Goal: Information Seeking & Learning: Learn about a topic

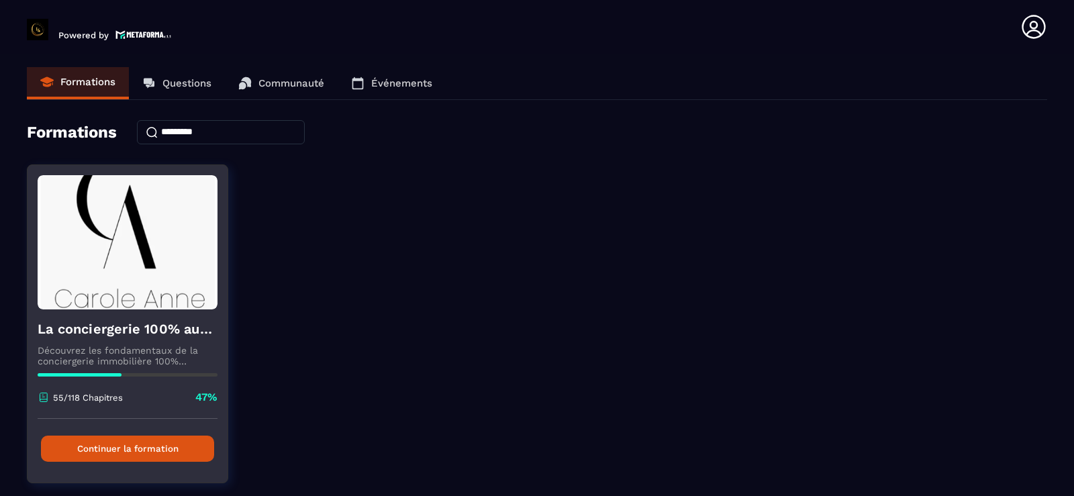
click at [133, 453] on button "Continuer la formation" at bounding box center [127, 448] width 173 height 26
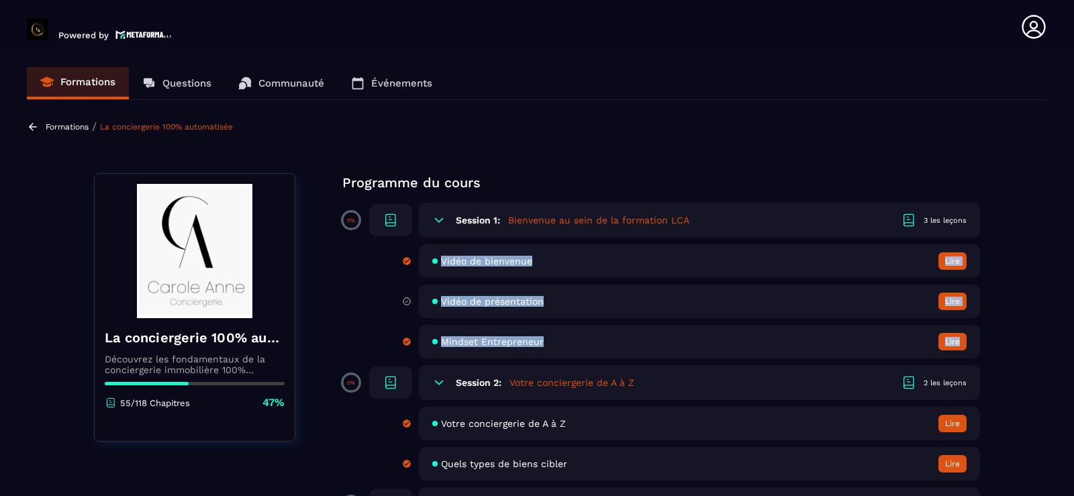
drag, startPoint x: 1037, startPoint y: 236, endPoint x: 1037, endPoint y: 329, distance: 93.3
click at [1037, 329] on section "Formations Questions Communauté Événements Formations / La conciergerie 100% au…" at bounding box center [537, 278] width 1074 height 448
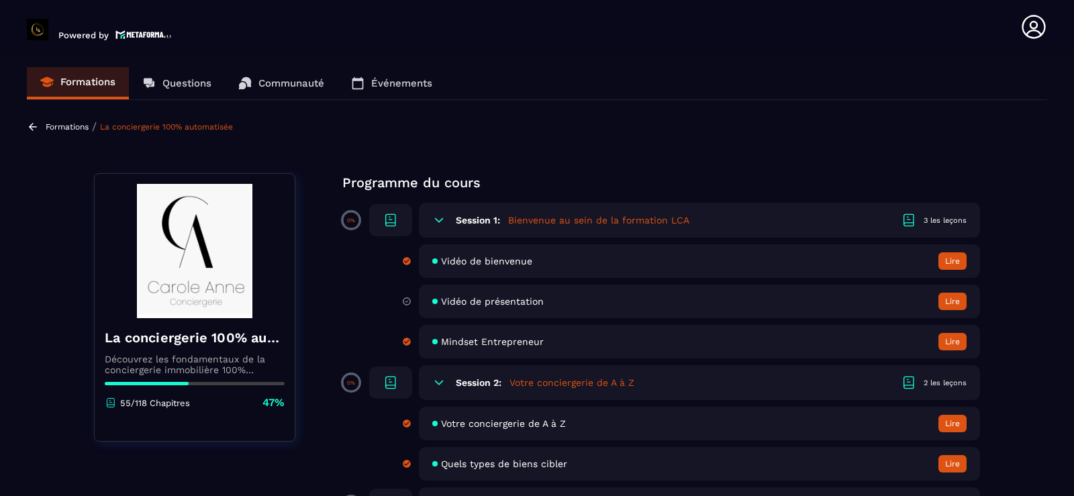
click at [1031, 146] on section "Formations Questions Communauté Événements Formations / La conciergerie 100% au…" at bounding box center [537, 278] width 1074 height 448
click at [1005, 166] on section "Formations Questions Communauté Événements Formations / La conciergerie 100% au…" at bounding box center [537, 278] width 1074 height 448
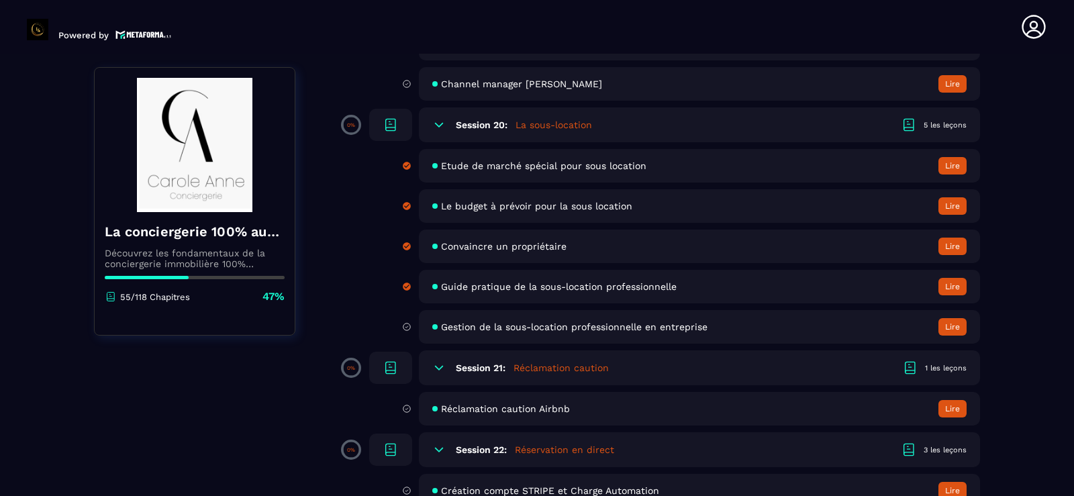
scroll to position [3086, 0]
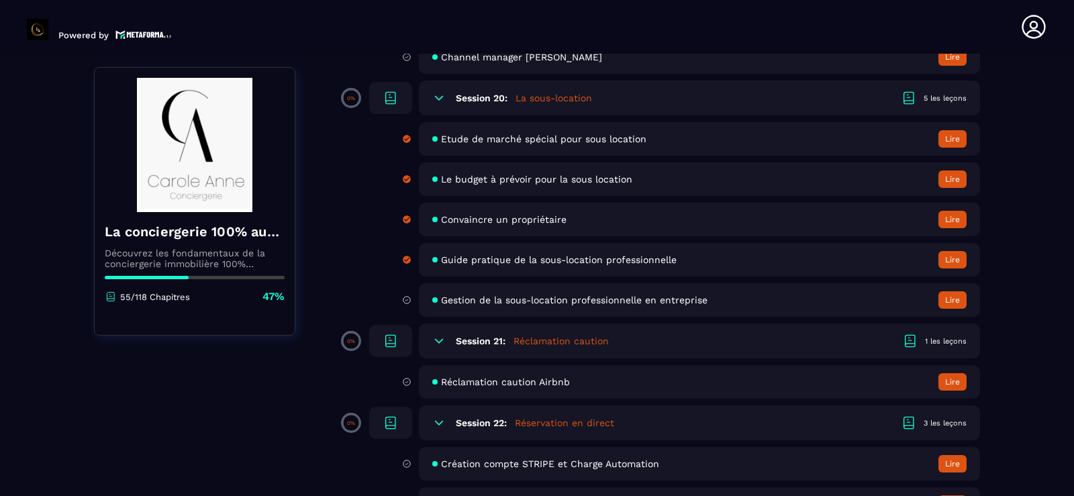
click at [946, 300] on button "Lire" at bounding box center [952, 299] width 28 height 17
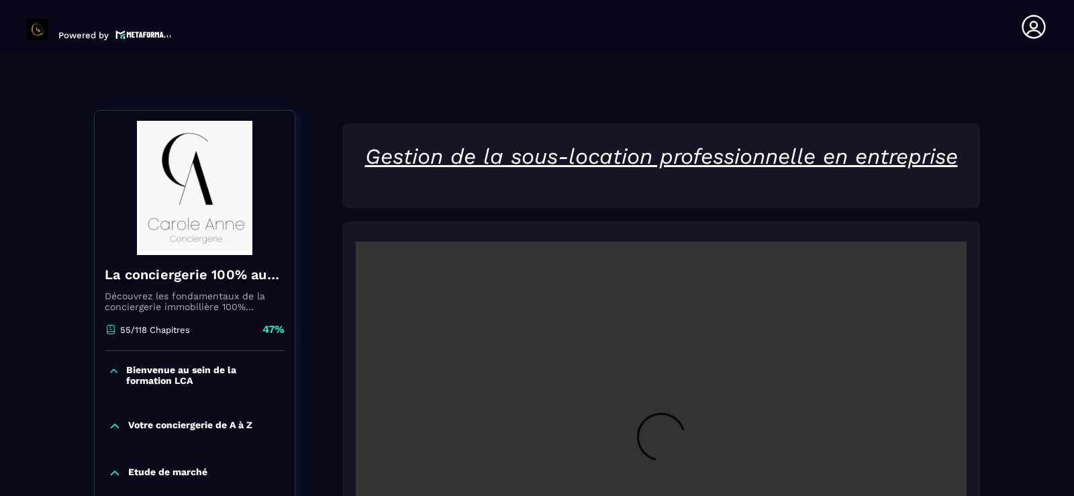
scroll to position [5, 0]
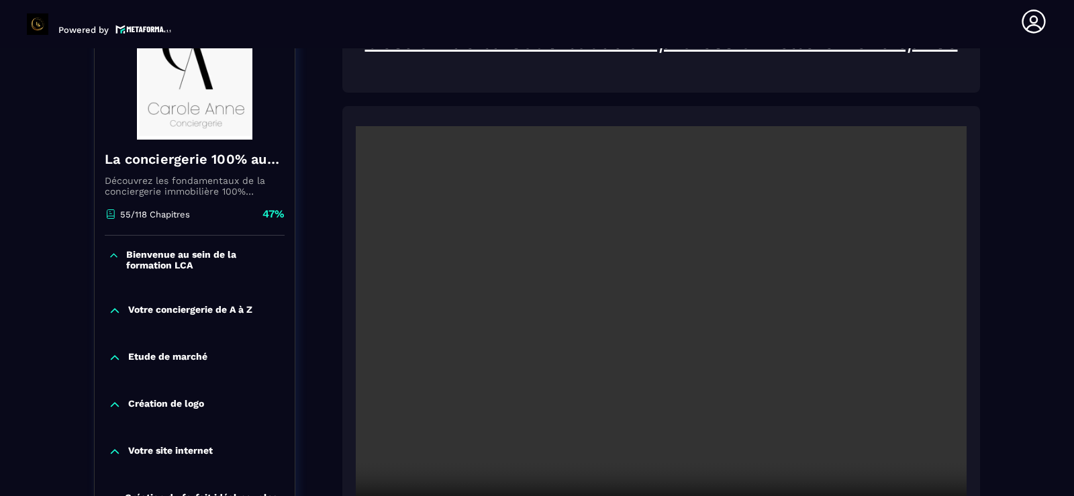
scroll to position [301, 0]
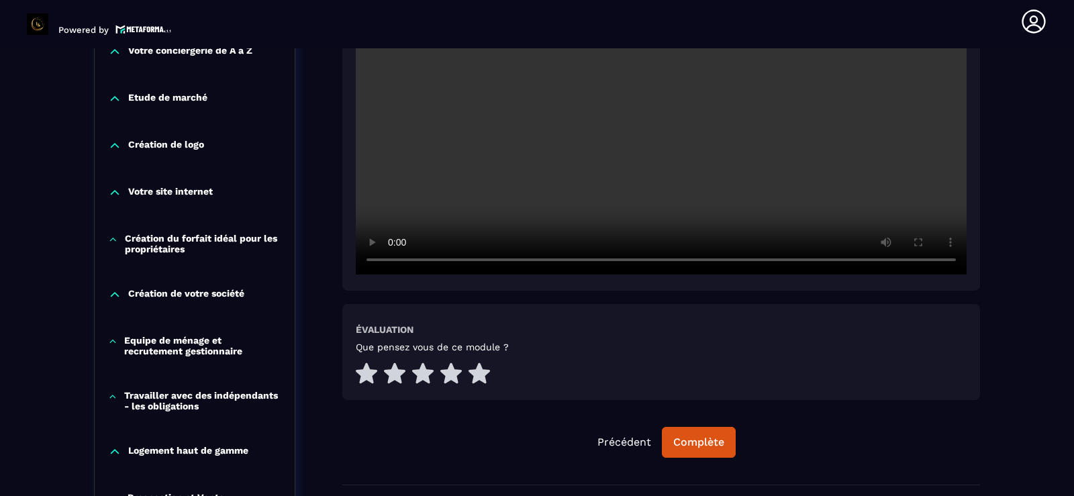
scroll to position [488, 0]
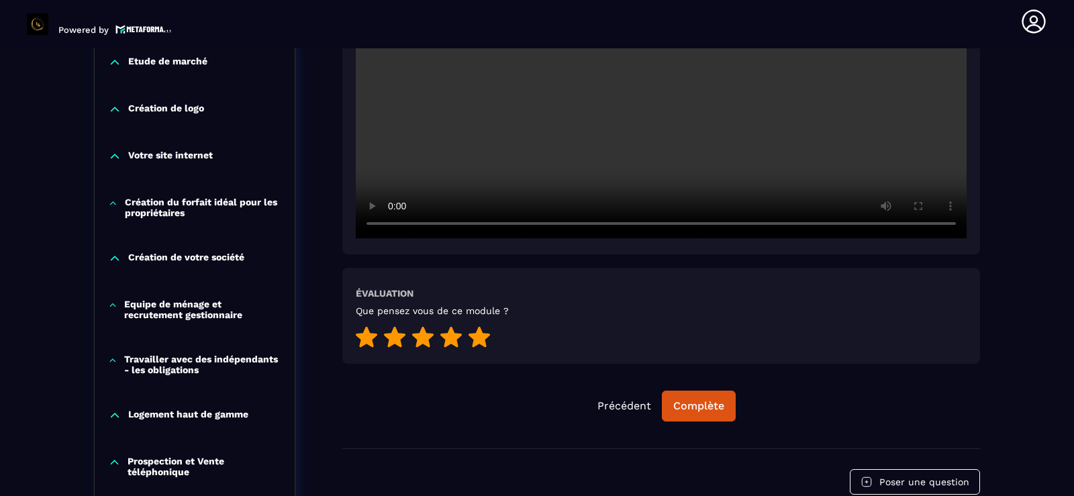
click at [483, 333] on icon at bounding box center [478, 336] width 21 height 21
click at [691, 408] on div "Complète" at bounding box center [698, 405] width 51 height 13
click at [691, 408] on div "Continuer" at bounding box center [698, 405] width 52 height 13
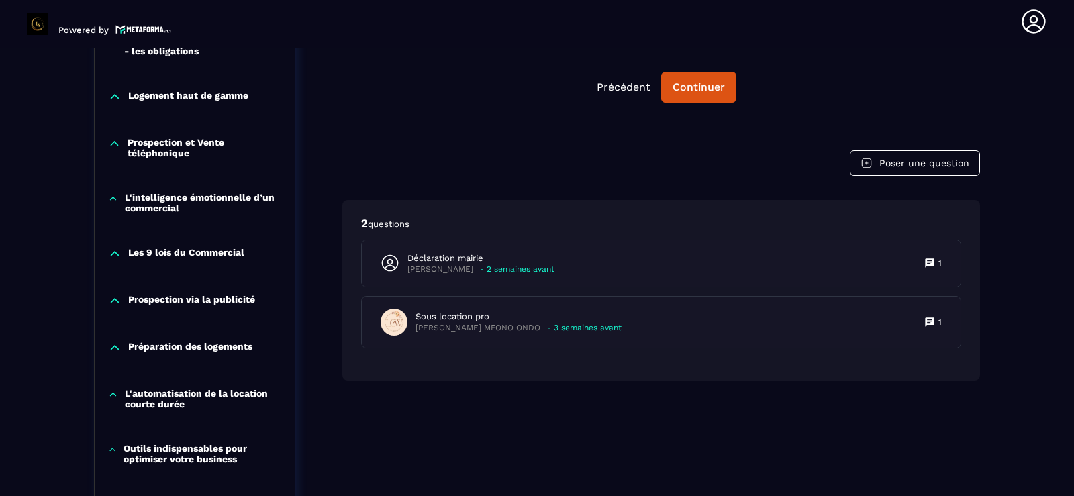
scroll to position [811, 0]
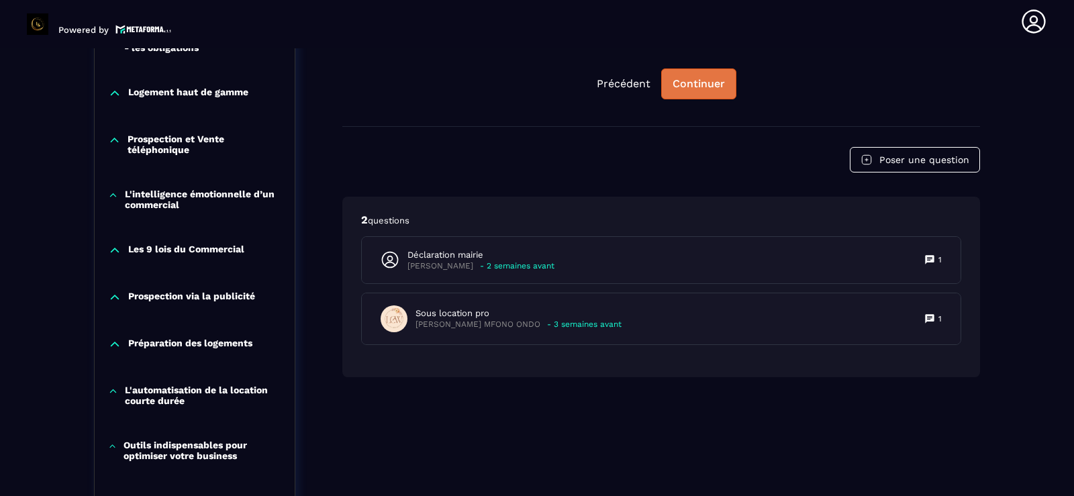
click at [697, 74] on button "Continuer" at bounding box center [698, 83] width 75 height 31
click at [1009, 386] on div "Formations / La conciergerie 100% automatisée / Gestion de la sous-location pro…" at bounding box center [537, 191] width 1020 height 1774
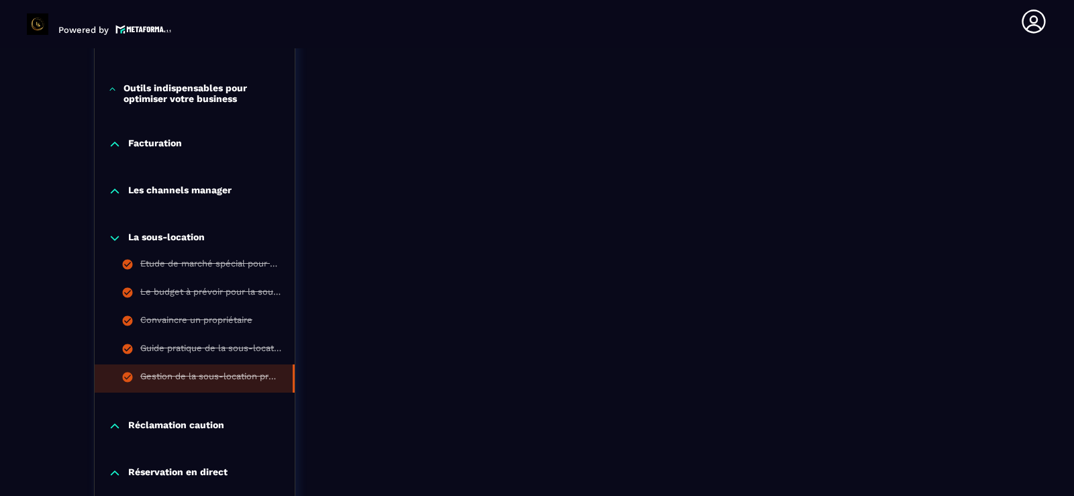
scroll to position [1169, 0]
click at [160, 419] on p "Réclamation caution" at bounding box center [176, 424] width 96 height 13
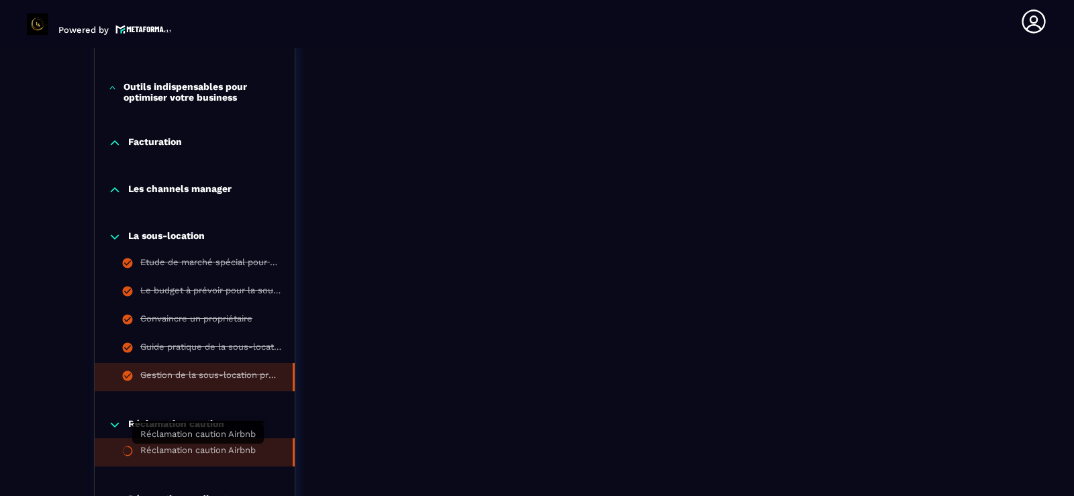
click at [165, 448] on div "Réclamation caution Airbnb" at bounding box center [197, 452] width 115 height 15
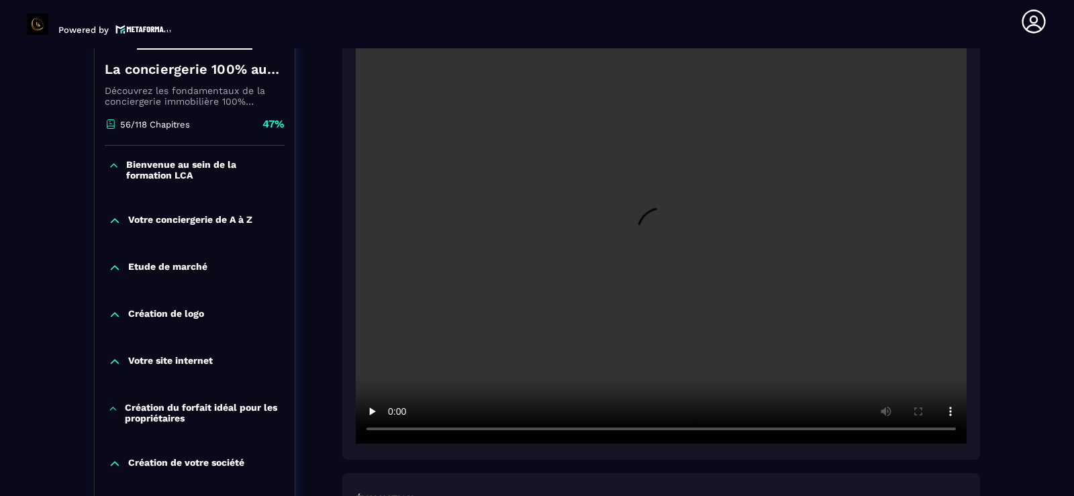
scroll to position [140, 0]
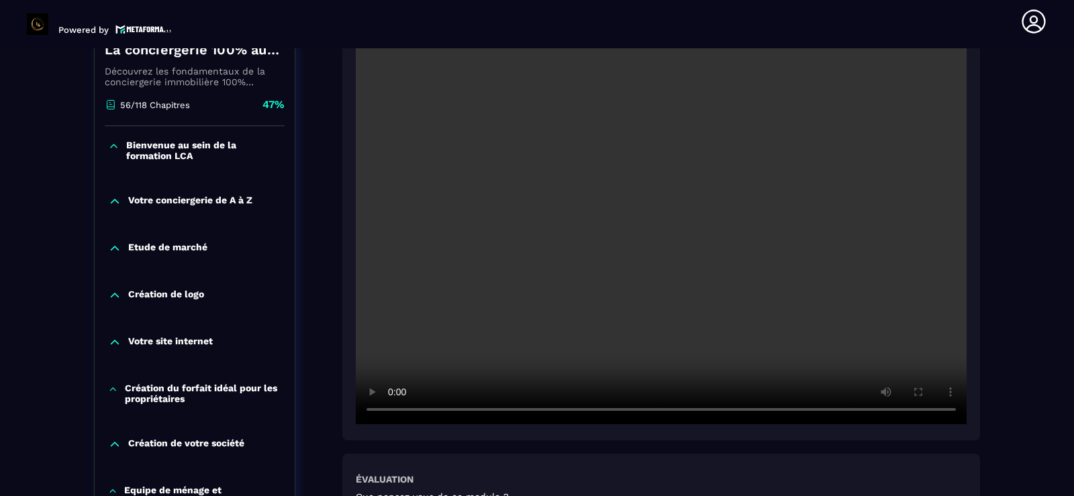
scroll to position [301, 0]
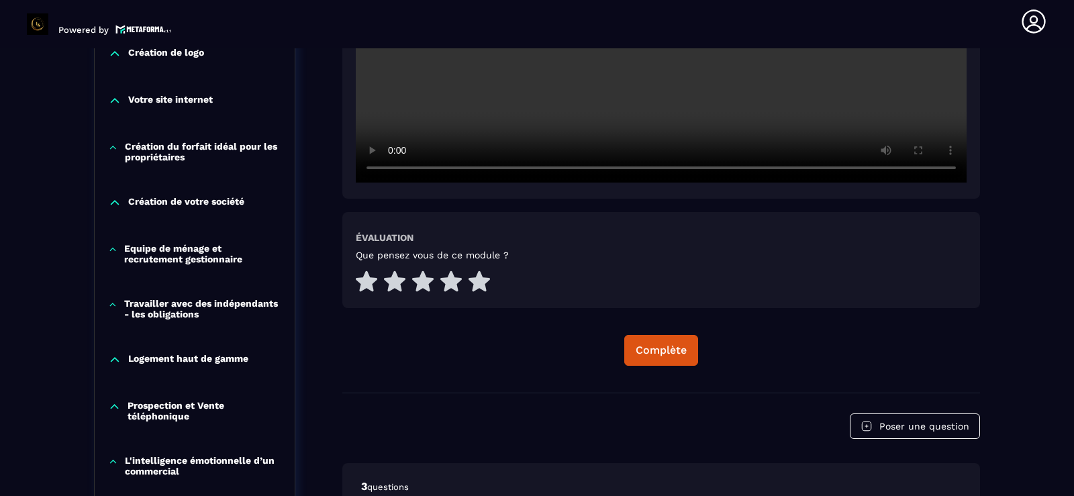
scroll to position [596, 0]
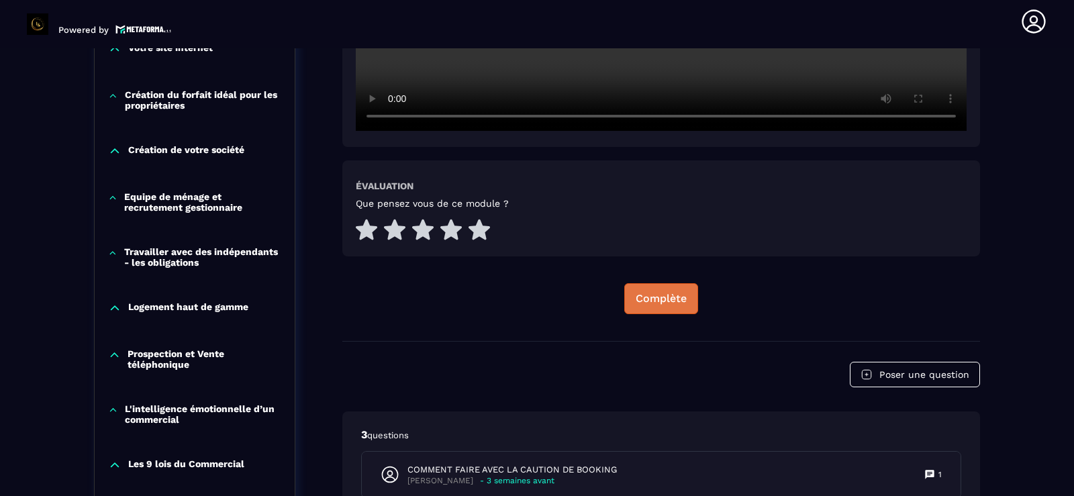
click at [672, 302] on div "Complète" at bounding box center [660, 298] width 51 height 13
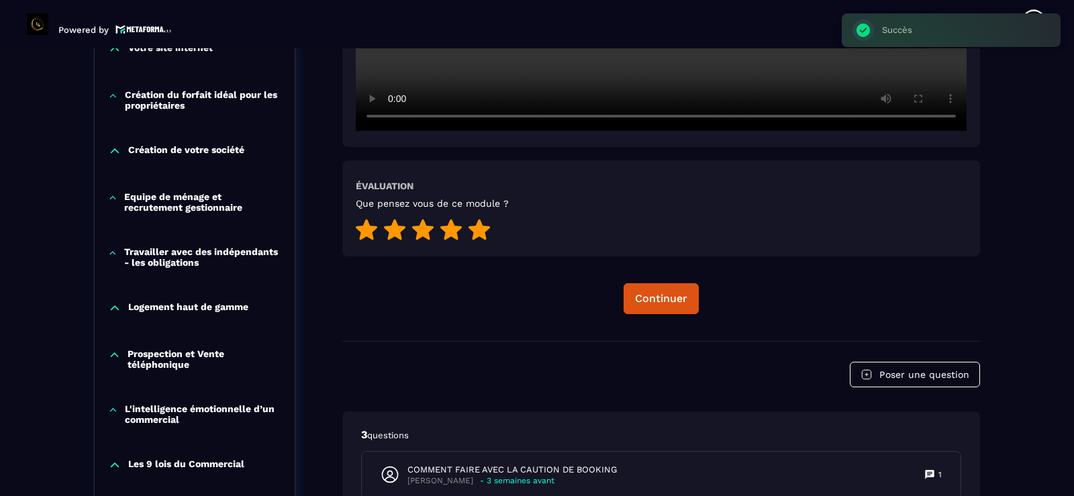
click at [474, 234] on icon at bounding box center [478, 229] width 21 height 21
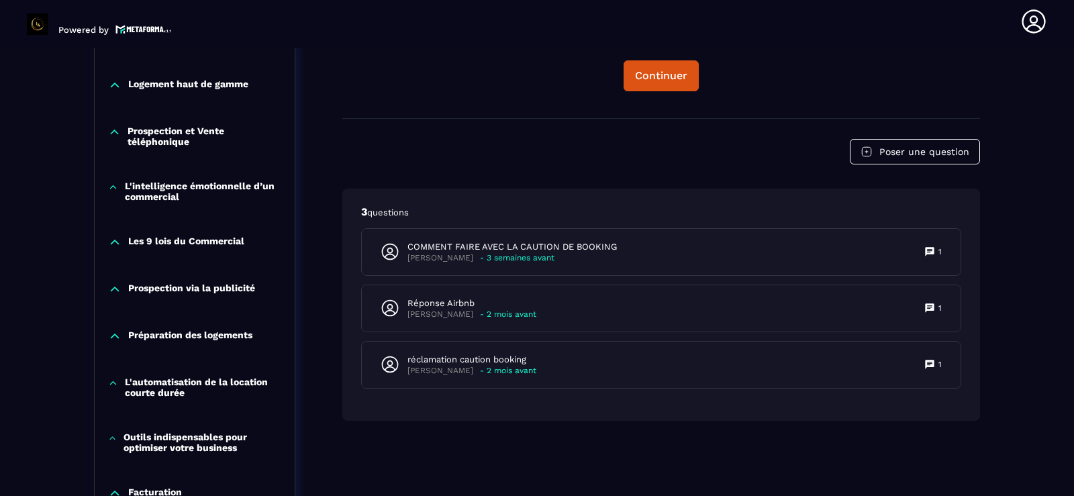
scroll to position [837, 0]
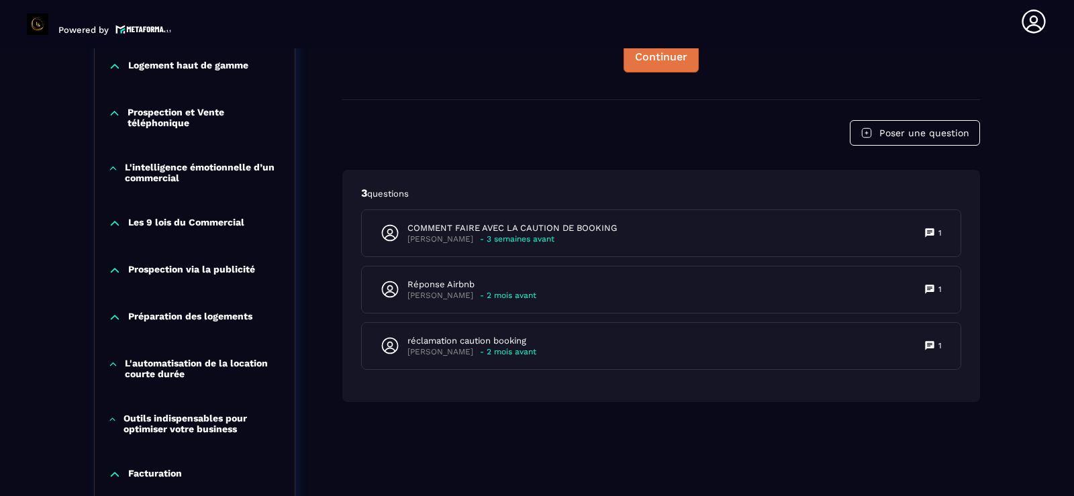
click at [656, 58] on div "Continuer" at bounding box center [661, 56] width 52 height 13
click at [1028, 262] on div "Formations / La conciergerie 100% automatisée / Réclamation caution Airbnb La c…" at bounding box center [537, 178] width 1020 height 1802
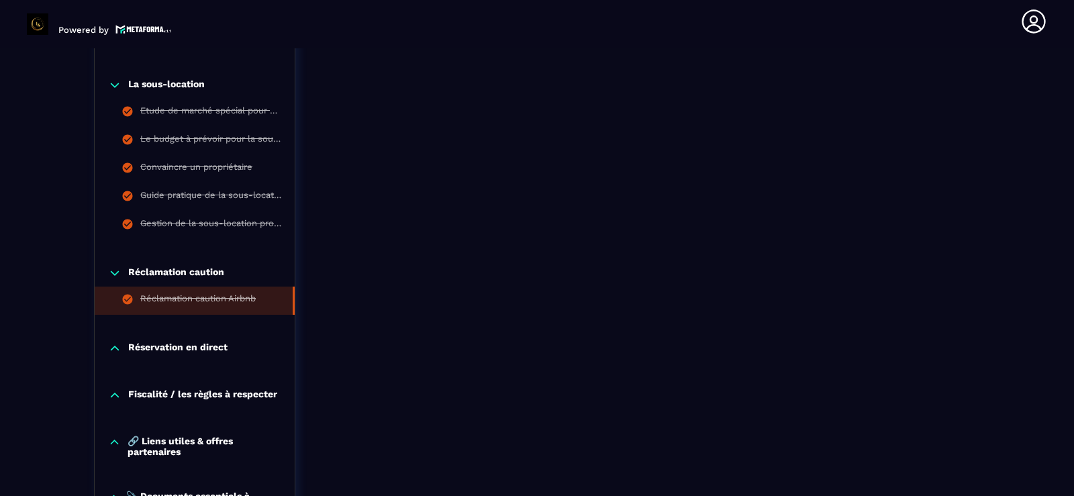
scroll to position [1347, 0]
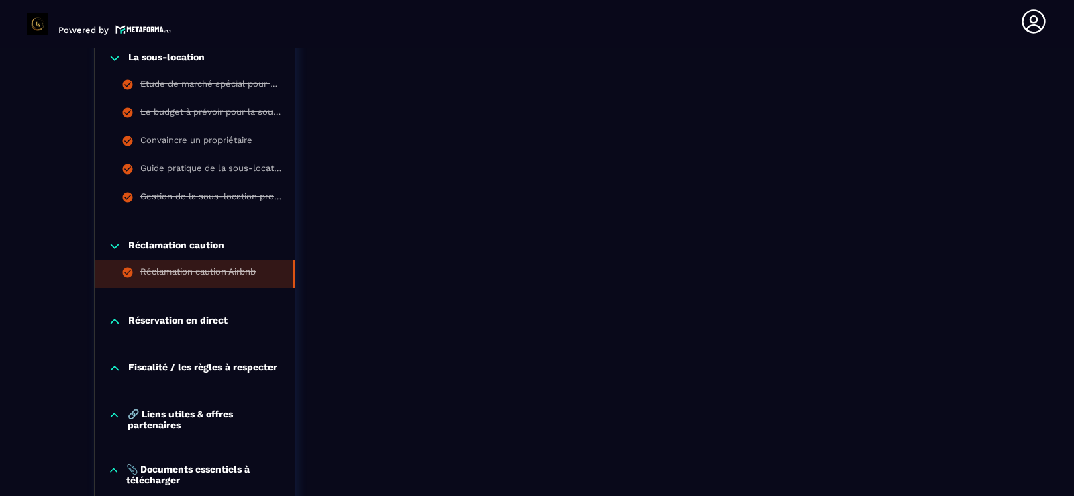
click at [117, 321] on icon at bounding box center [115, 321] width 8 height 4
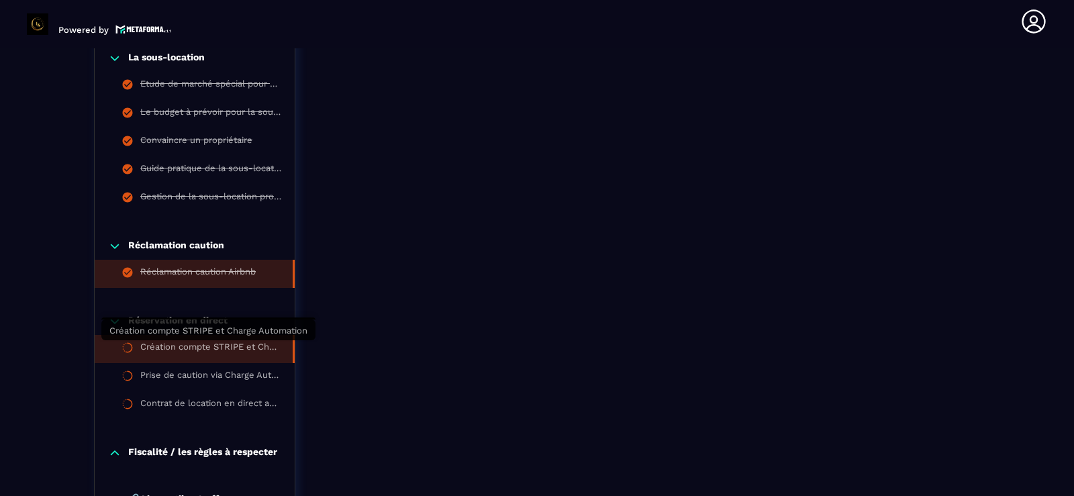
click at [175, 344] on div "Création compte STRIPE et Charge Automation" at bounding box center [209, 349] width 139 height 15
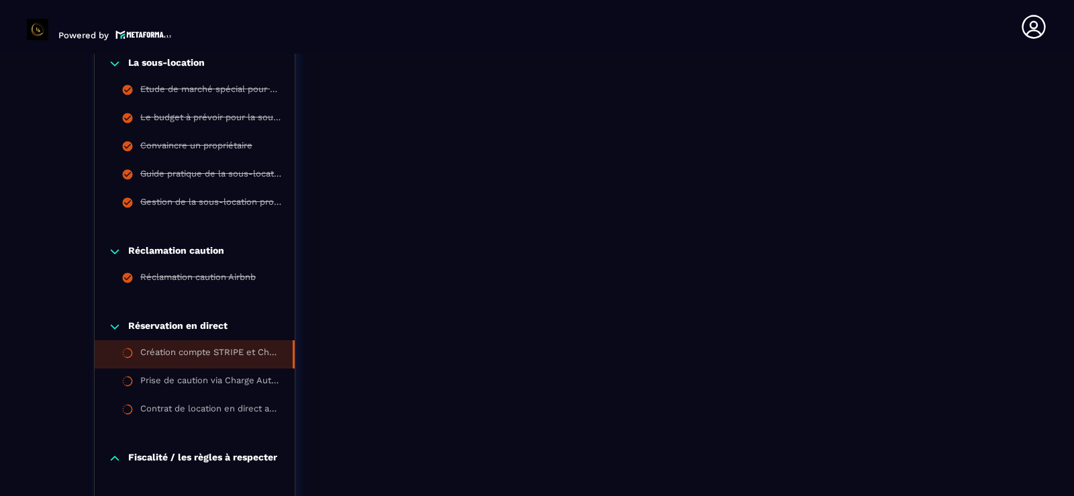
scroll to position [5, 0]
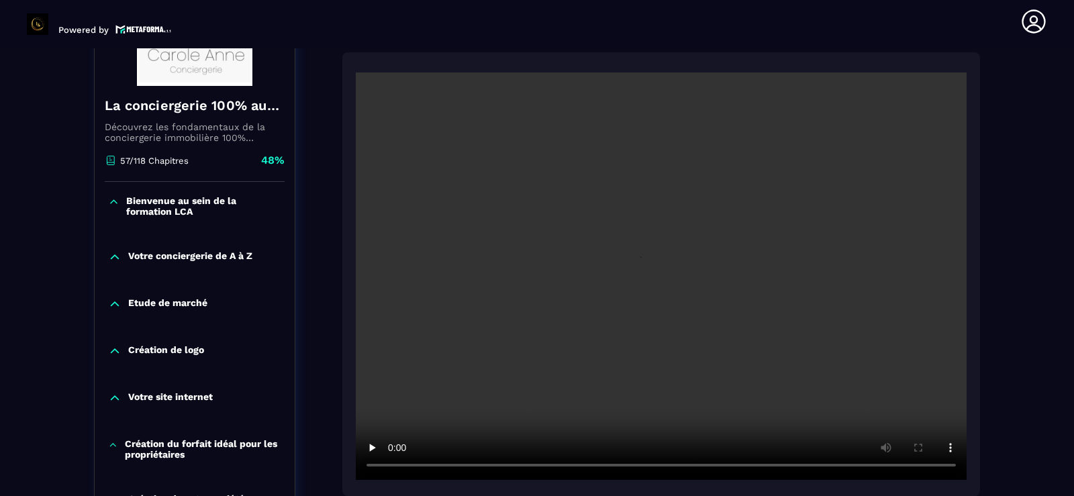
scroll to position [274, 0]
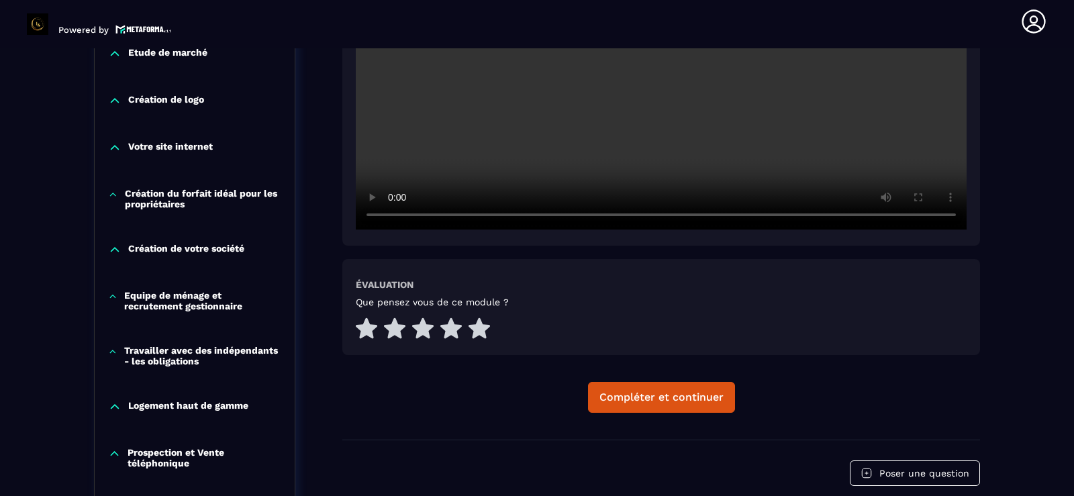
scroll to position [515, 0]
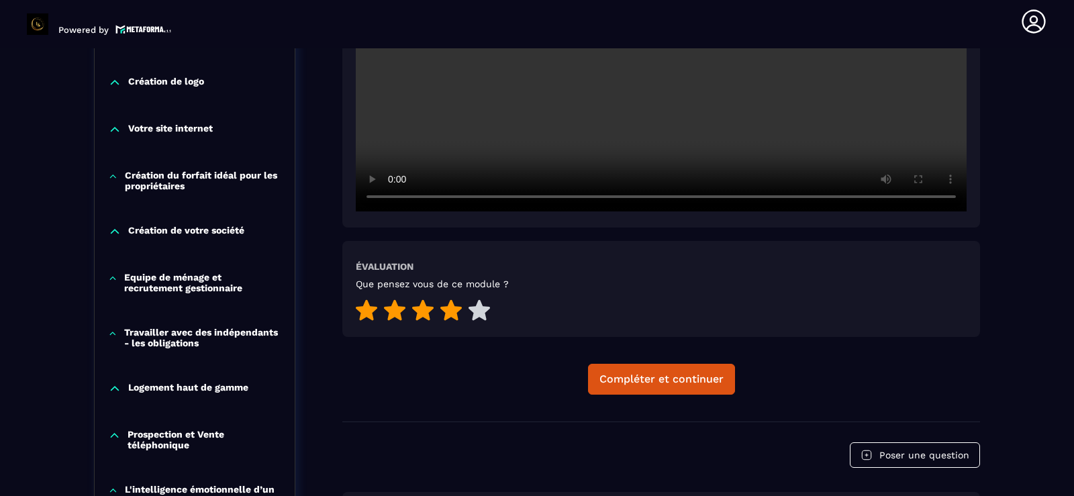
click at [456, 311] on icon at bounding box center [450, 309] width 21 height 21
click at [634, 384] on div "Compléter et continuer" at bounding box center [661, 378] width 124 height 13
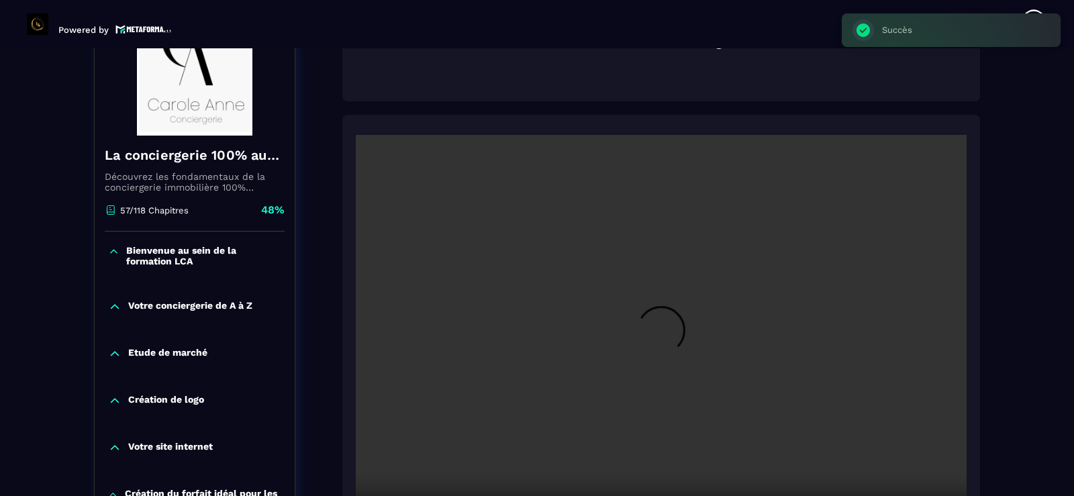
scroll to position [140, 0]
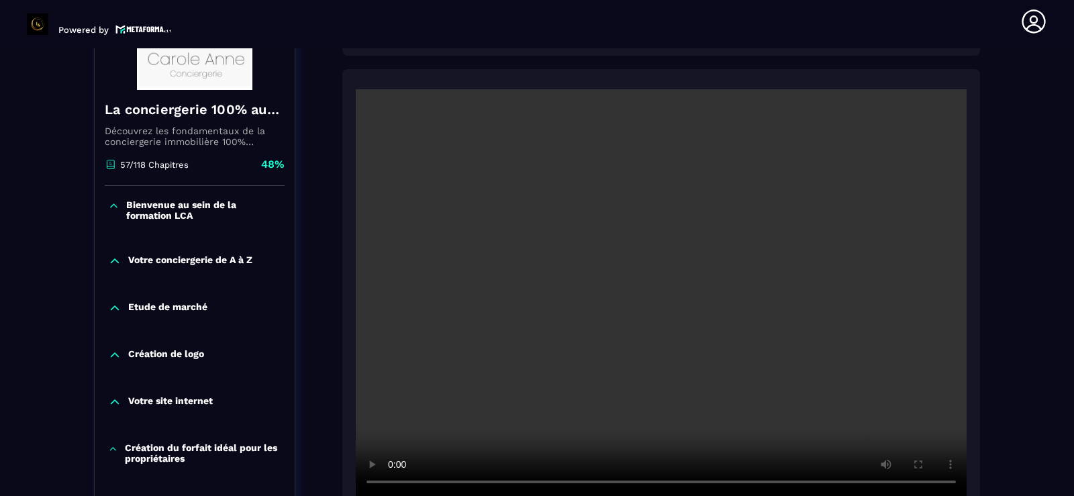
scroll to position [247, 0]
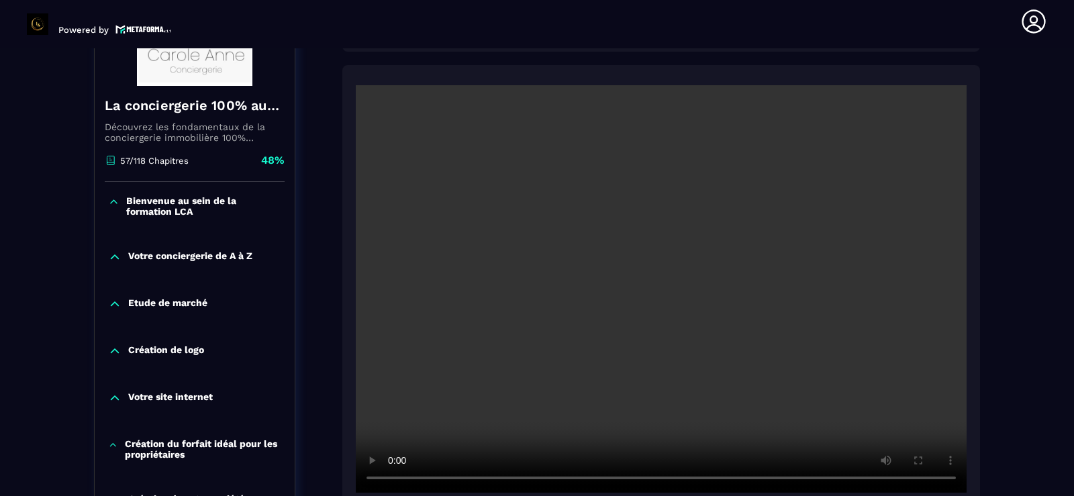
click at [571, 383] on video at bounding box center [661, 288] width 611 height 407
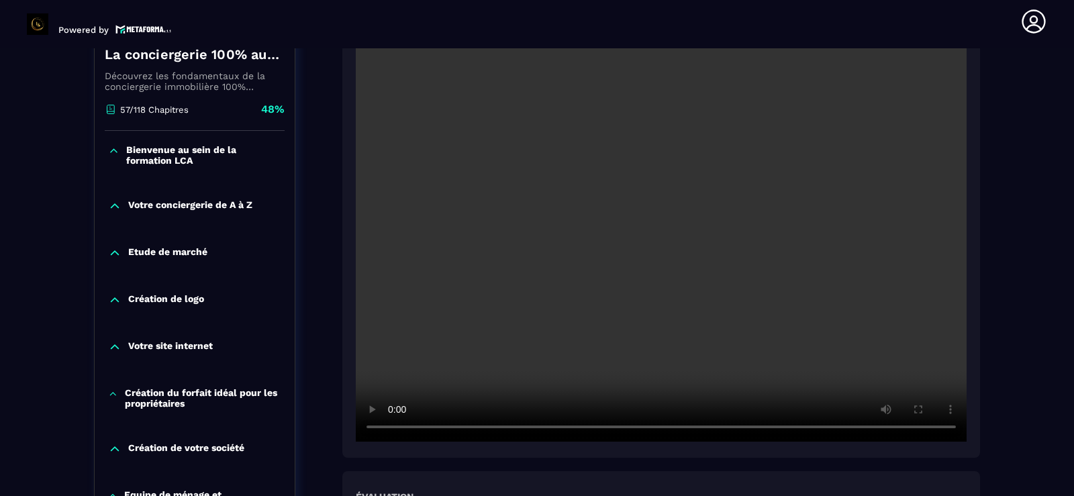
scroll to position [301, 0]
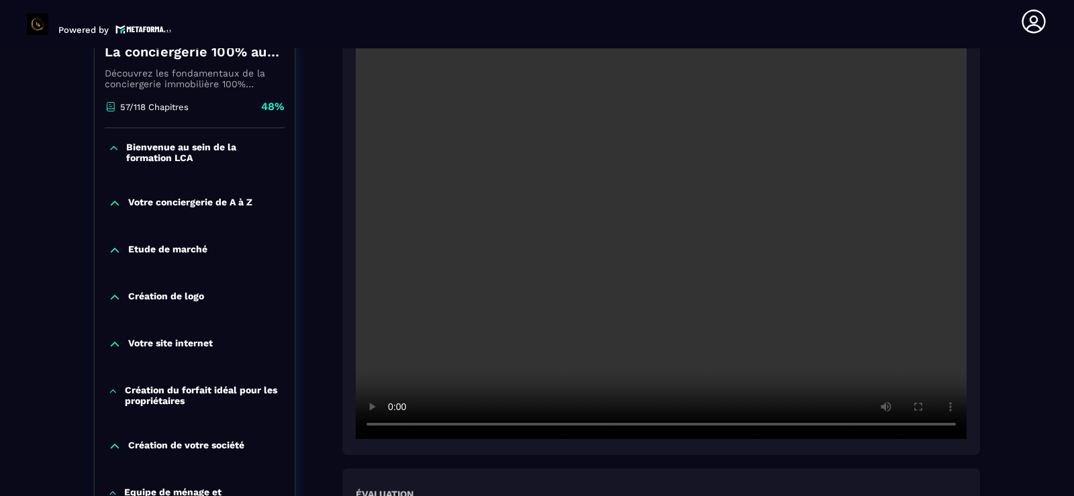
click at [1051, 429] on section "Formations Questions Communauté Événements Formations / La conciergerie 100% au…" at bounding box center [537, 272] width 1074 height 448
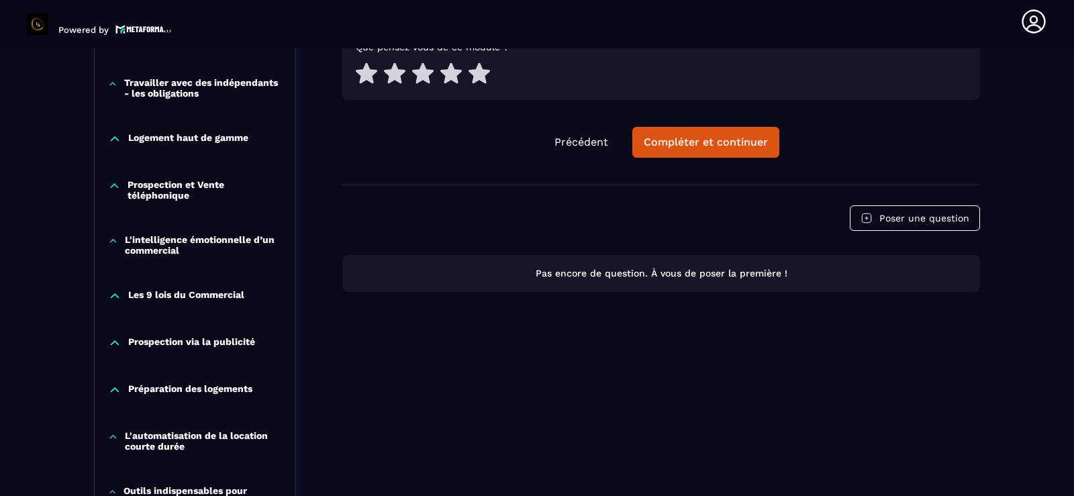
scroll to position [784, 0]
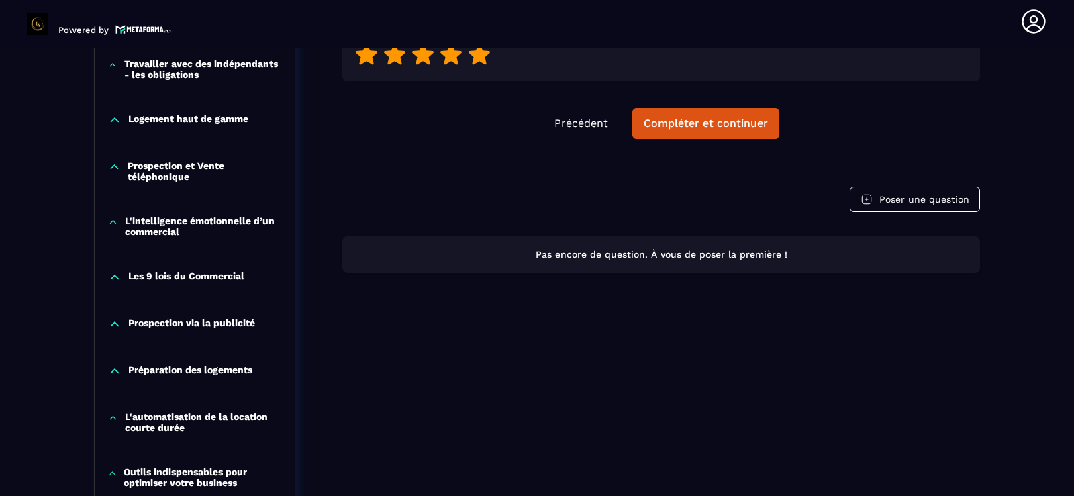
click at [478, 58] on icon at bounding box center [478, 54] width 21 height 21
click at [672, 130] on button "Compléter et continuer" at bounding box center [705, 123] width 147 height 31
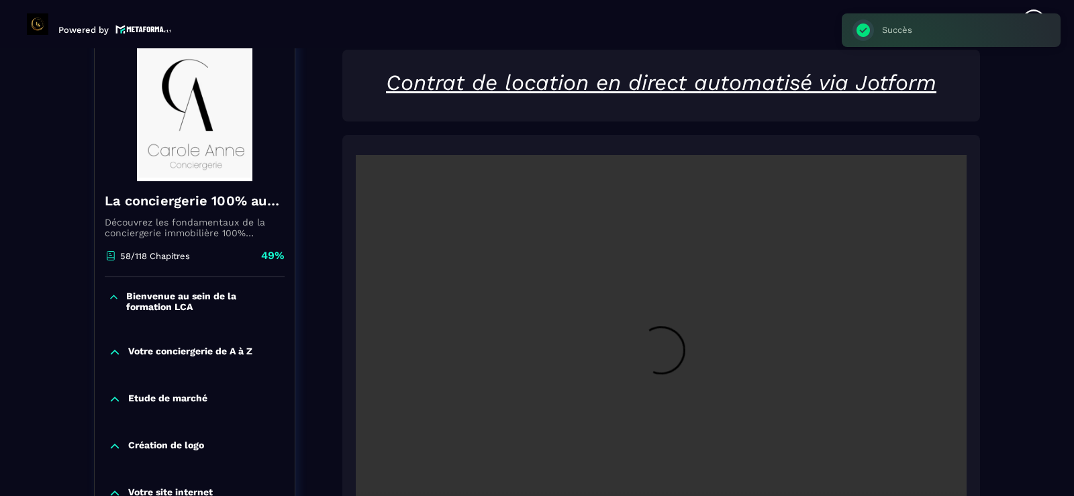
scroll to position [140, 0]
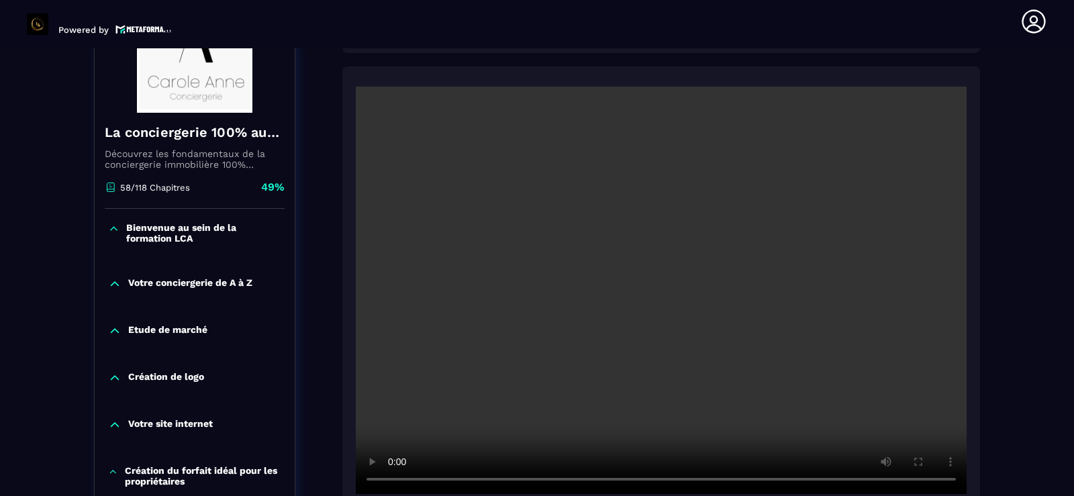
scroll to position [247, 0]
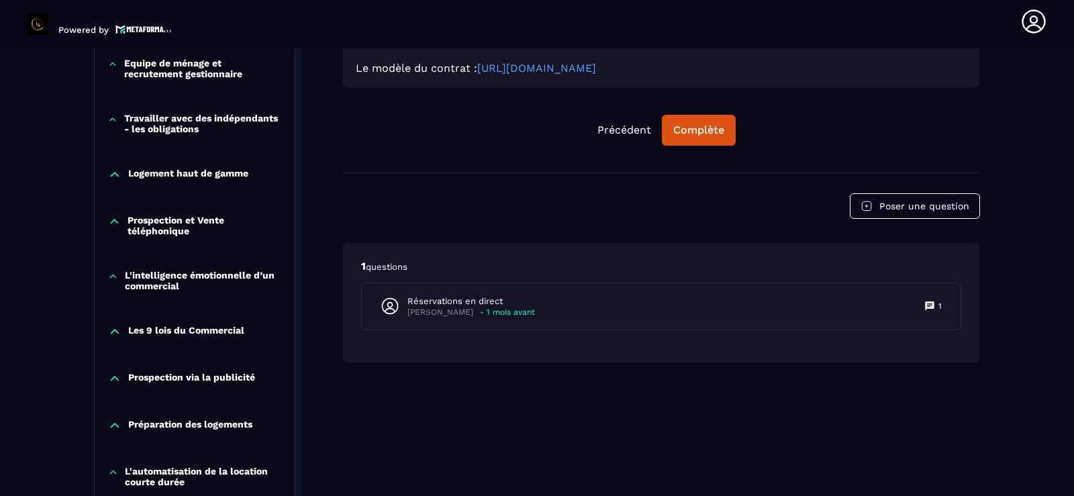
scroll to position [488, 0]
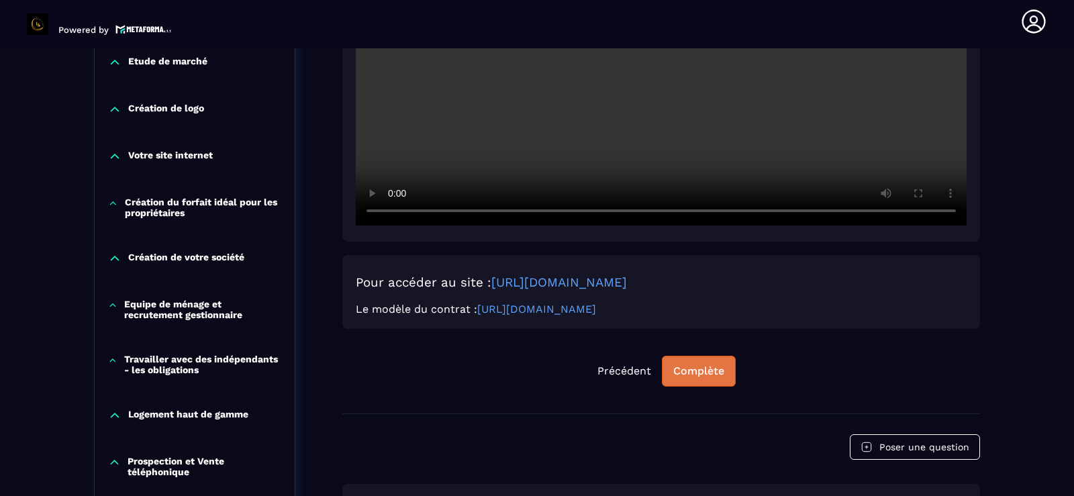
click at [700, 366] on div "Complète" at bounding box center [698, 370] width 51 height 13
click at [700, 366] on div "Continuer" at bounding box center [698, 370] width 52 height 13
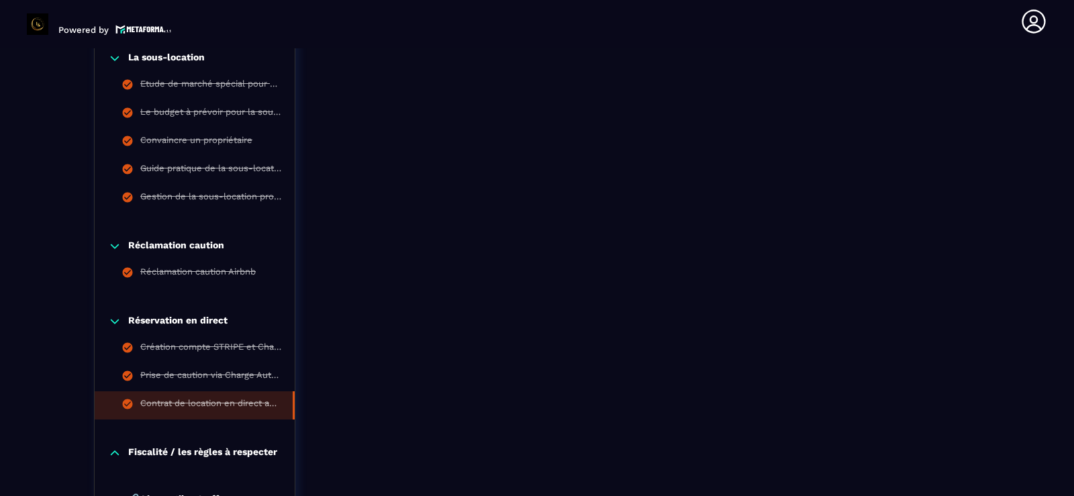
scroll to position [1320, 0]
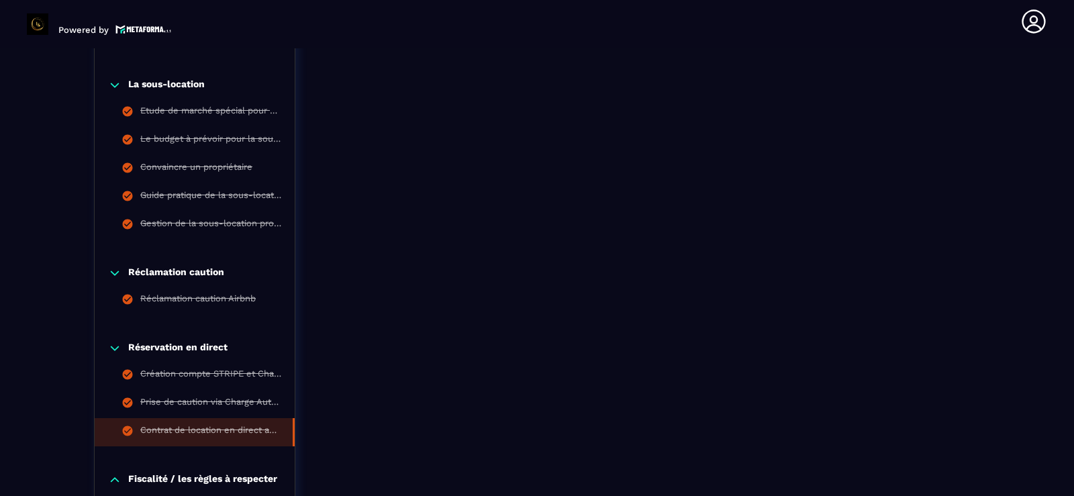
click at [114, 84] on icon at bounding box center [114, 85] width 13 height 13
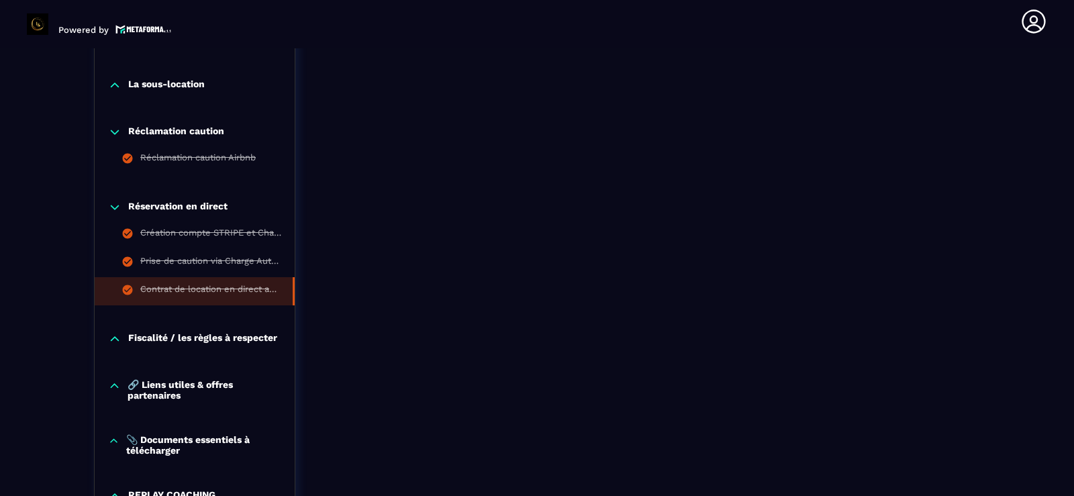
click at [114, 132] on icon at bounding box center [114, 131] width 13 height 13
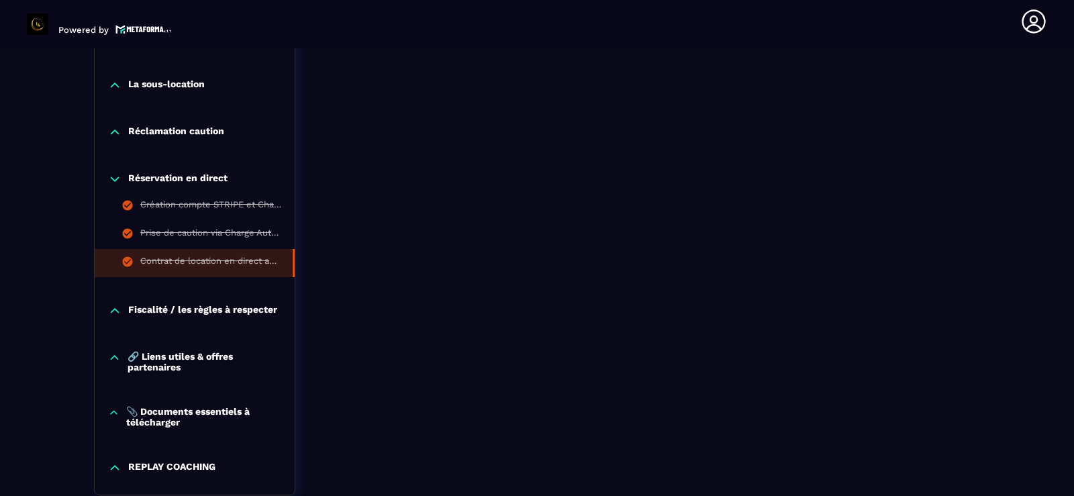
click at [117, 179] on icon at bounding box center [115, 179] width 8 height 4
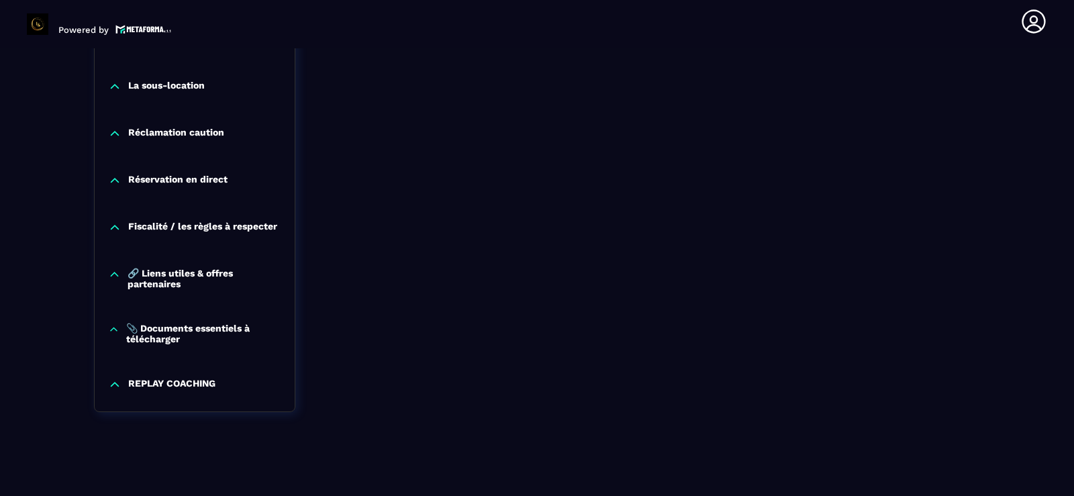
click at [113, 225] on icon at bounding box center [114, 227] width 13 height 13
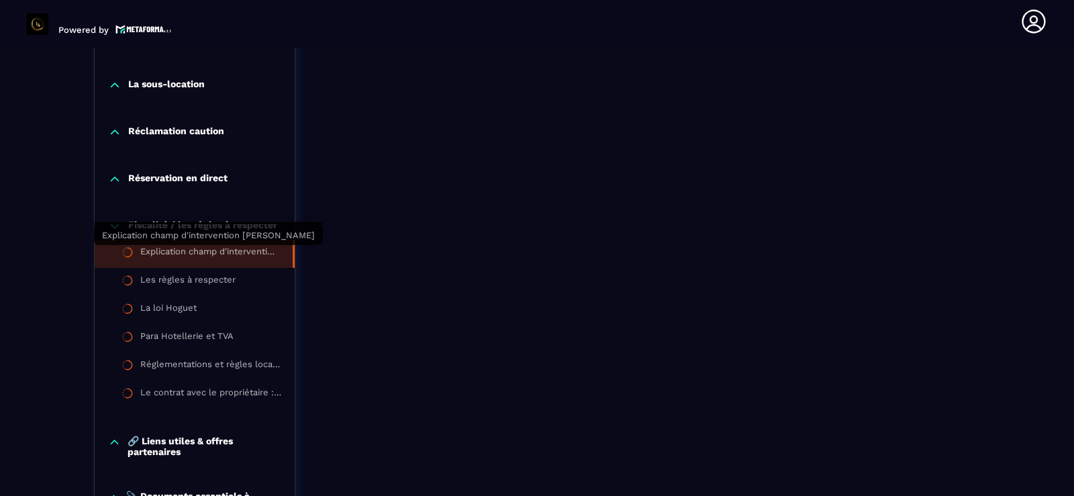
click at [172, 253] on div "Explication champ d'intervention [PERSON_NAME]" at bounding box center [209, 253] width 139 height 15
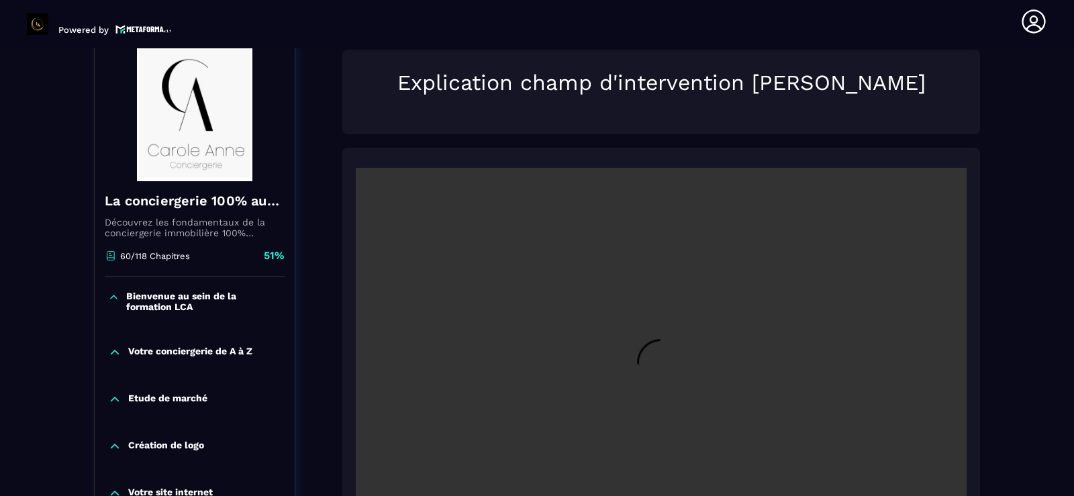
scroll to position [140, 0]
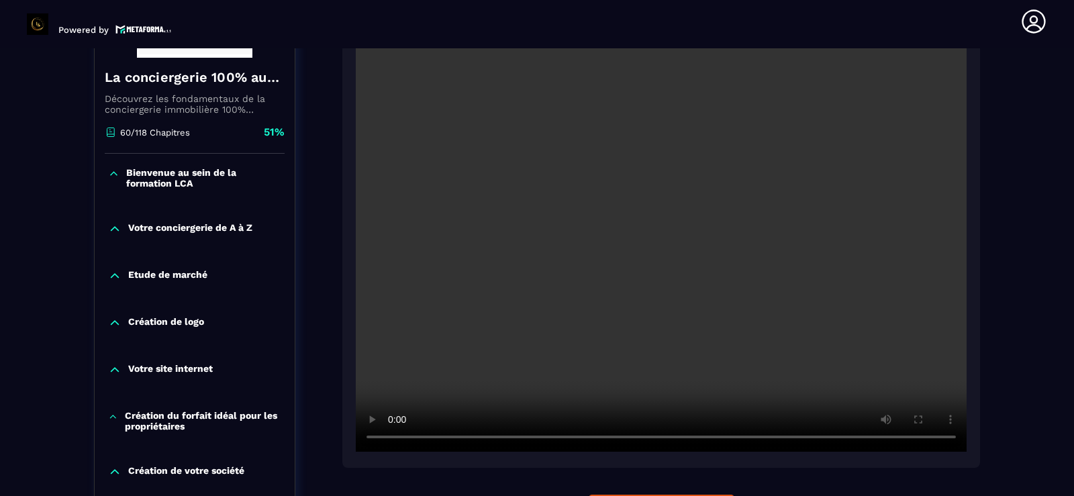
scroll to position [274, 0]
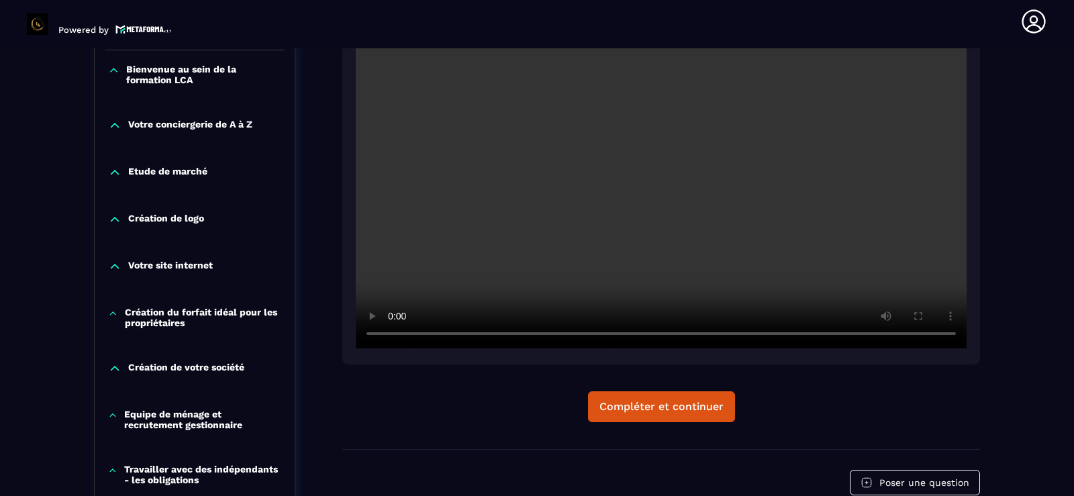
scroll to position [381, 0]
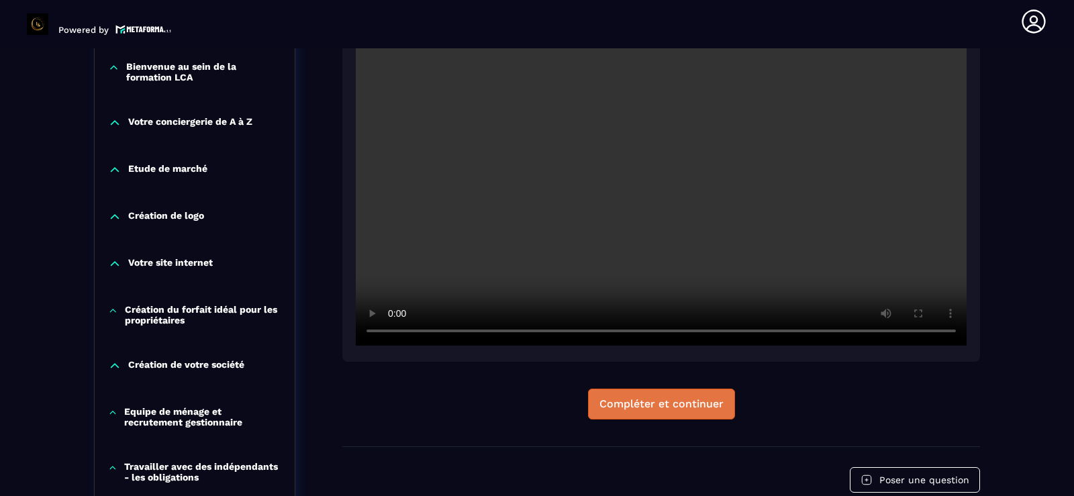
click at [706, 413] on button "Compléter et continuer" at bounding box center [661, 403] width 147 height 31
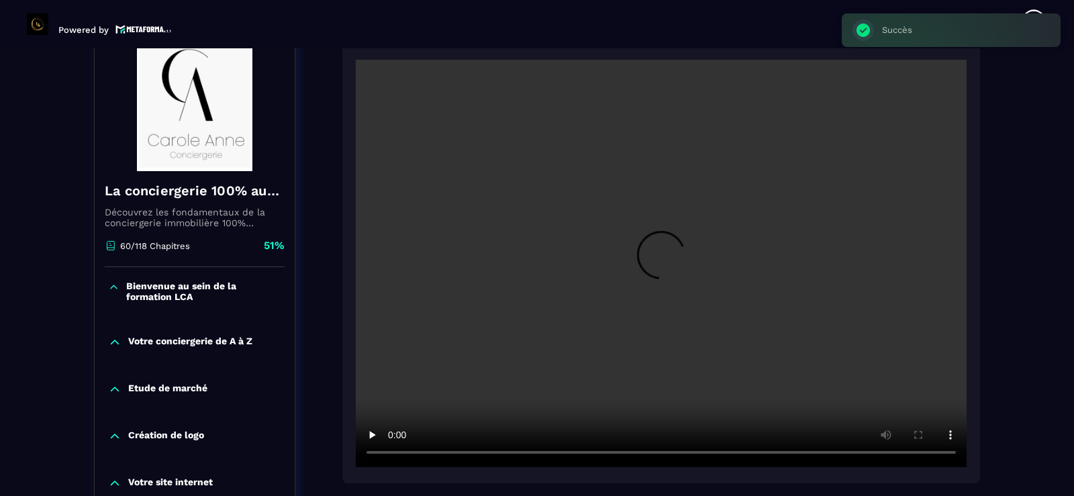
scroll to position [140, 0]
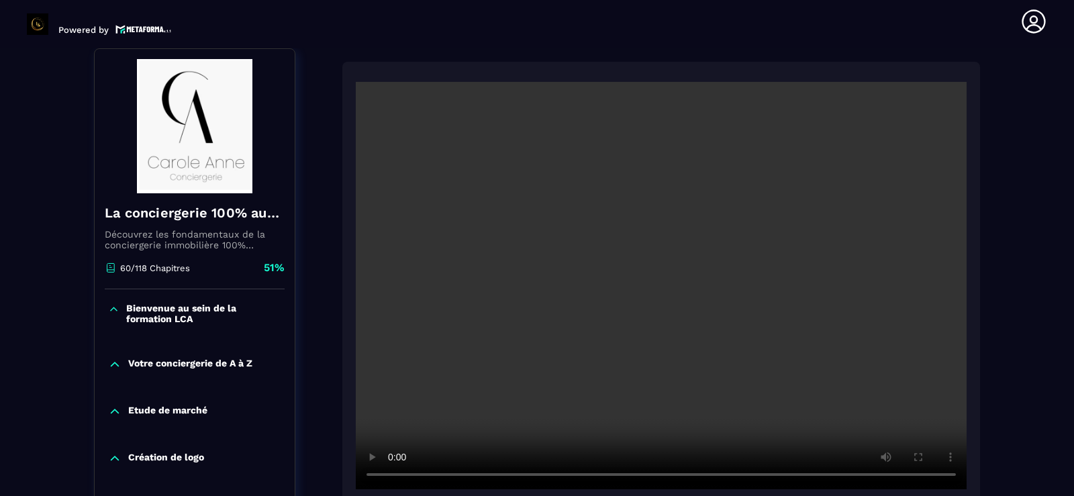
click at [1048, 418] on section "Formations Questions Communauté Événements Formations / La conciergerie 100% au…" at bounding box center [537, 272] width 1074 height 448
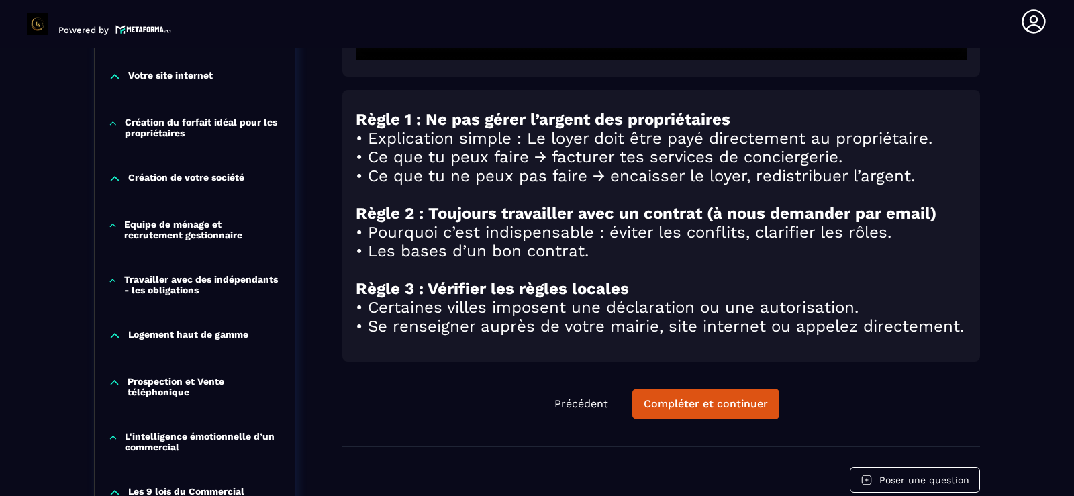
scroll to position [569, 0]
click at [735, 410] on div "Compléter et continuer" at bounding box center [705, 403] width 124 height 13
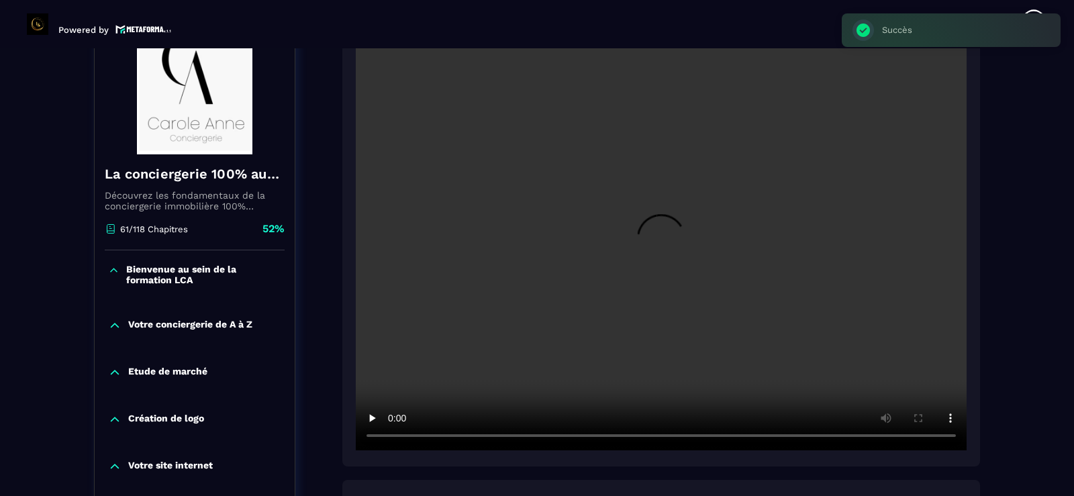
scroll to position [140, 0]
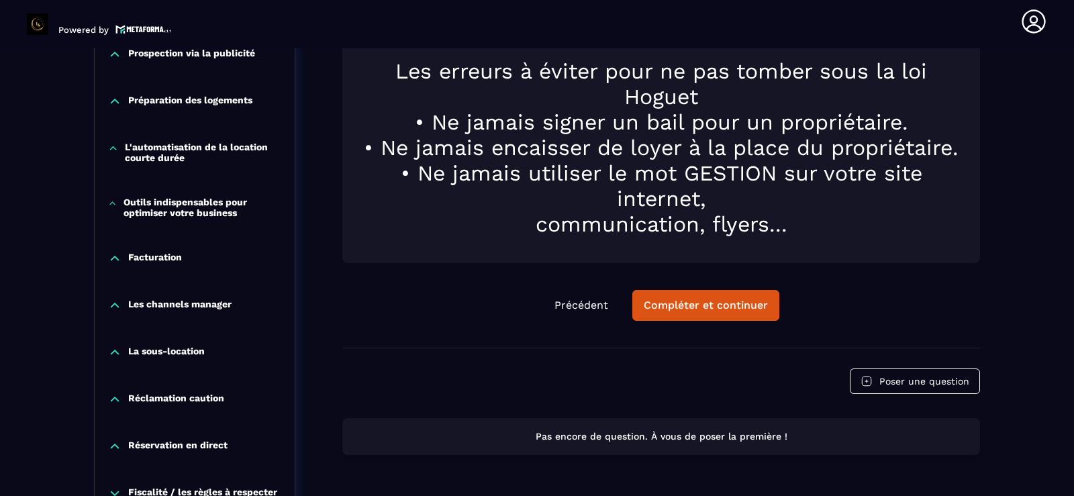
scroll to position [1133, 0]
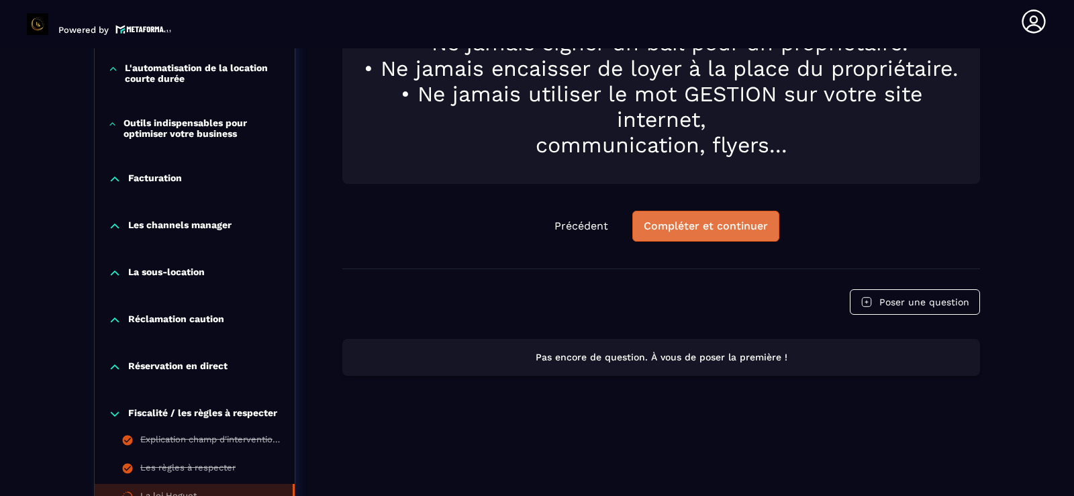
click at [758, 223] on div "Compléter et continuer" at bounding box center [705, 225] width 124 height 13
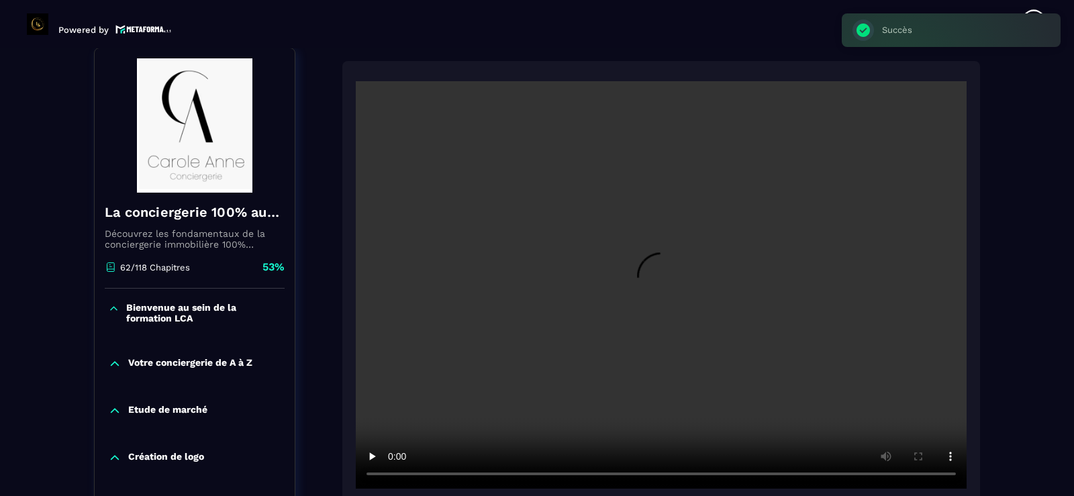
scroll to position [140, 0]
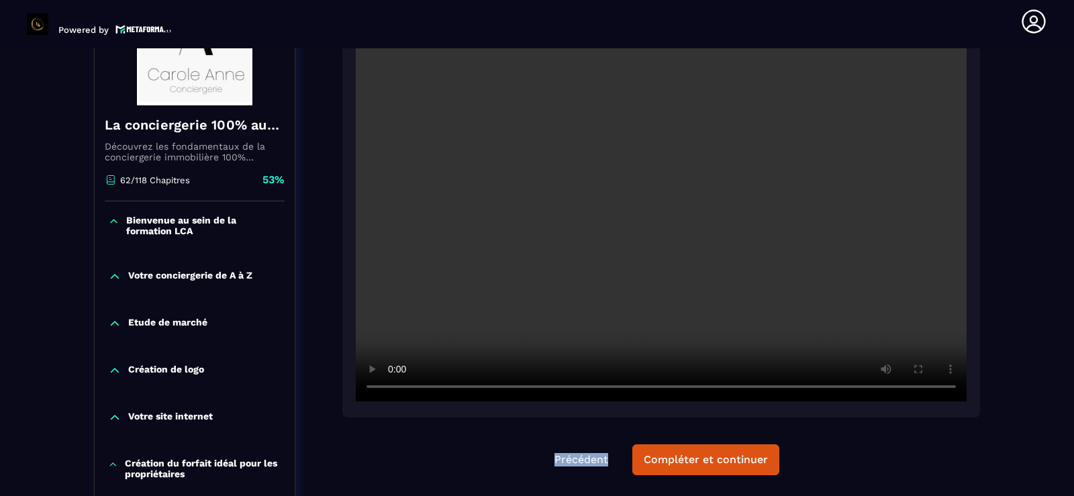
scroll to position [247, 0]
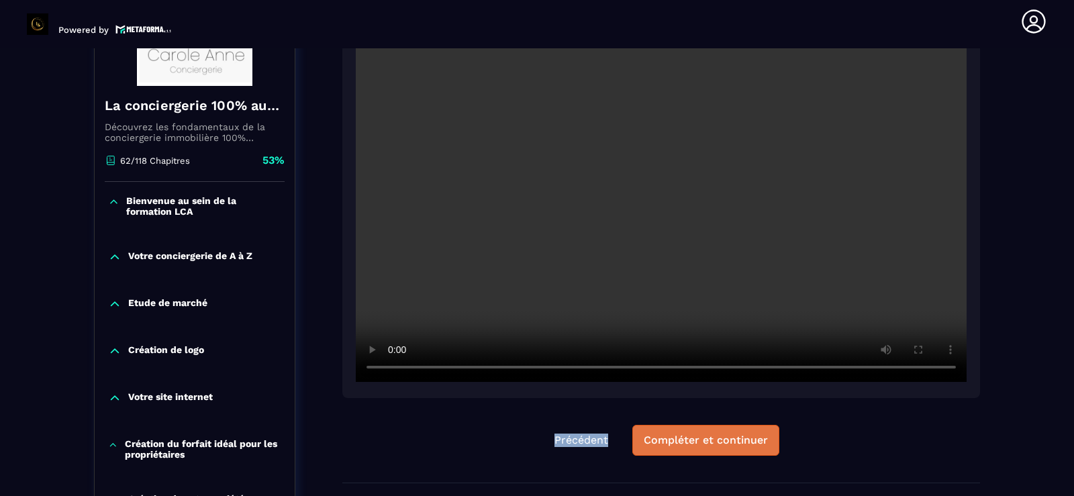
click at [735, 436] on div "Compléter et continuer" at bounding box center [705, 439] width 124 height 13
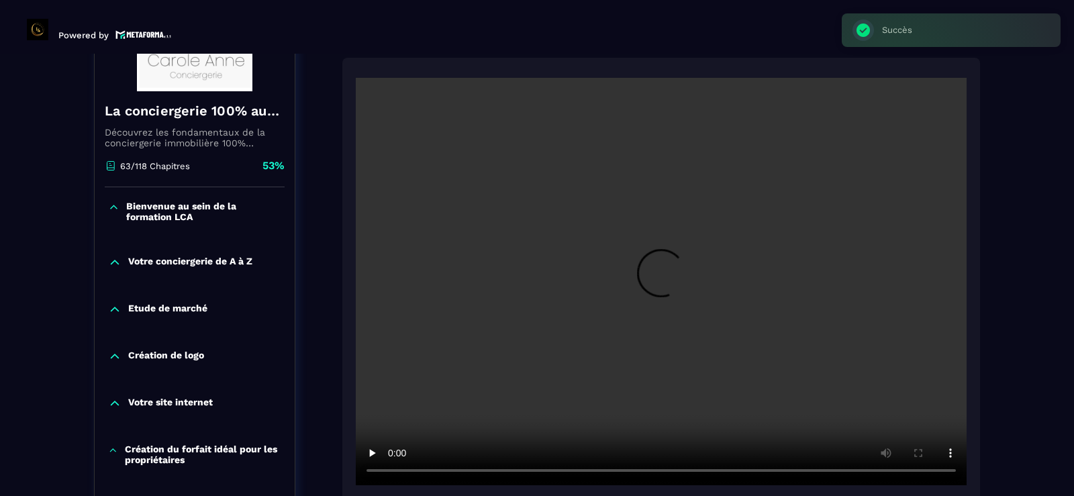
scroll to position [5, 0]
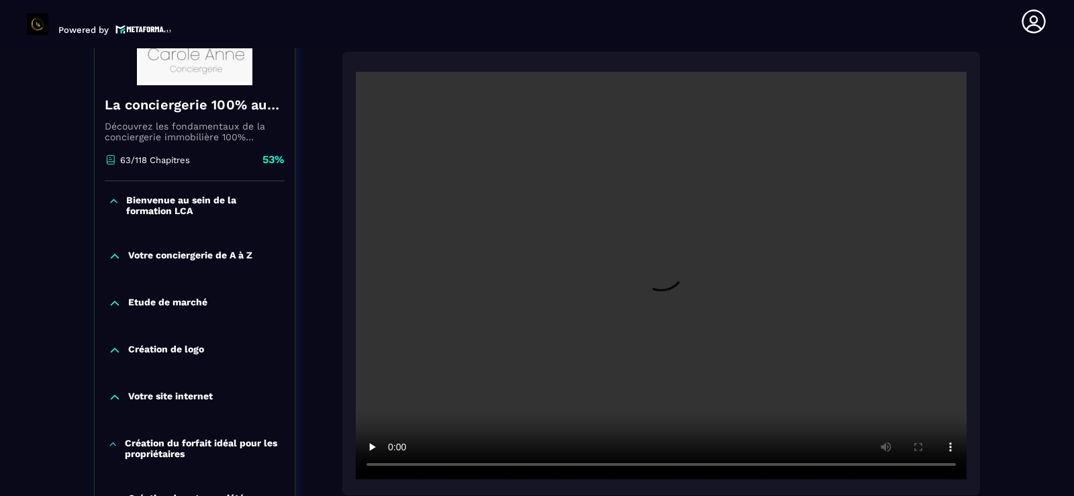
scroll to position [274, 0]
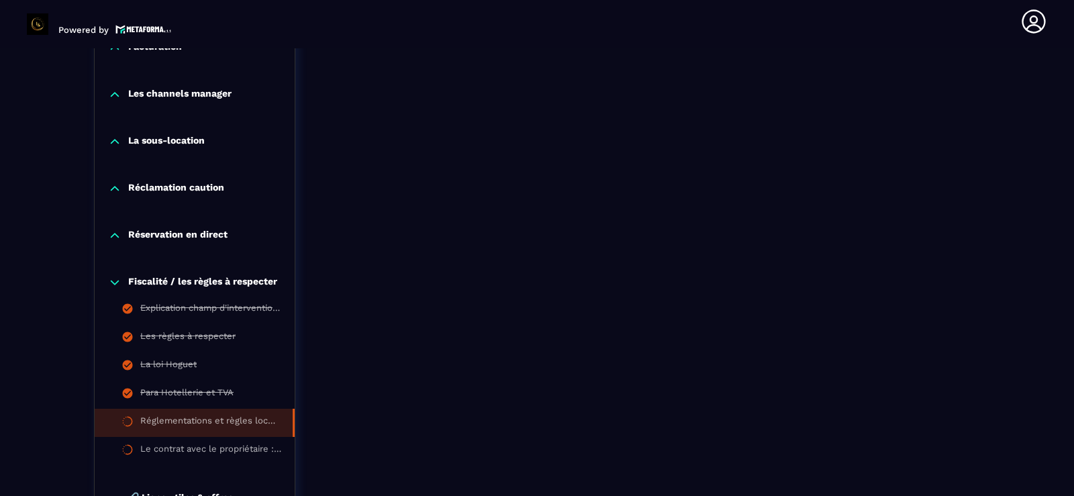
scroll to position [1267, 0]
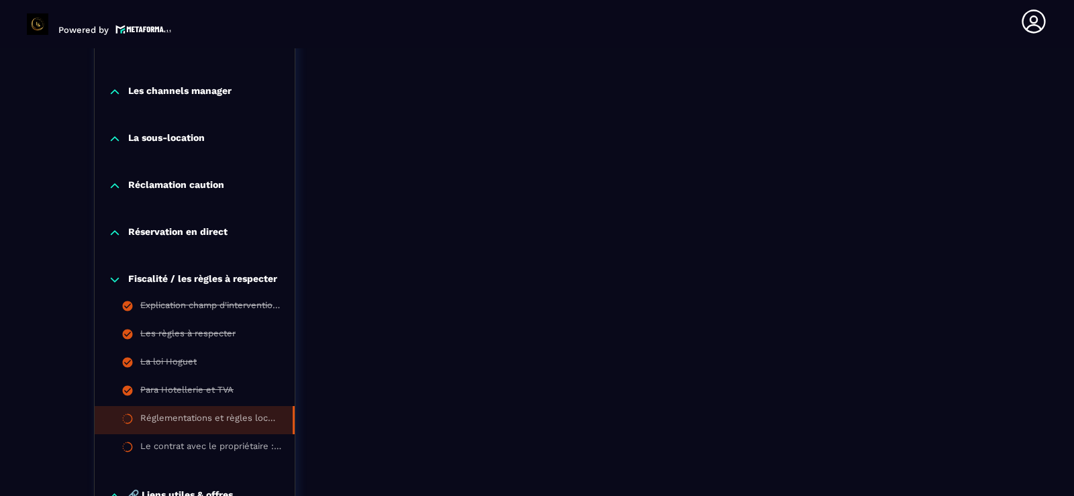
click at [1048, 178] on section "Formations Questions Communauté Événements Formations / La conciergerie 100% au…" at bounding box center [537, 272] width 1074 height 448
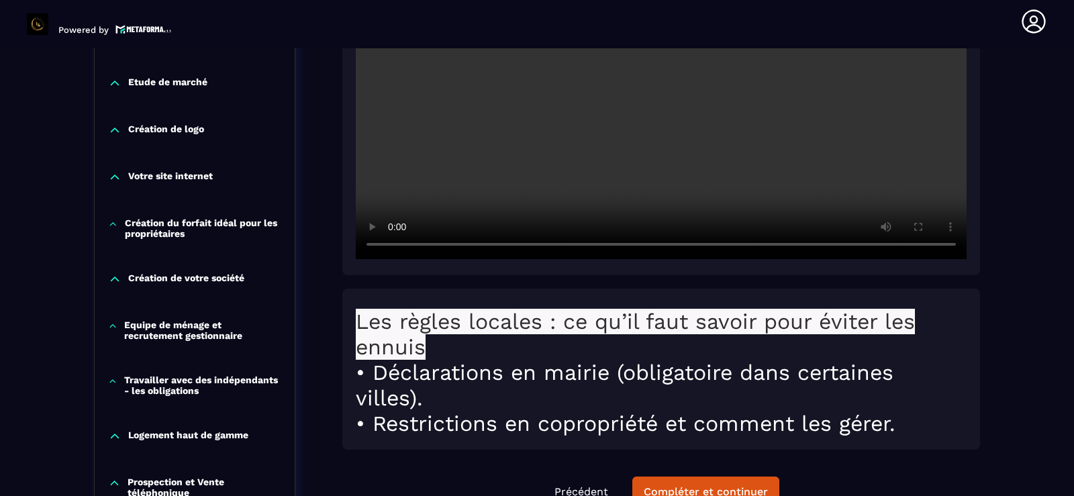
scroll to position [381, 0]
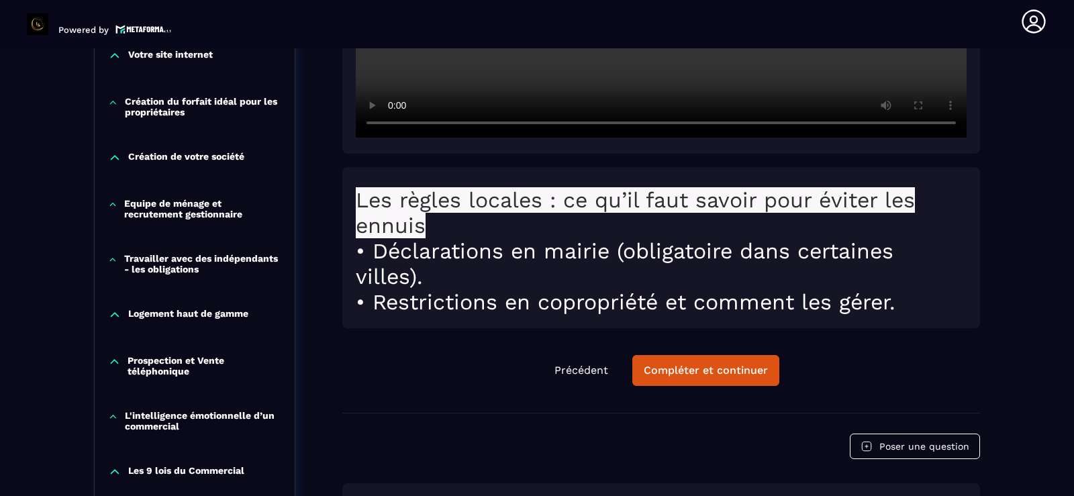
scroll to position [596, 0]
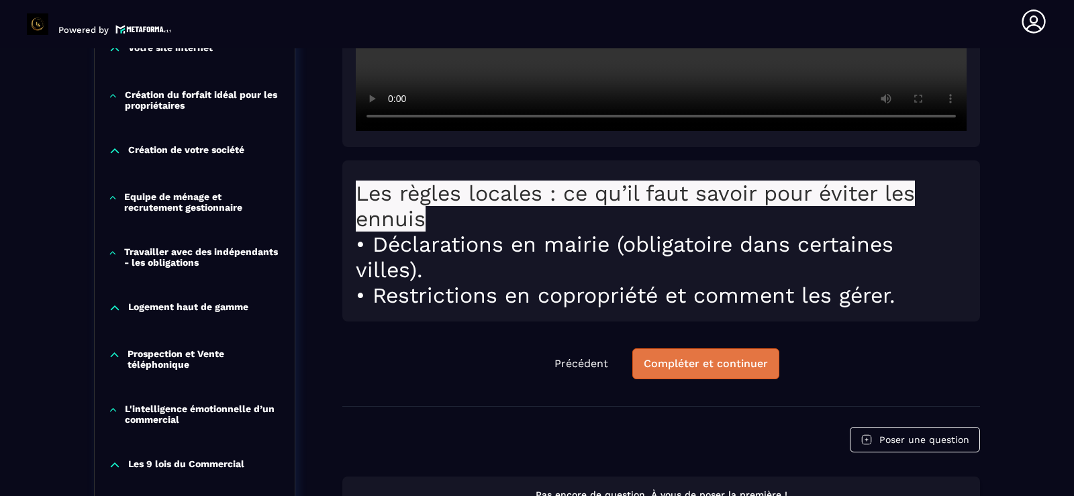
click at [689, 368] on div "Compléter et continuer" at bounding box center [705, 363] width 124 height 13
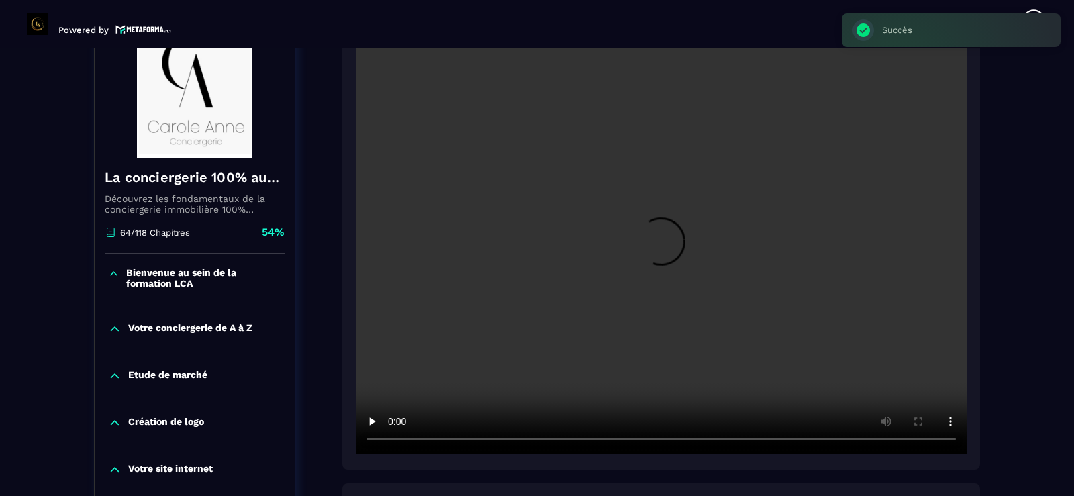
scroll to position [140, 0]
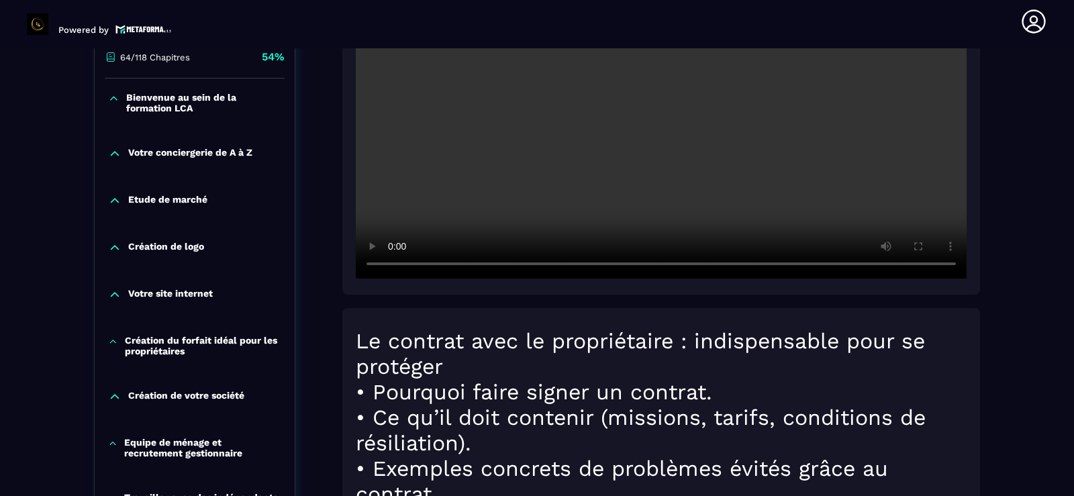
scroll to position [381, 0]
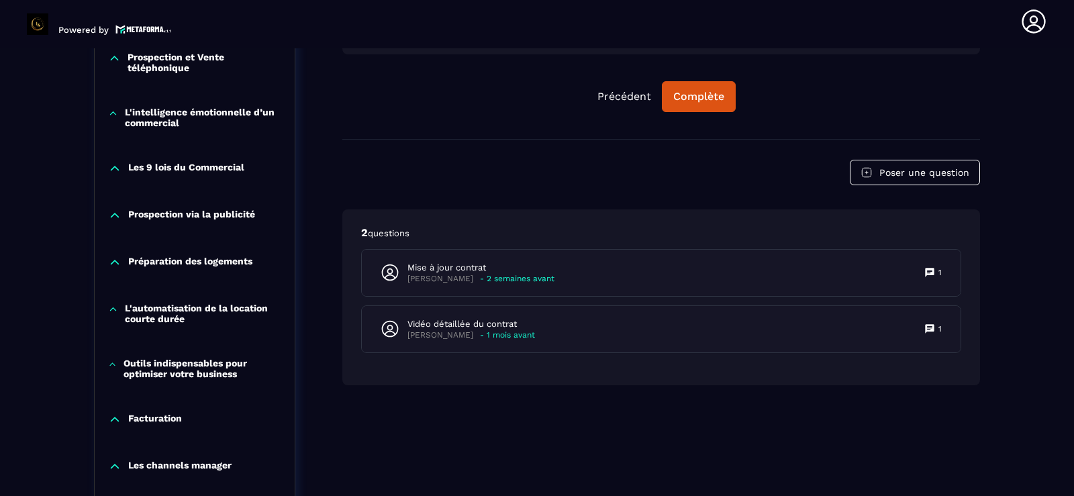
scroll to position [945, 0]
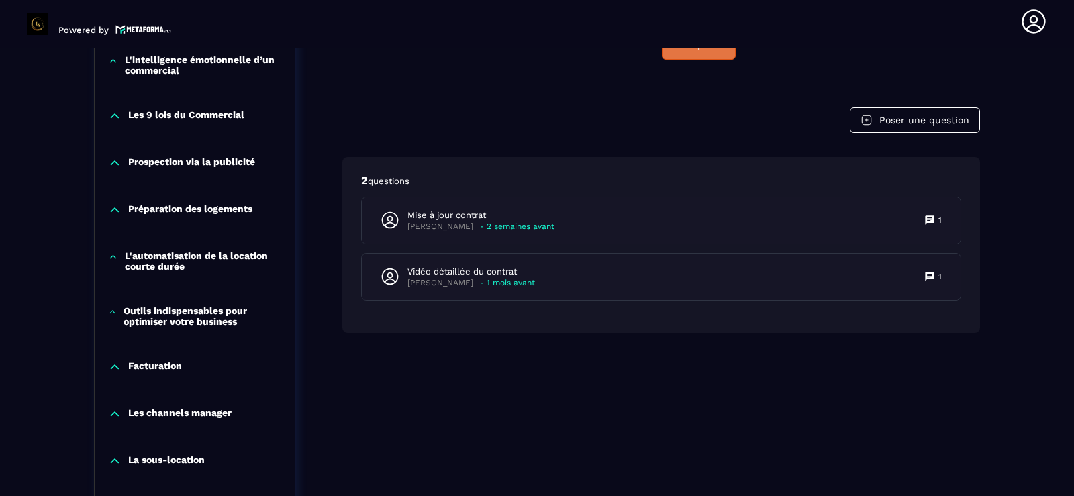
click at [694, 50] on div "Complète" at bounding box center [698, 44] width 51 height 13
click at [1053, 260] on section "Formations Questions Communauté Événements Formations / La conciergerie 100% au…" at bounding box center [537, 272] width 1074 height 448
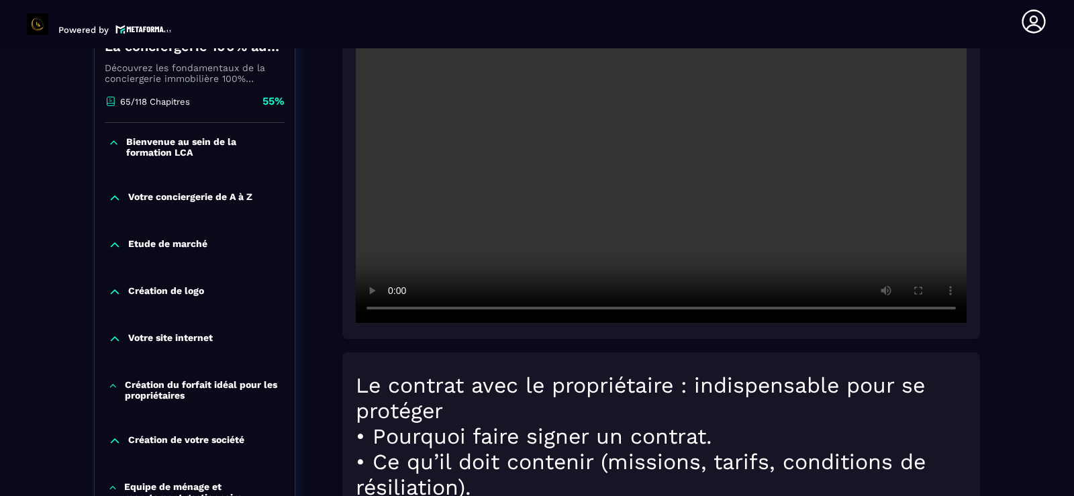
scroll to position [327, 0]
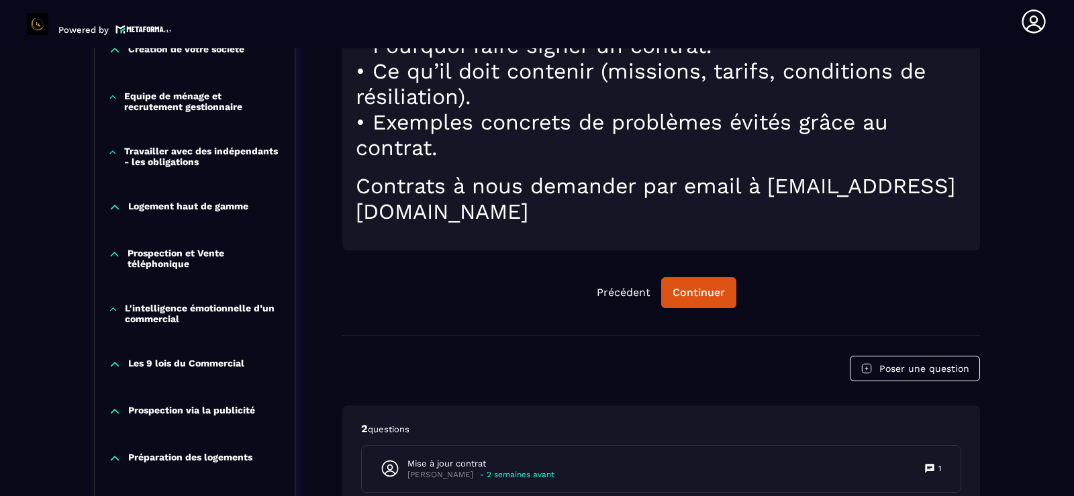
scroll to position [569, 0]
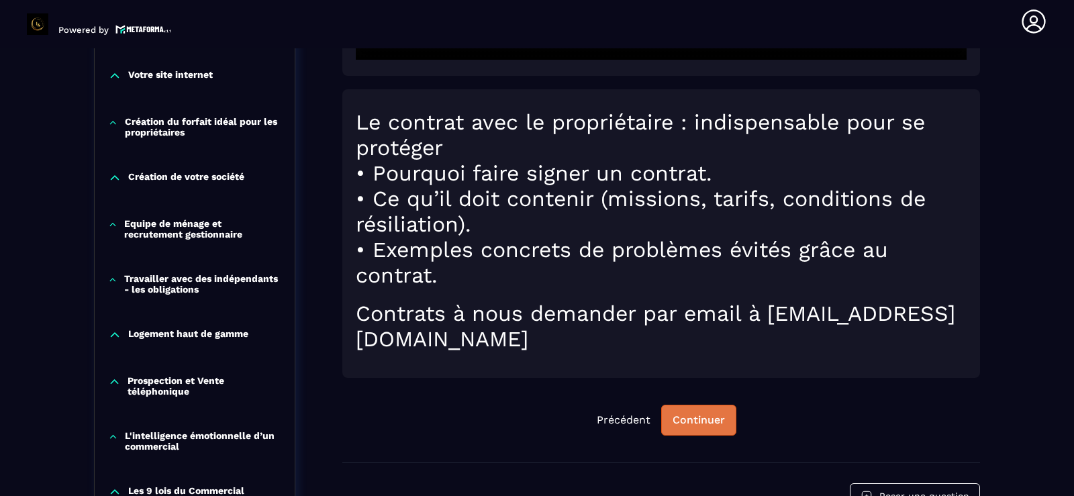
click at [691, 415] on div "Continuer" at bounding box center [698, 419] width 52 height 13
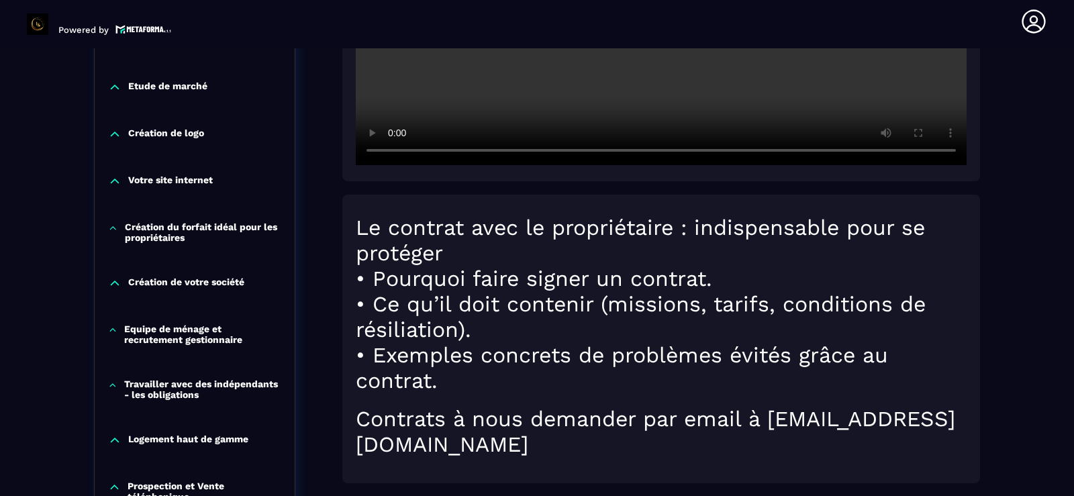
scroll to position [462, 0]
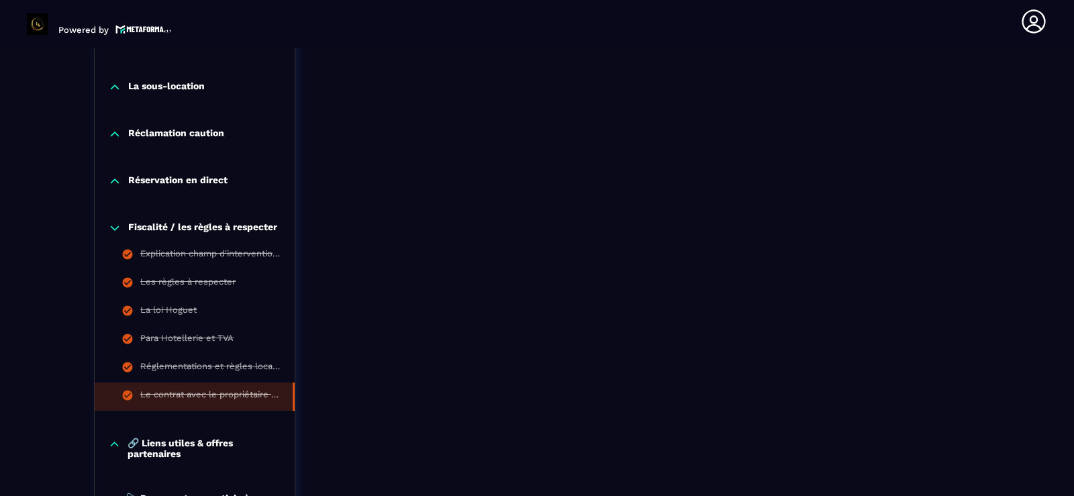
scroll to position [1401, 0]
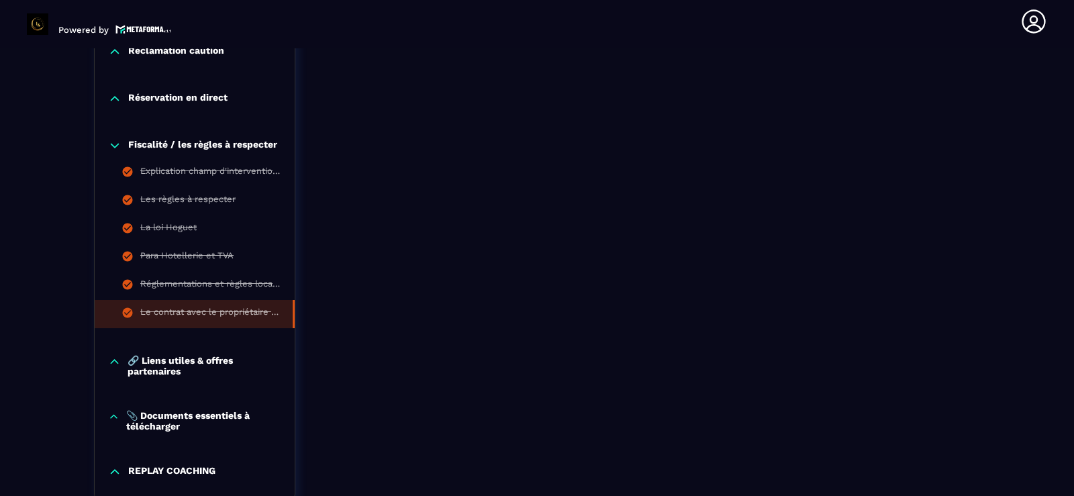
click at [115, 145] on icon at bounding box center [114, 145] width 13 height 13
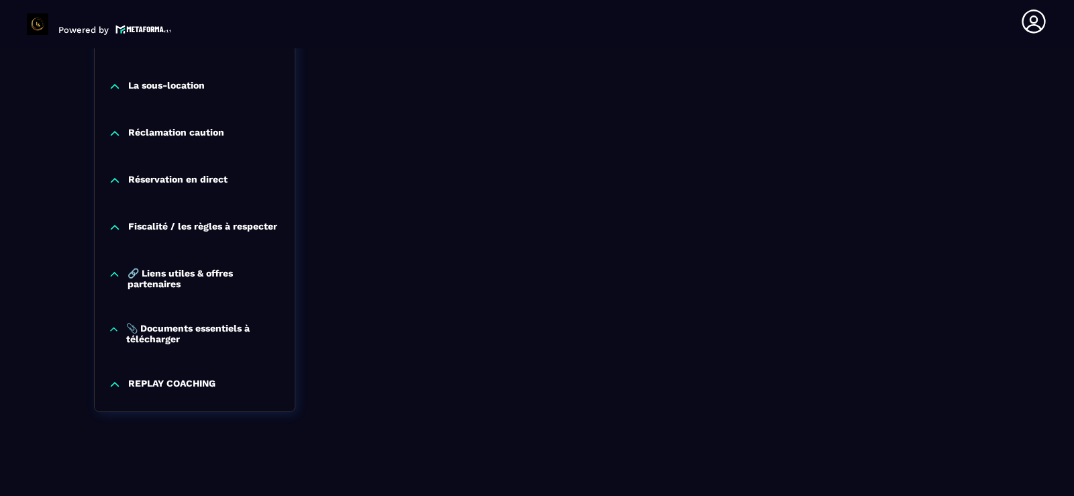
scroll to position [1323, 0]
click at [113, 225] on icon at bounding box center [114, 227] width 13 height 13
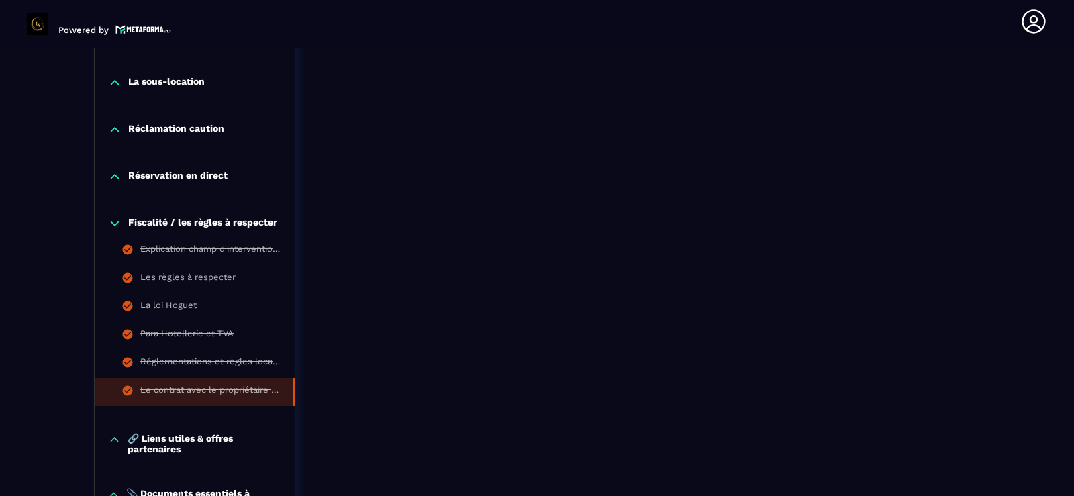
scroll to position [1401, 0]
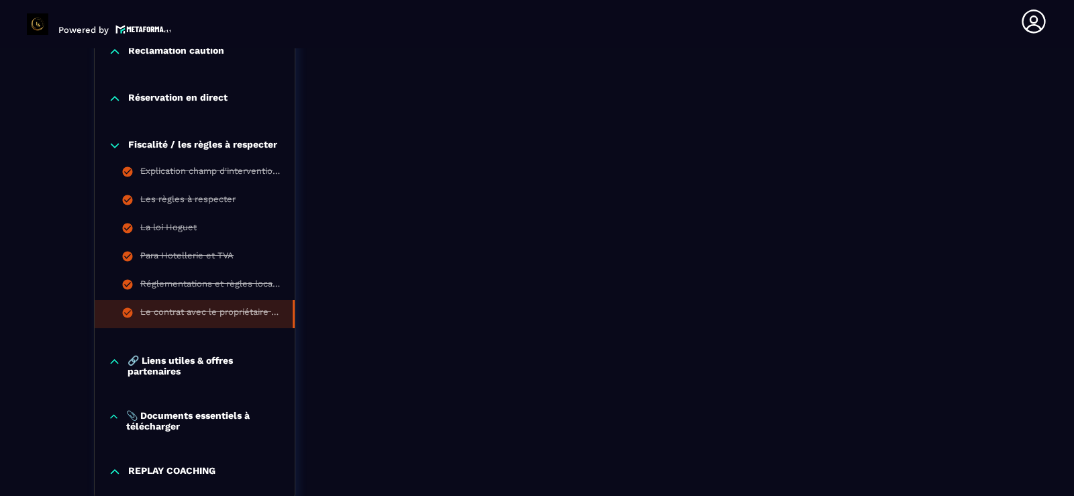
click at [116, 144] on icon at bounding box center [114, 145] width 13 height 13
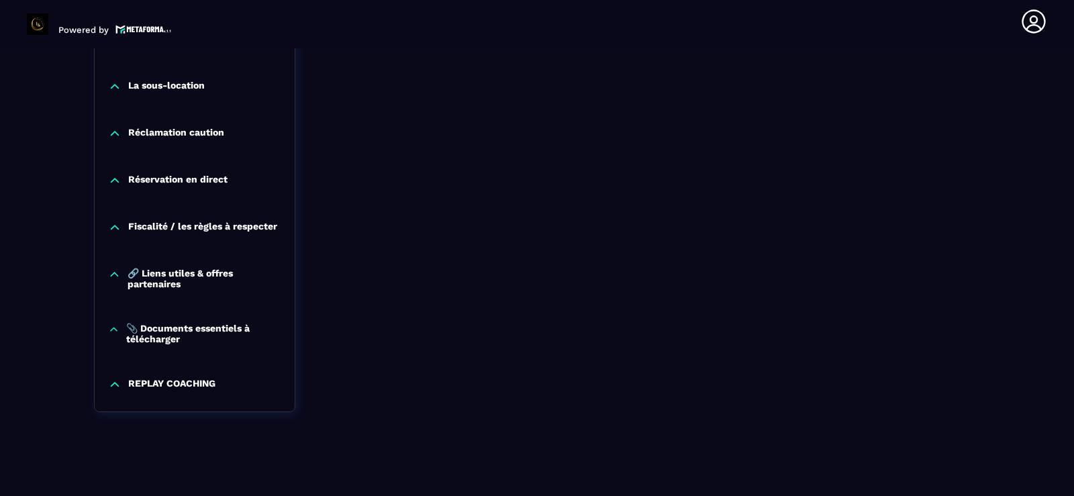
click at [113, 272] on icon at bounding box center [114, 274] width 7 height 4
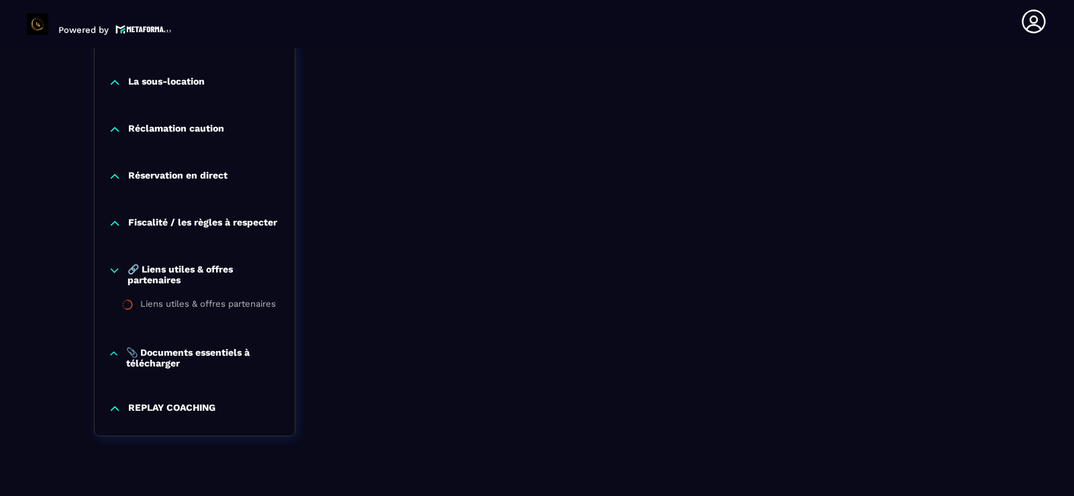
scroll to position [1351, 0]
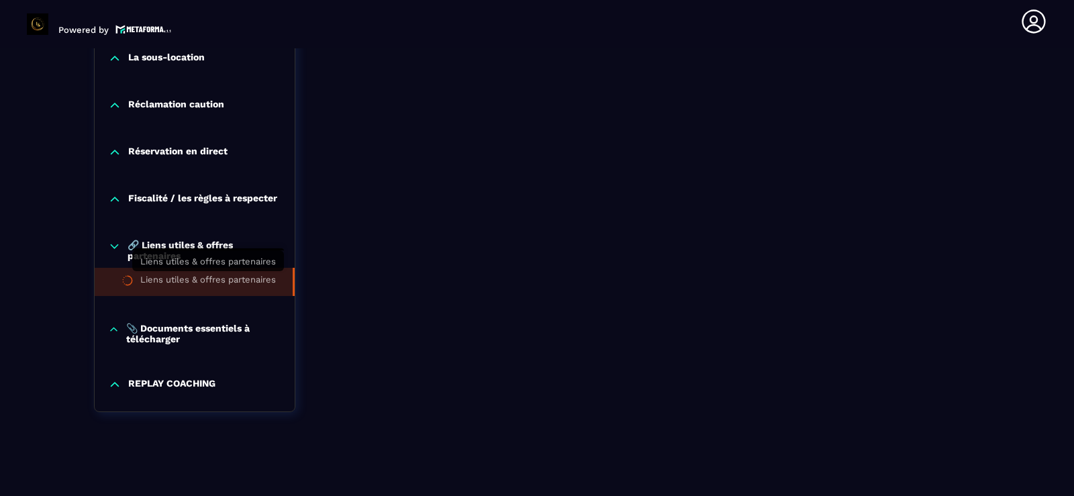
click at [173, 276] on div "Liens utiles & offres partenaires" at bounding box center [208, 281] width 136 height 15
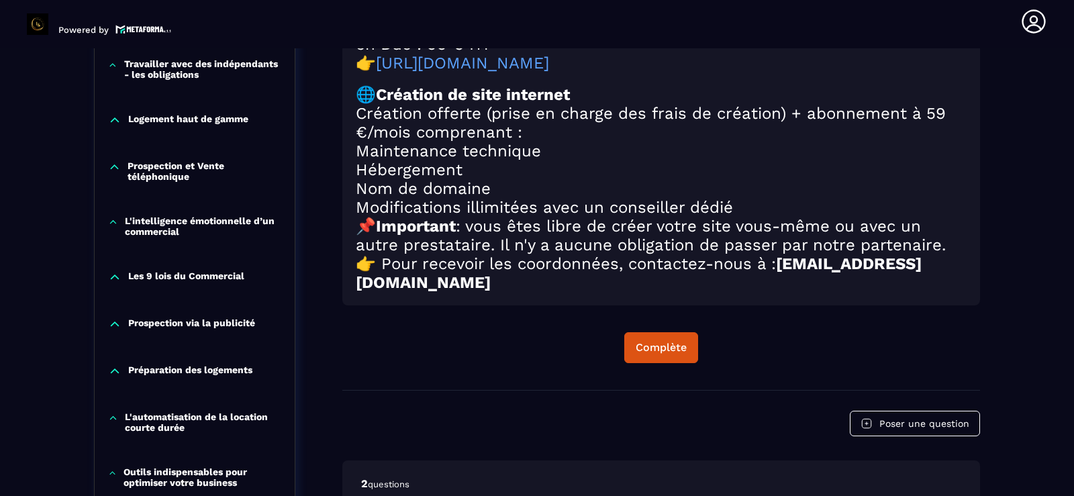
scroll to position [811, 0]
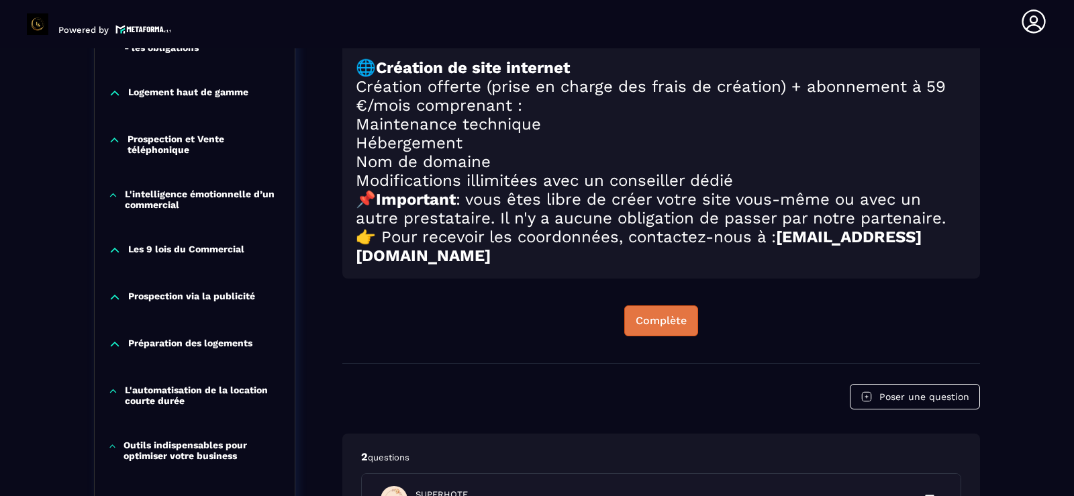
click at [651, 327] on div "Complète" at bounding box center [660, 320] width 51 height 13
click at [435, 336] on div "Continuer" at bounding box center [660, 320] width 637 height 31
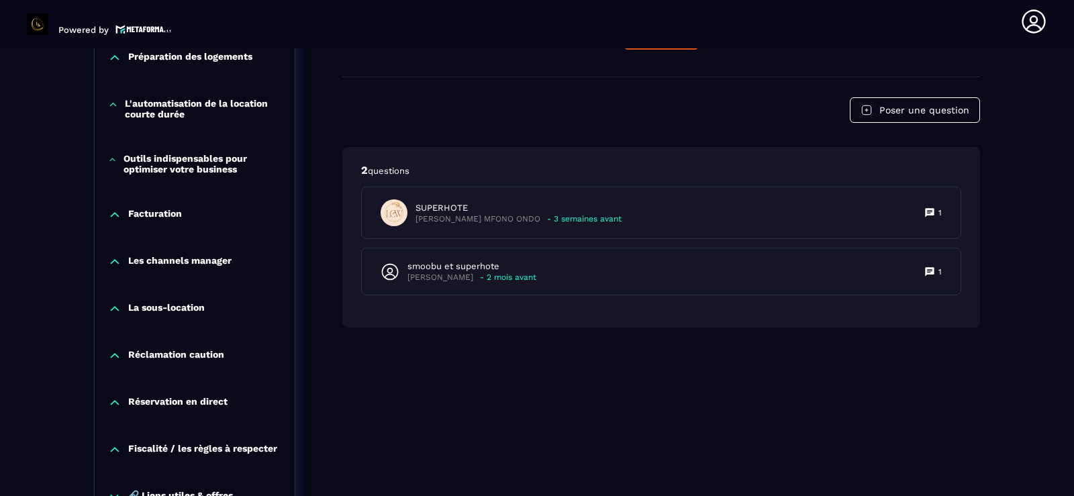
scroll to position [1294, 0]
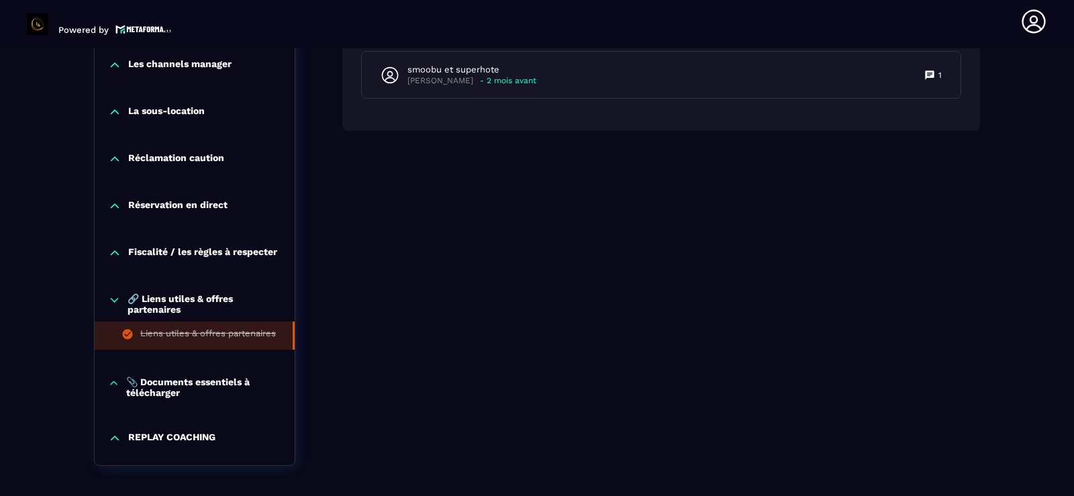
click at [112, 384] on icon at bounding box center [113, 382] width 11 height 13
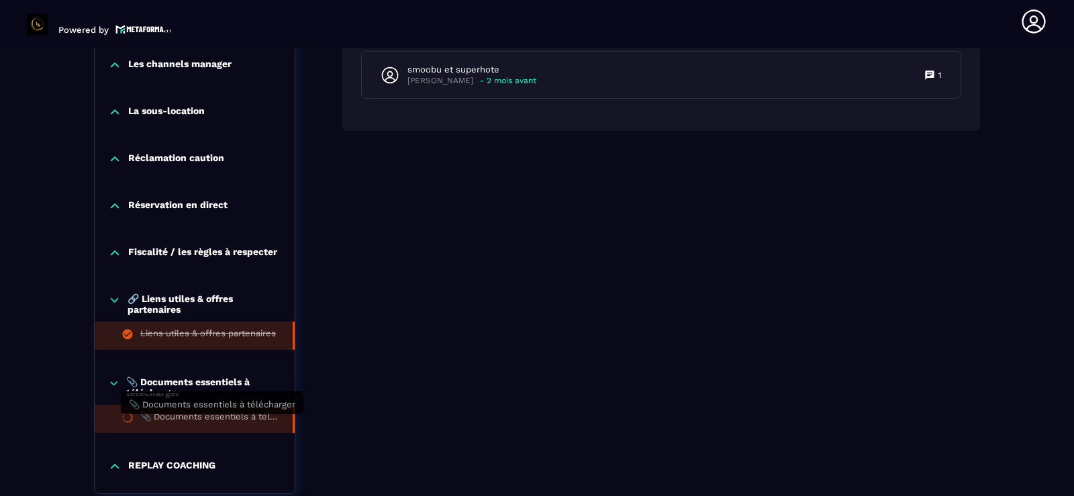
click at [178, 422] on div "📎 Documents essentiels à télécharger" at bounding box center [209, 418] width 139 height 15
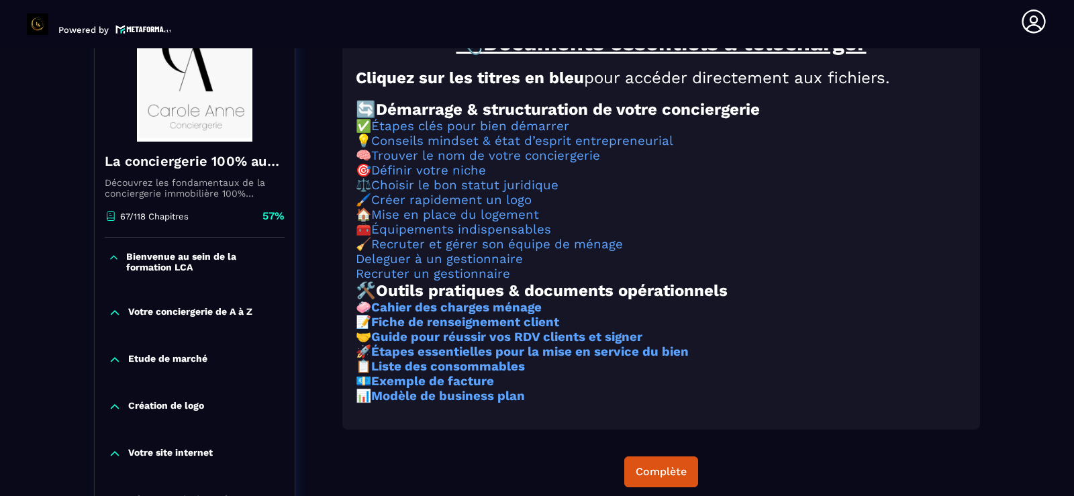
scroll to position [193, 0]
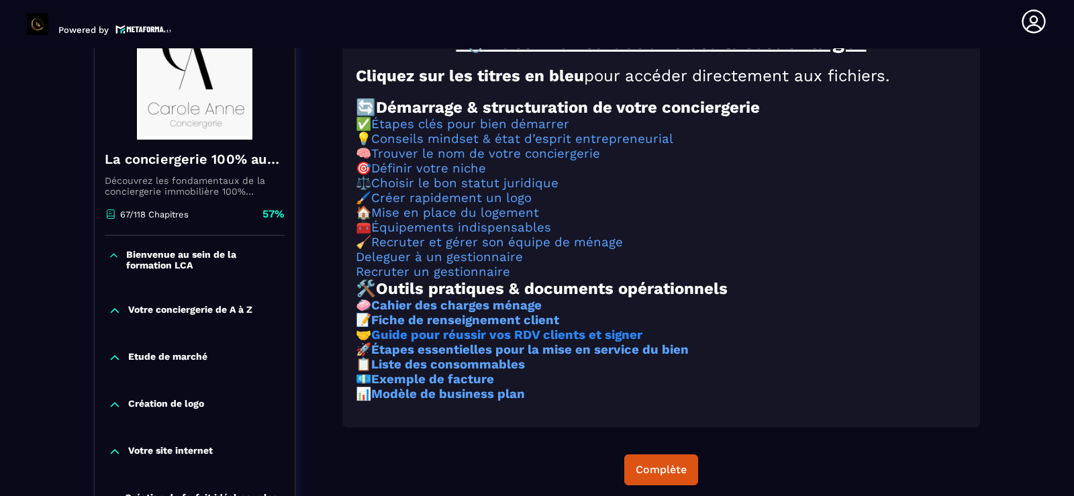
click at [499, 342] on strong "Guide pour réussir vos RDV clients et signer" at bounding box center [506, 334] width 271 height 15
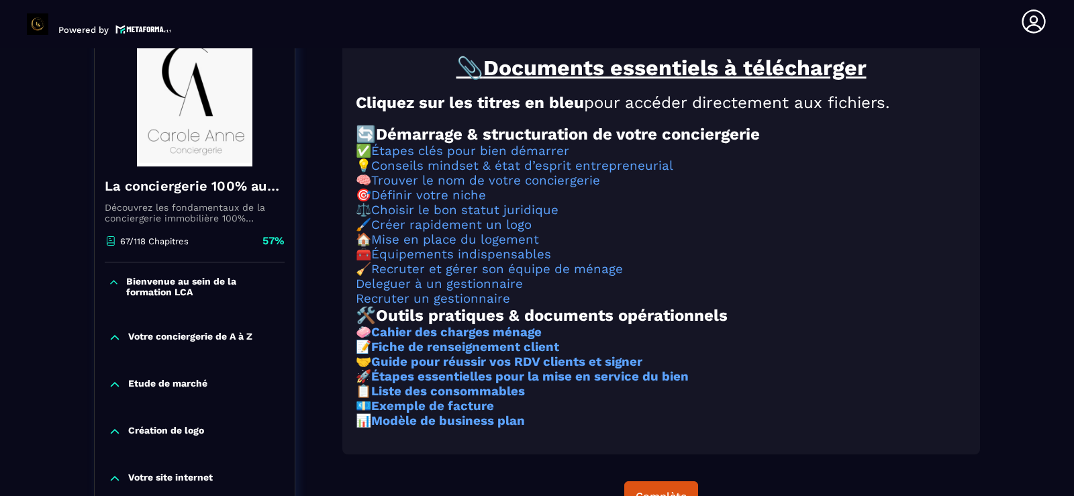
scroll to position [0, 0]
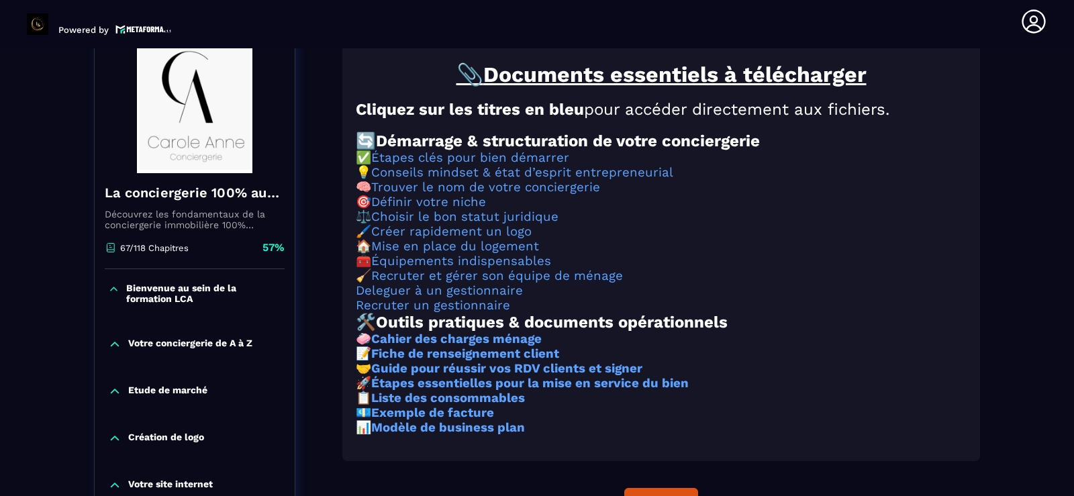
scroll to position [161, 0]
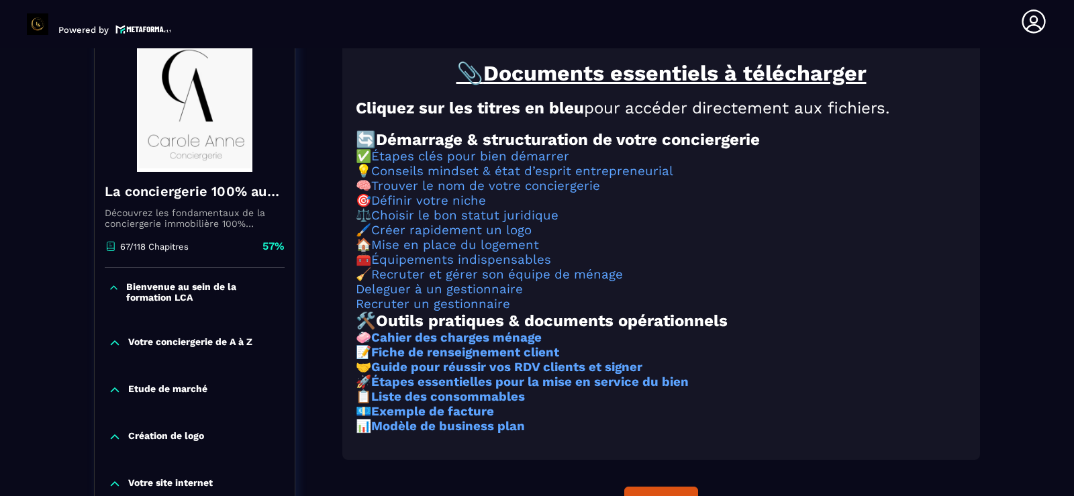
click at [114, 289] on icon at bounding box center [113, 287] width 11 height 13
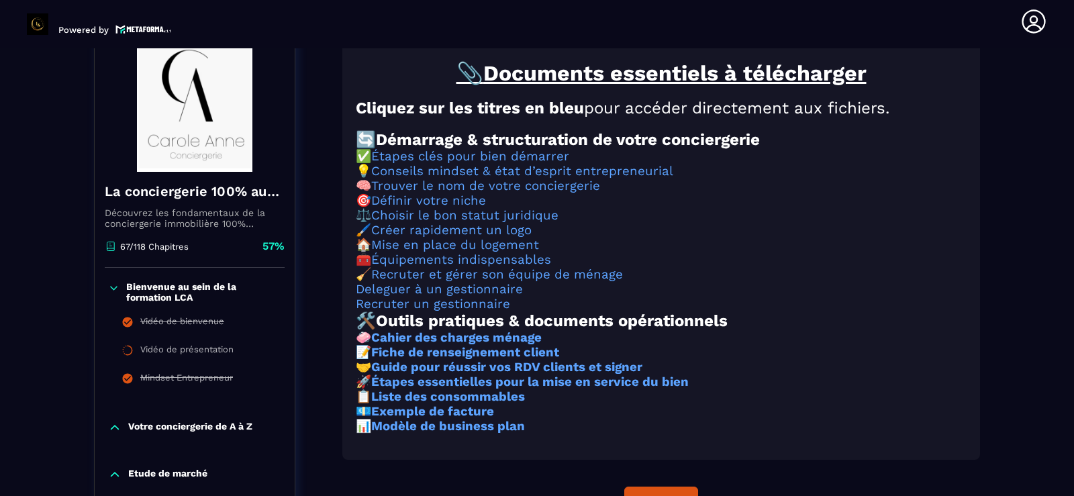
click at [114, 426] on icon at bounding box center [115, 427] width 8 height 4
drag, startPoint x: 103, startPoint y: 389, endPoint x: 99, endPoint y: 409, distance: 20.0
click at [99, 409] on div "Votre conciergerie de A à Z Votre conciergerie de A à Z Quels types de biens ci…" at bounding box center [195, 458] width 200 height 103
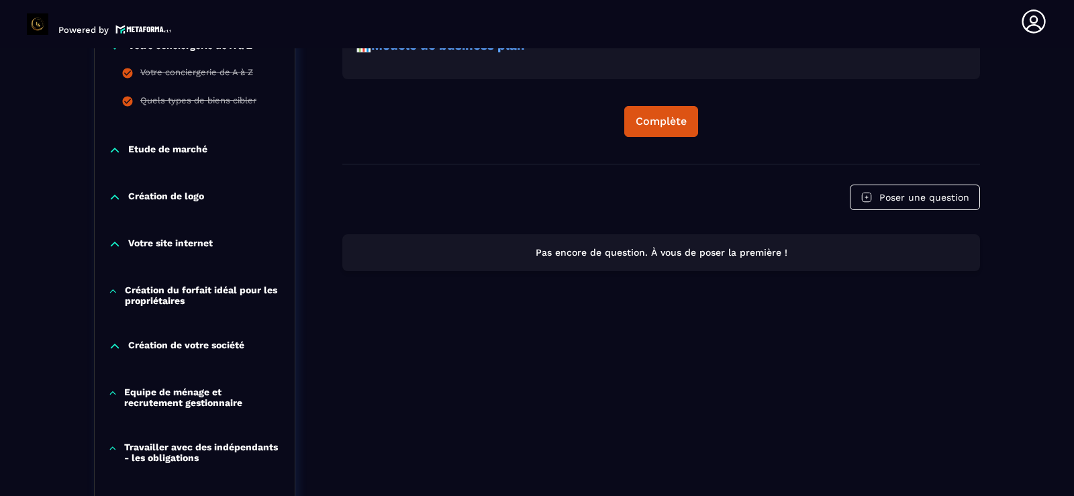
scroll to position [564, 0]
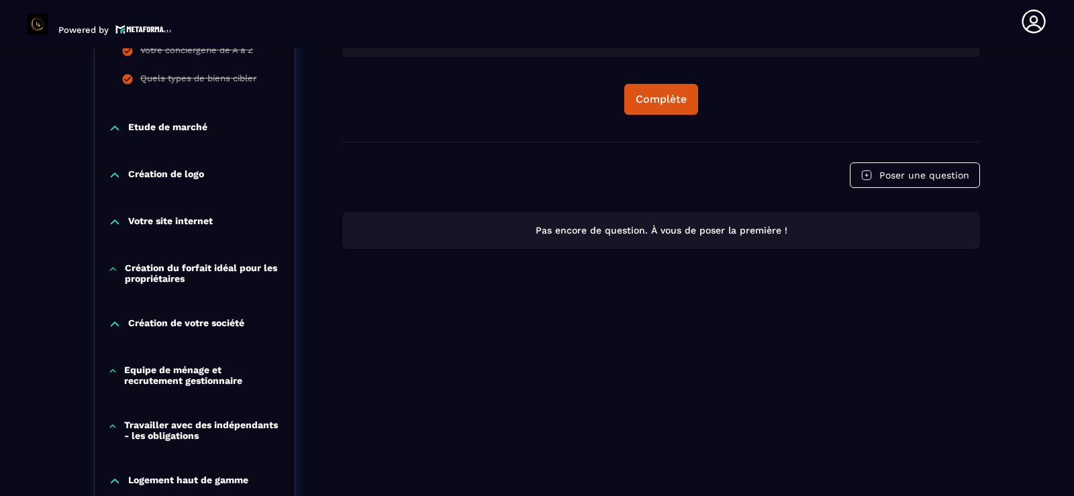
click at [115, 132] on icon at bounding box center [114, 127] width 13 height 13
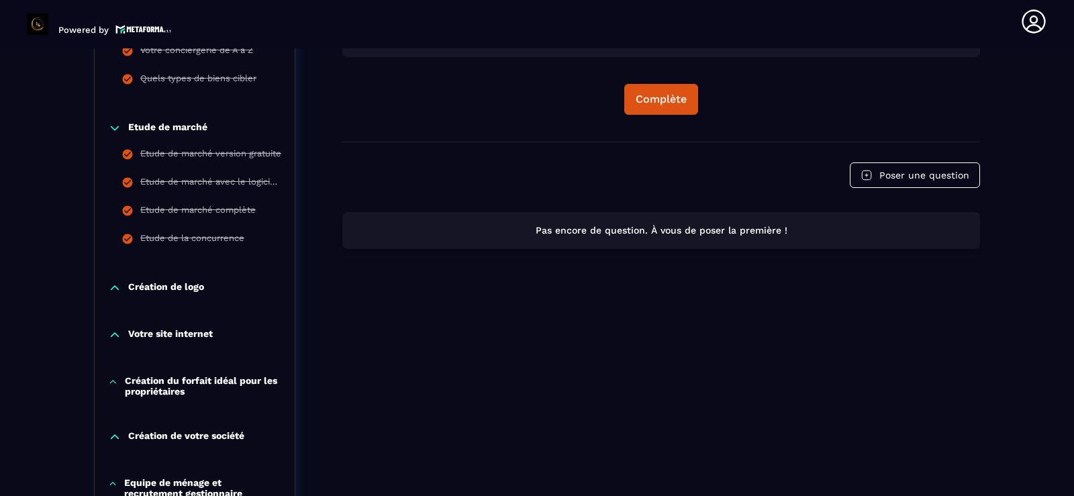
click at [114, 286] on icon at bounding box center [115, 288] width 8 height 4
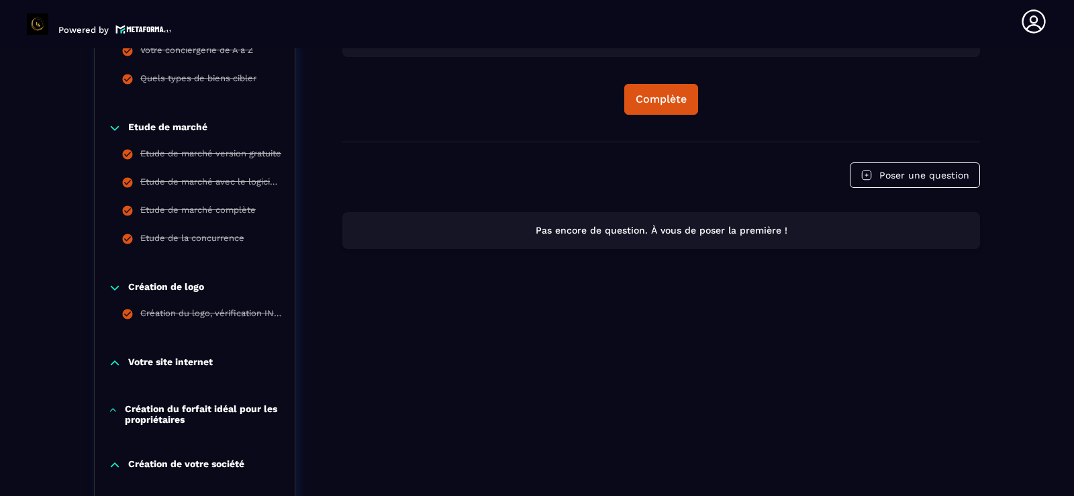
click at [113, 359] on icon at bounding box center [114, 362] width 13 height 13
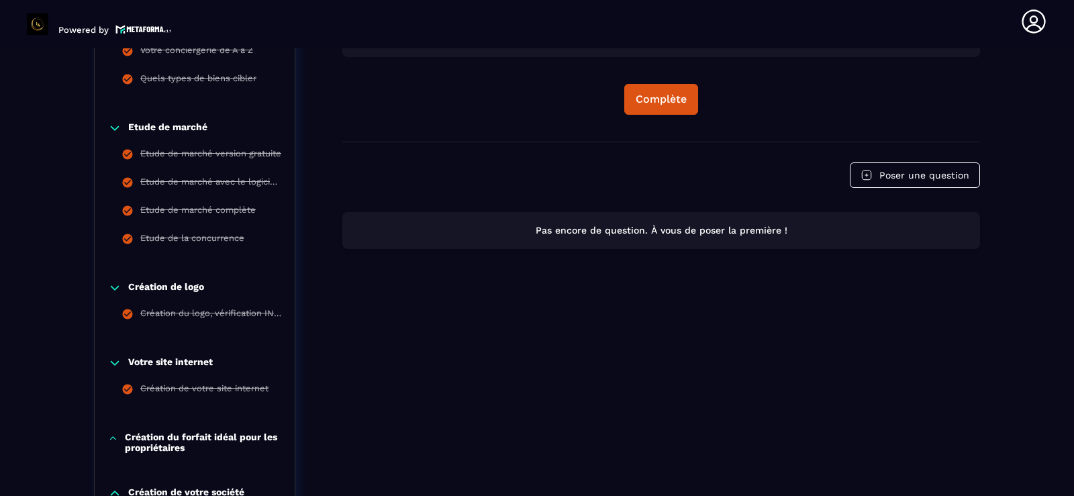
click at [99, 365] on div "Votre site internet" at bounding box center [195, 362] width 200 height 13
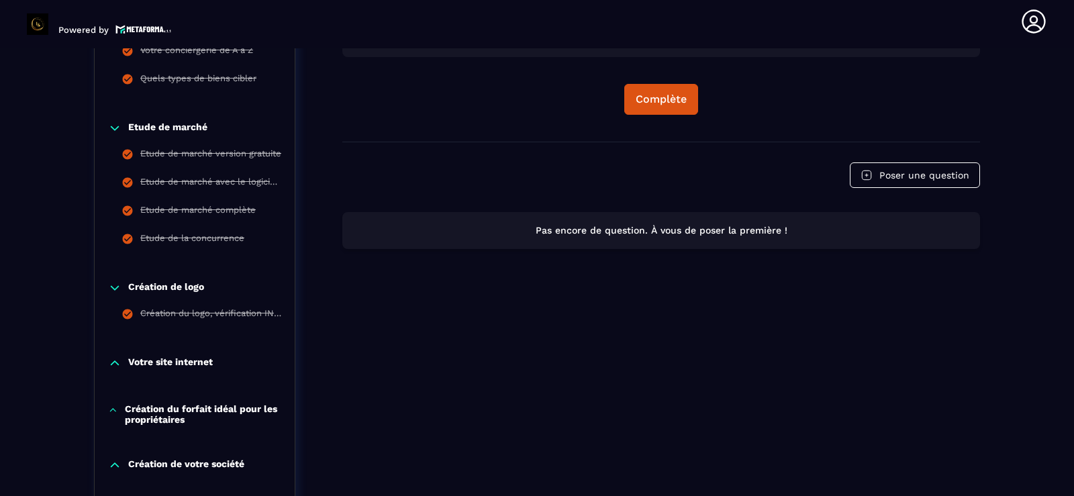
click at [117, 358] on icon at bounding box center [114, 362] width 13 height 13
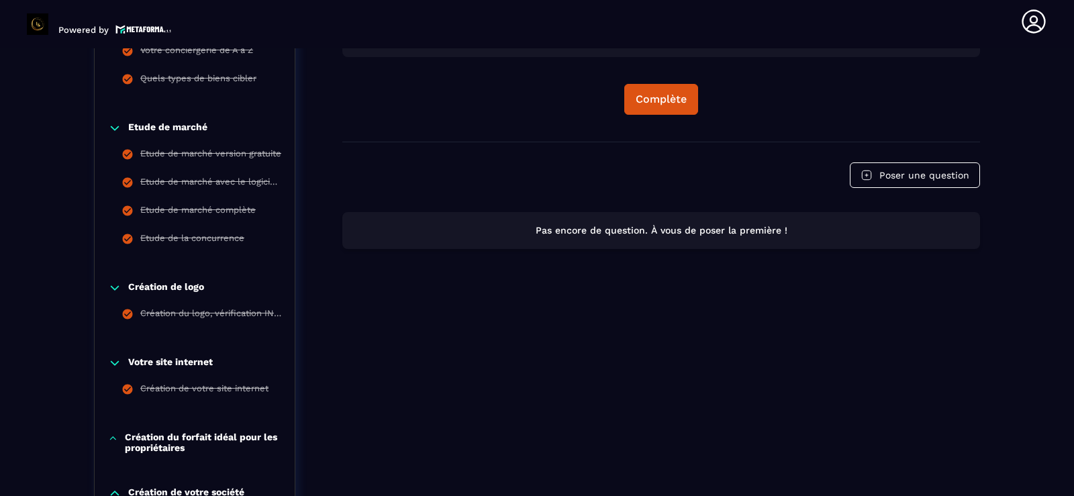
click at [115, 282] on icon at bounding box center [114, 287] width 13 height 13
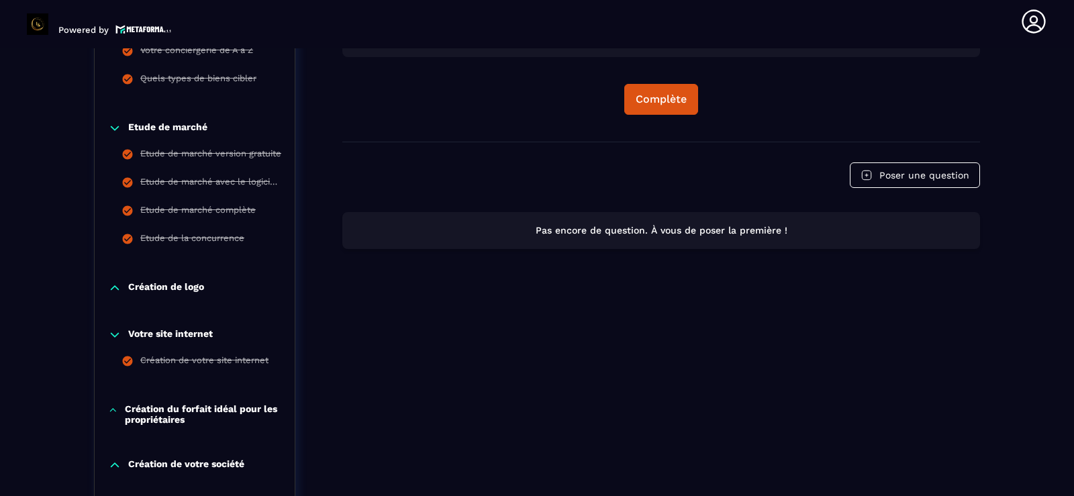
click at [115, 333] on icon at bounding box center [114, 334] width 13 height 13
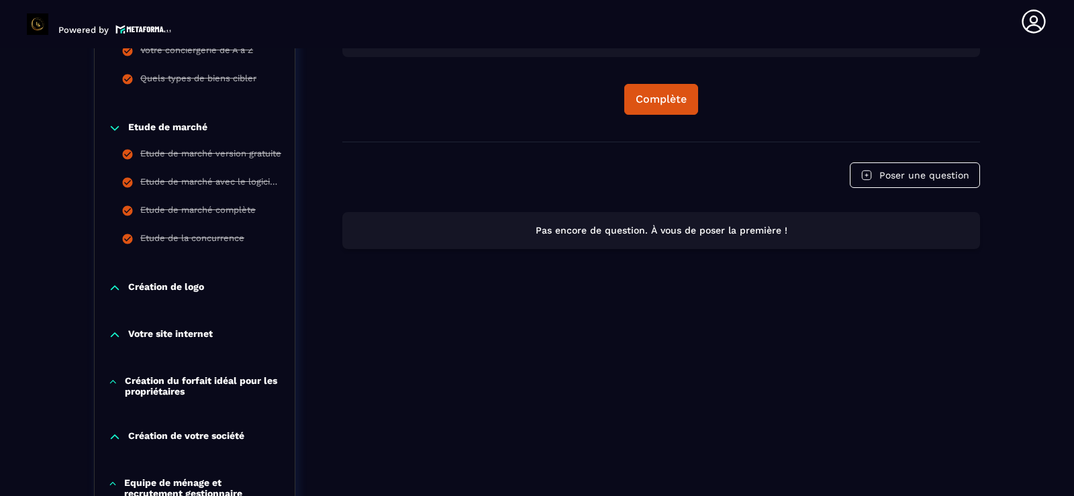
click at [113, 383] on icon at bounding box center [113, 381] width 10 height 13
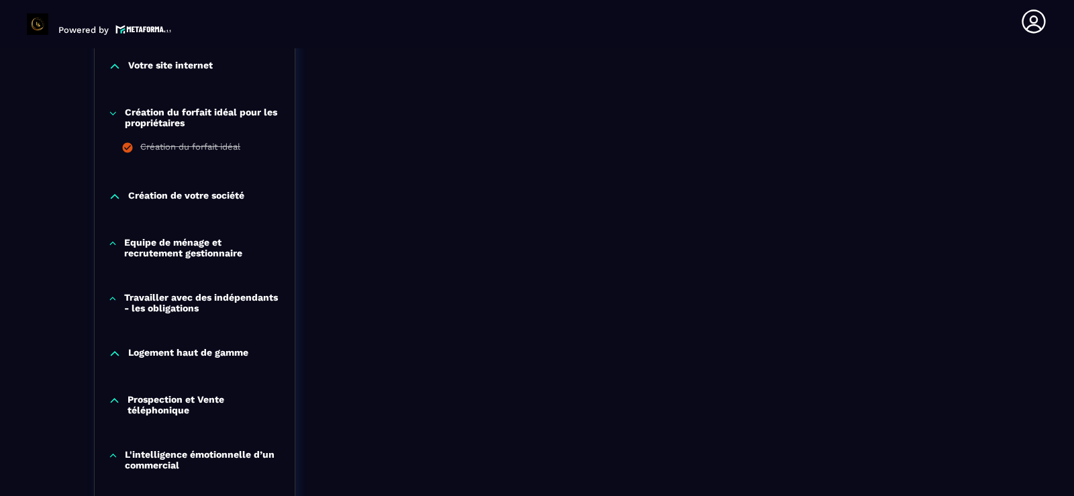
scroll to position [859, 0]
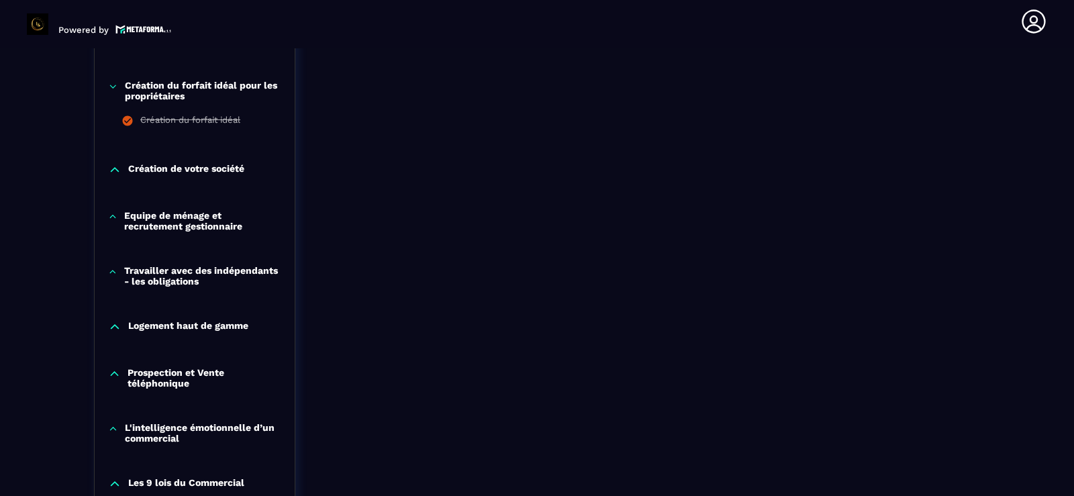
click at [110, 166] on icon at bounding box center [114, 169] width 13 height 13
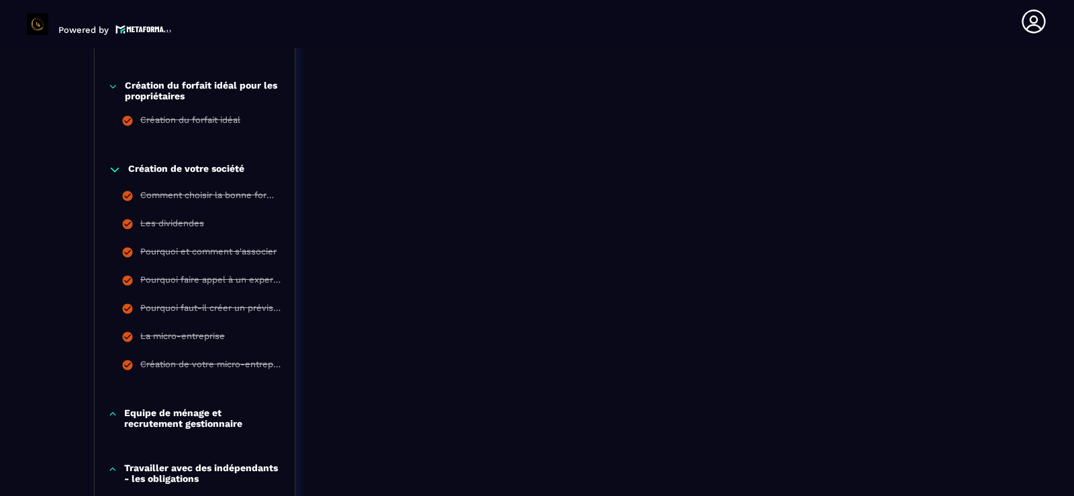
click at [111, 170] on icon at bounding box center [114, 169] width 13 height 13
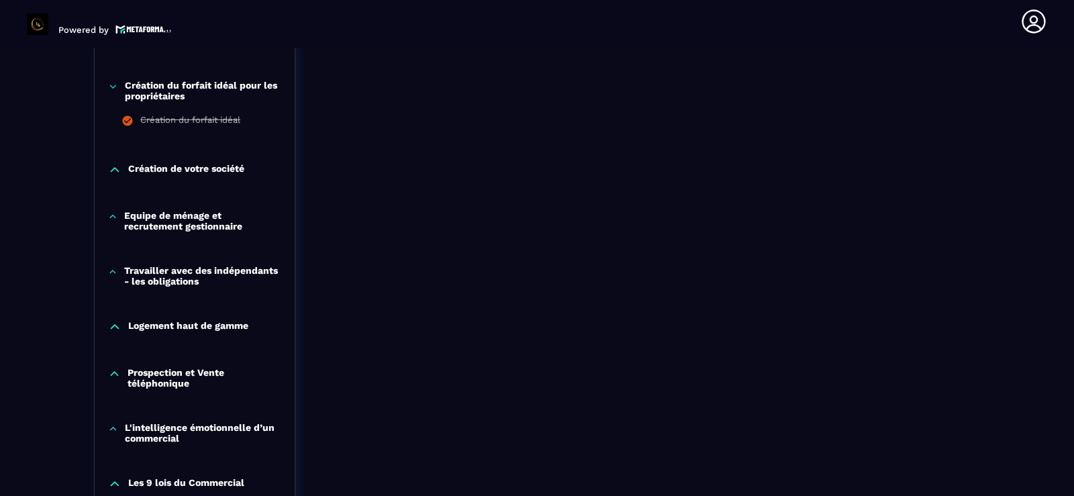
click at [111, 214] on icon at bounding box center [112, 216] width 9 height 13
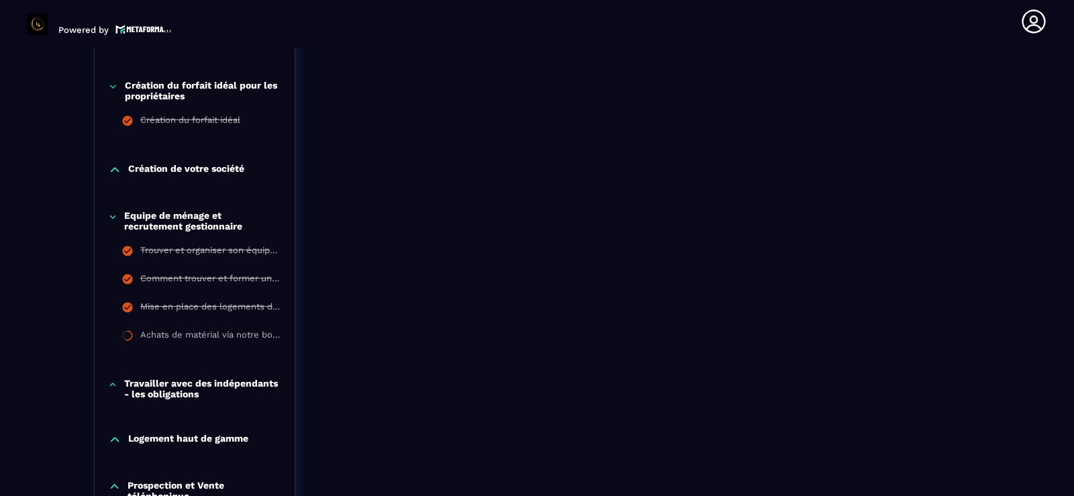
click at [111, 217] on icon at bounding box center [112, 216] width 5 height 3
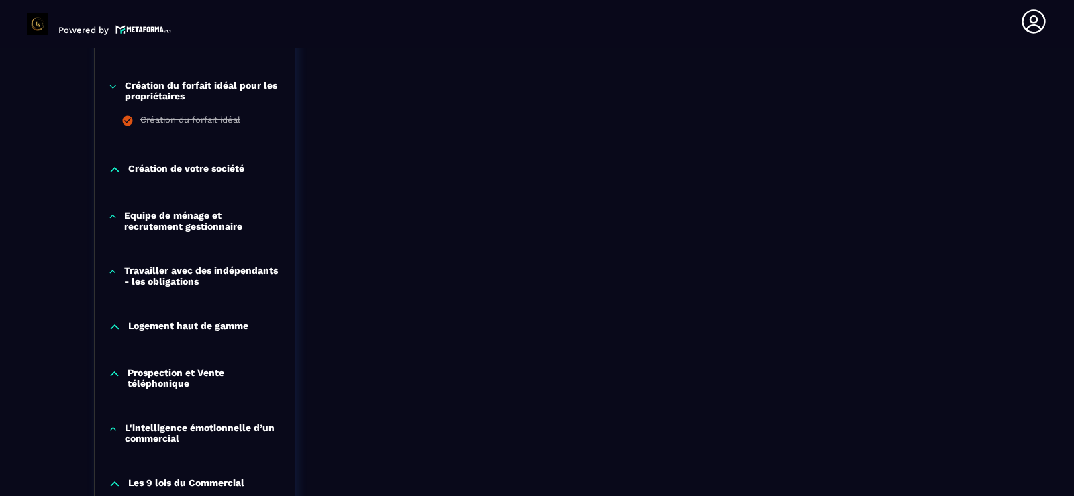
click at [113, 269] on icon at bounding box center [112, 271] width 9 height 13
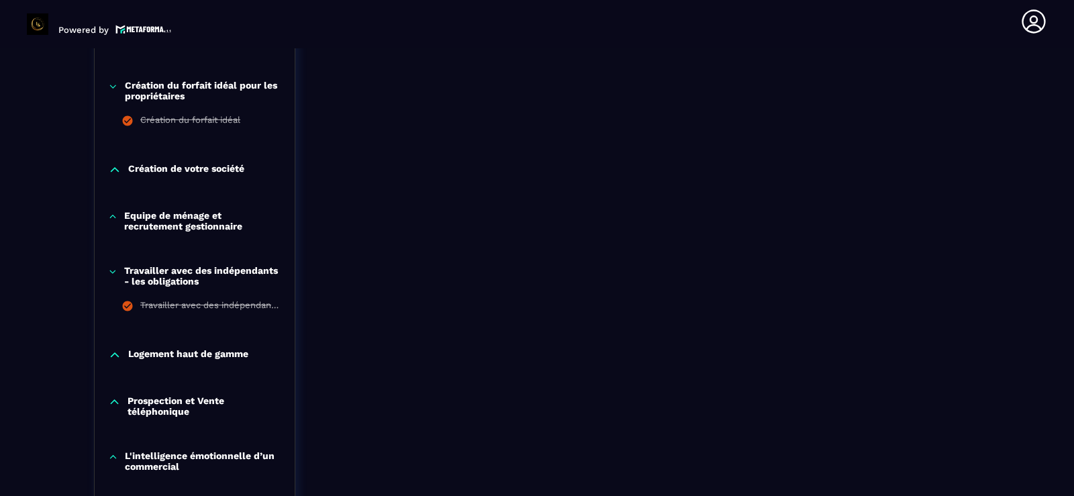
click at [112, 353] on icon at bounding box center [114, 354] width 13 height 13
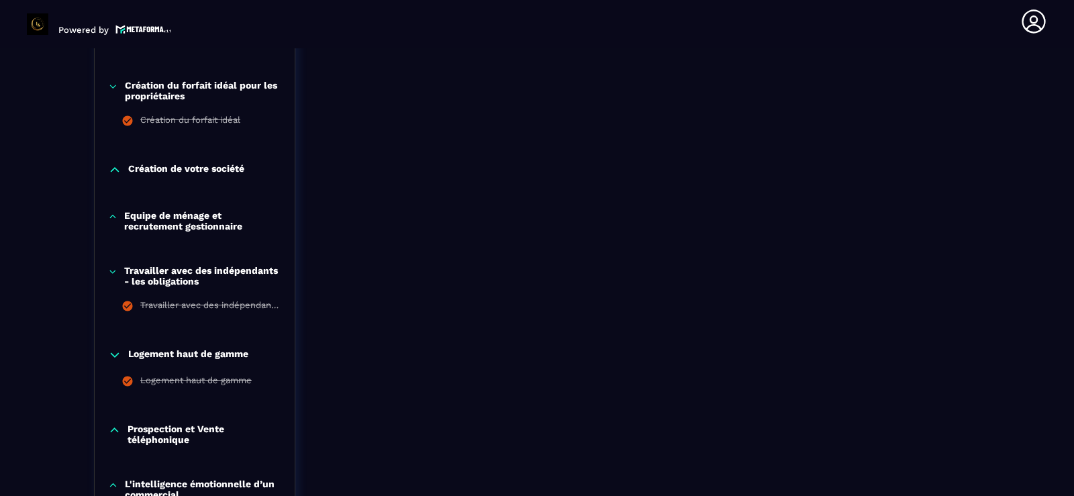
click at [112, 353] on icon at bounding box center [114, 354] width 13 height 13
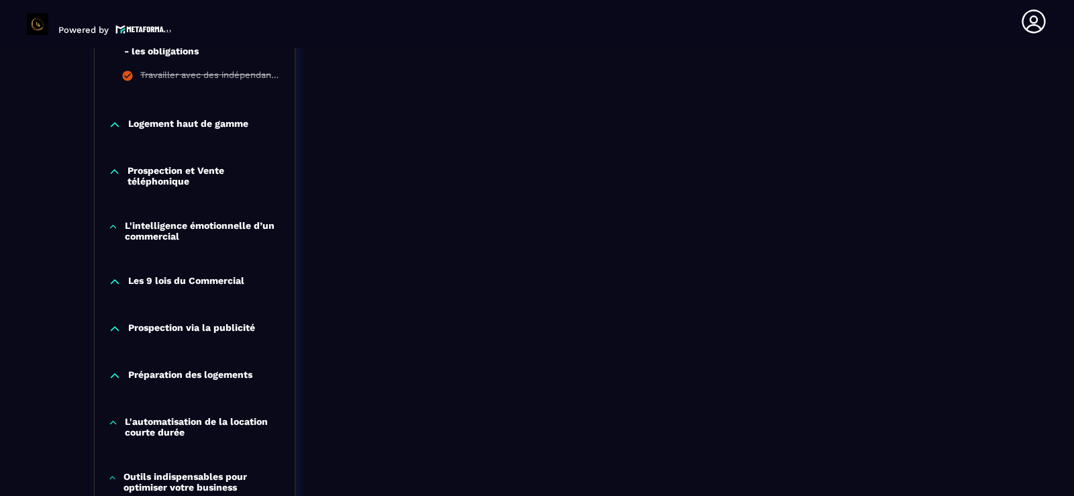
scroll to position [1100, 0]
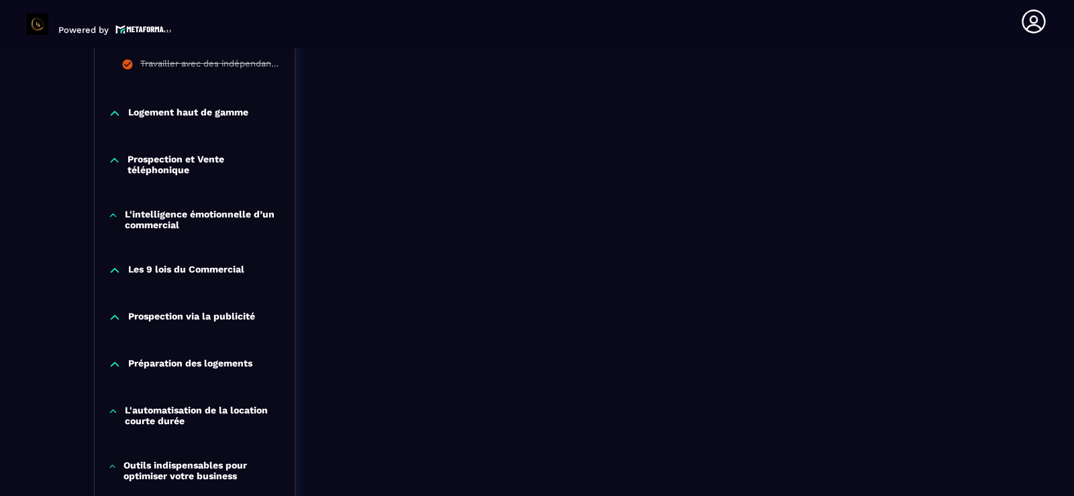
click at [112, 159] on icon at bounding box center [114, 160] width 13 height 13
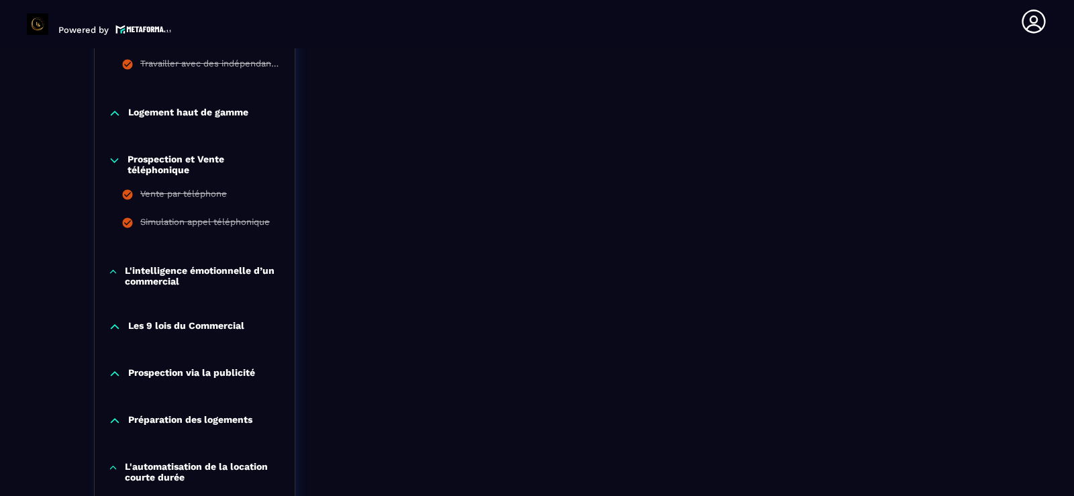
click at [112, 159] on icon at bounding box center [114, 160] width 13 height 13
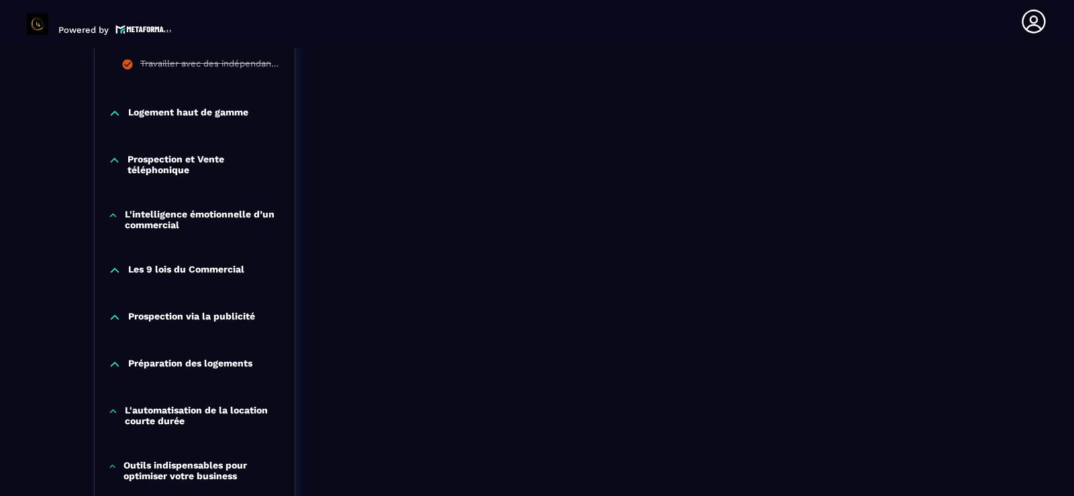
click at [111, 215] on icon at bounding box center [113, 215] width 10 height 13
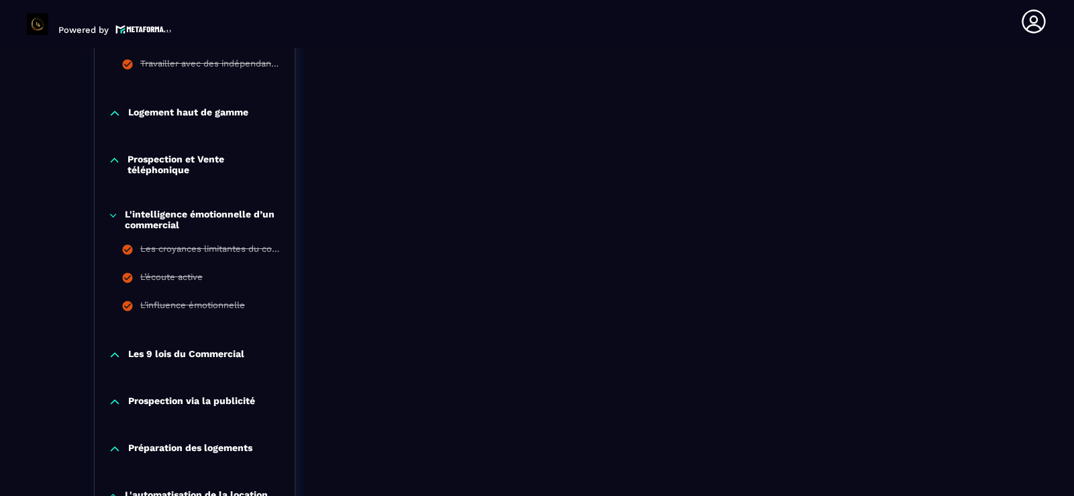
click at [111, 215] on icon at bounding box center [113, 215] width 10 height 13
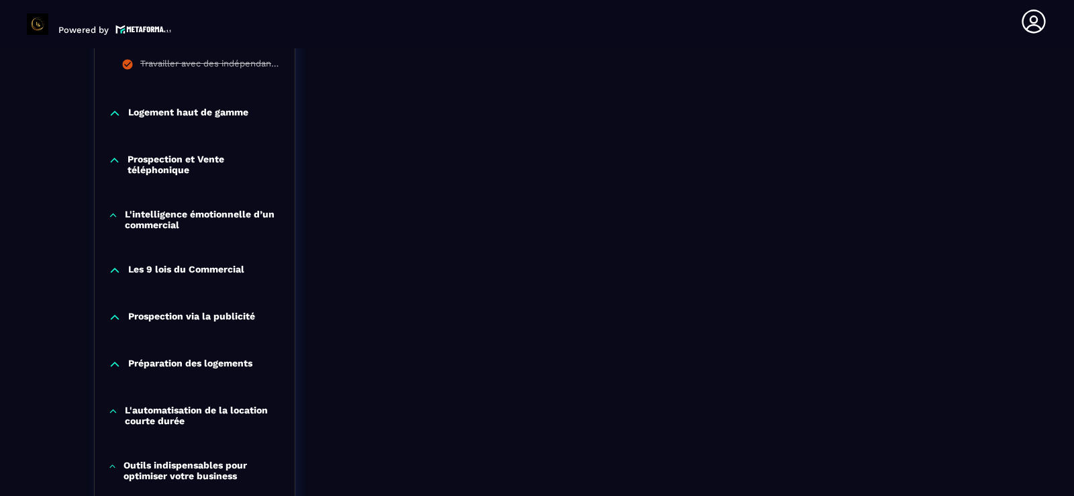
click at [113, 266] on icon at bounding box center [114, 270] width 13 height 13
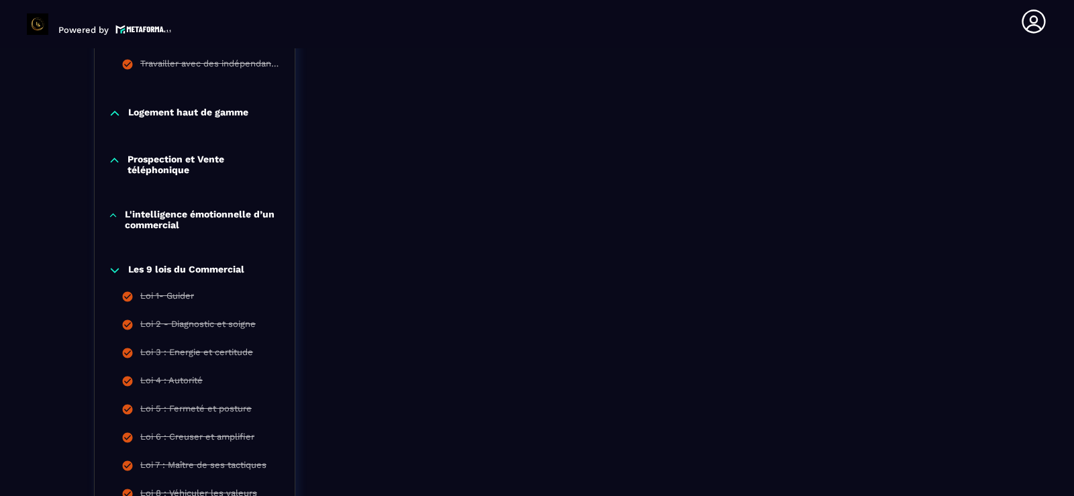
click at [113, 266] on icon at bounding box center [114, 270] width 13 height 13
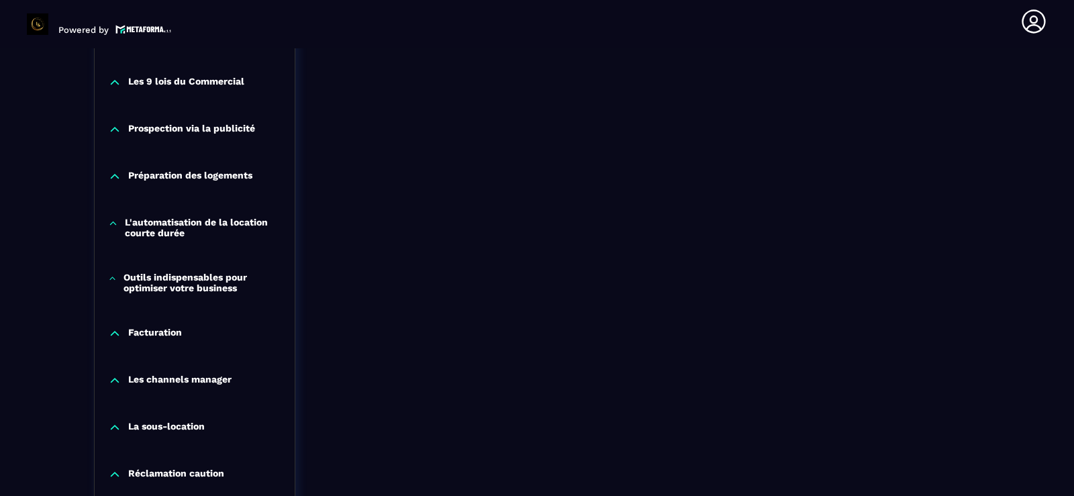
scroll to position [1315, 0]
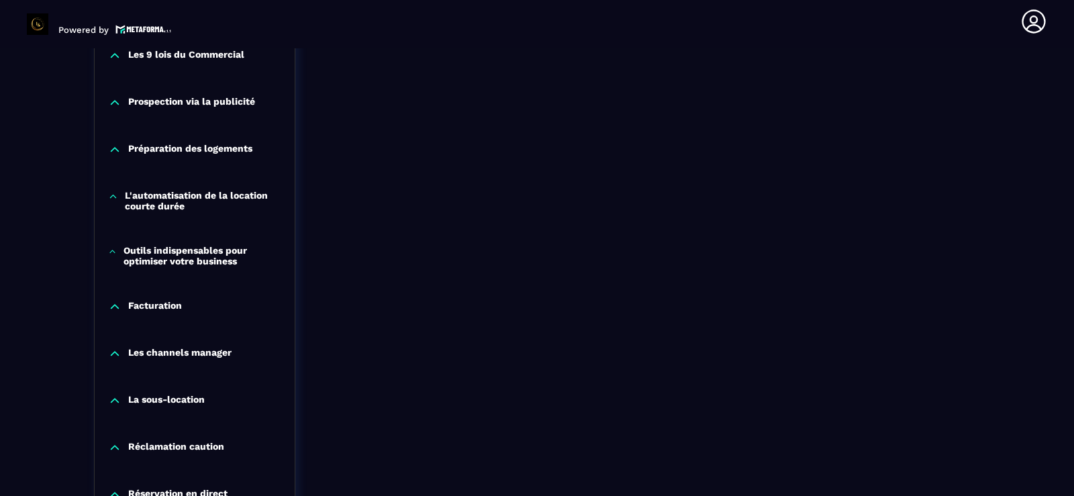
click at [111, 100] on icon at bounding box center [114, 102] width 13 height 13
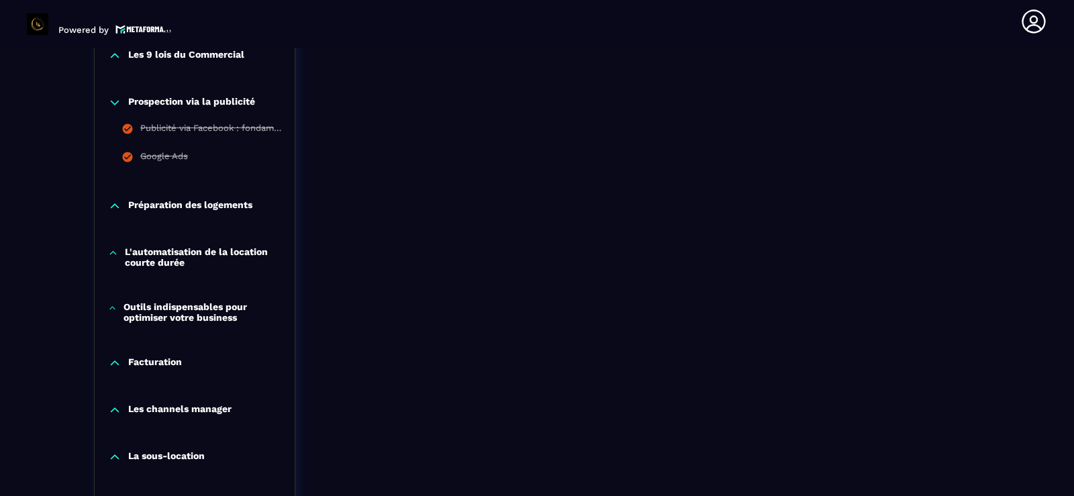
click at [111, 100] on icon at bounding box center [114, 102] width 13 height 13
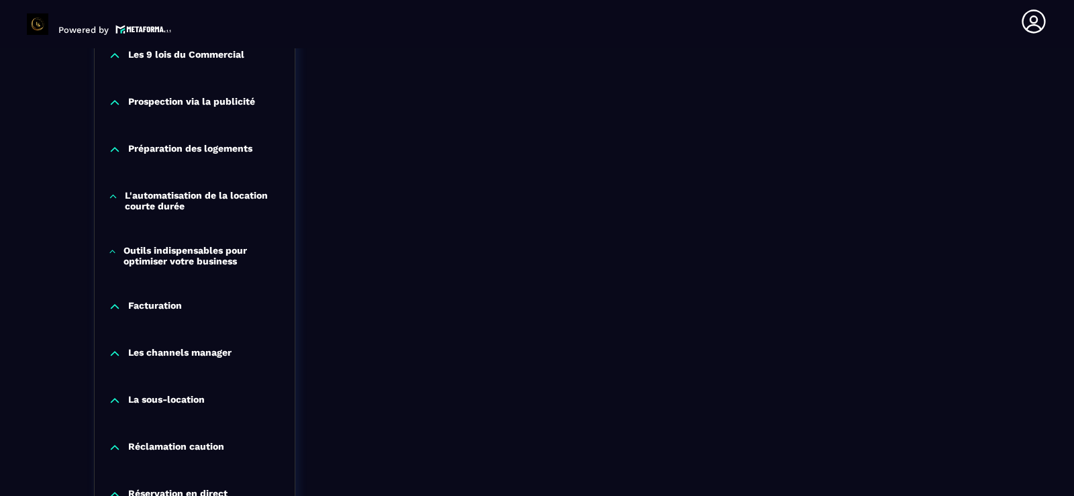
click at [114, 144] on icon at bounding box center [114, 149] width 13 height 13
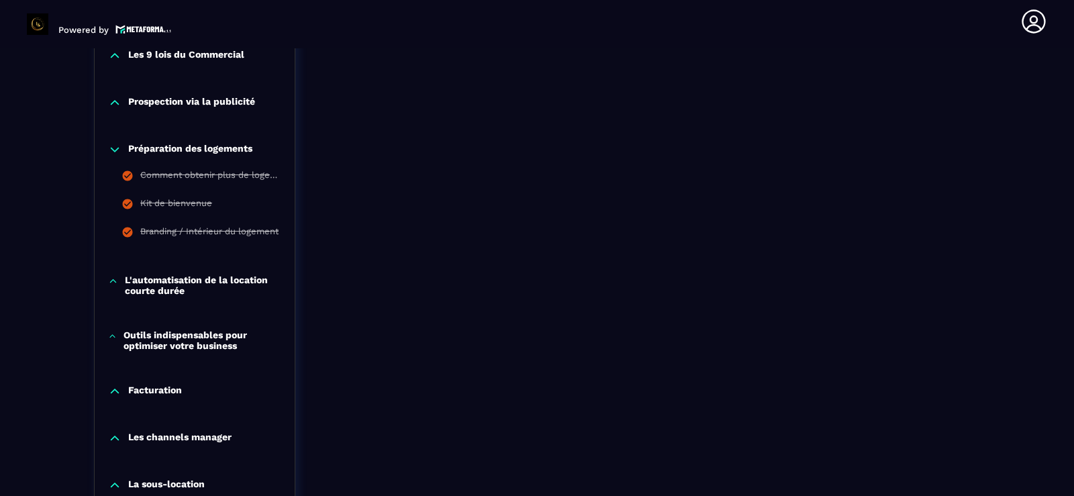
click at [114, 144] on icon at bounding box center [114, 149] width 13 height 13
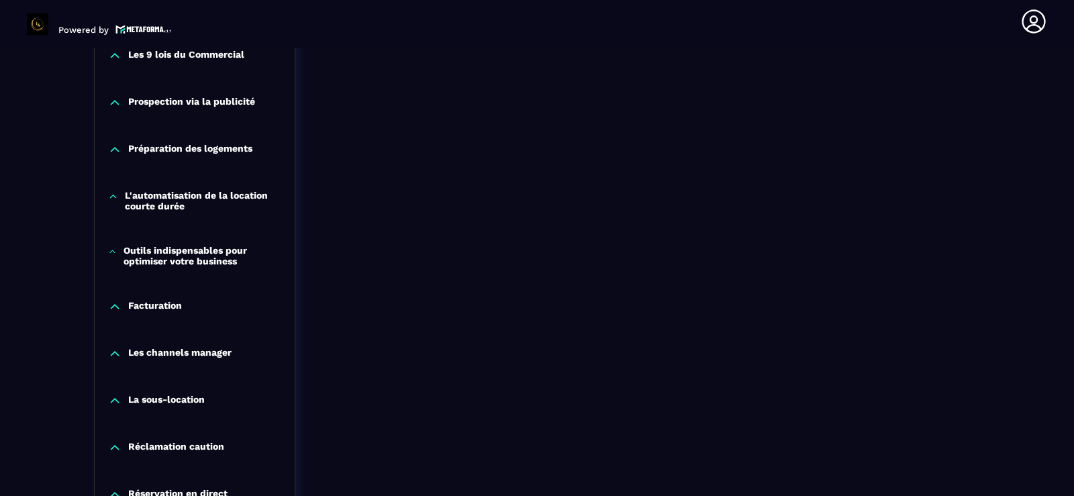
click at [113, 190] on icon at bounding box center [113, 196] width 10 height 13
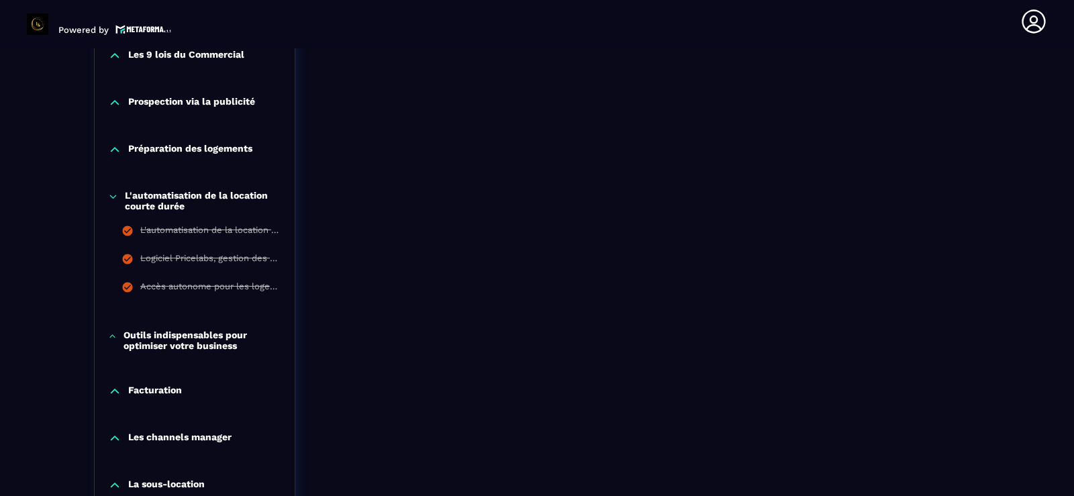
click at [117, 195] on icon at bounding box center [113, 196] width 10 height 13
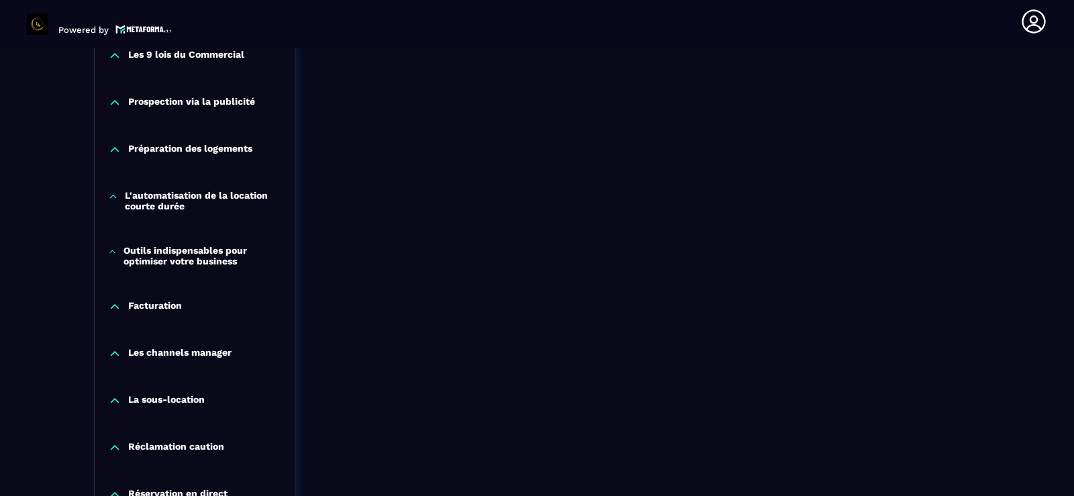
click at [109, 247] on icon at bounding box center [112, 251] width 9 height 13
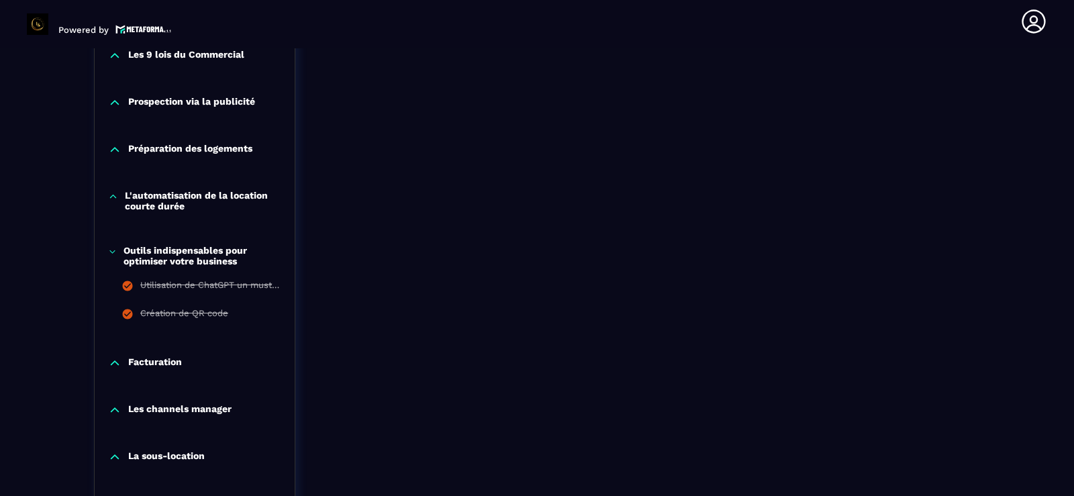
click at [109, 247] on icon at bounding box center [112, 251] width 9 height 13
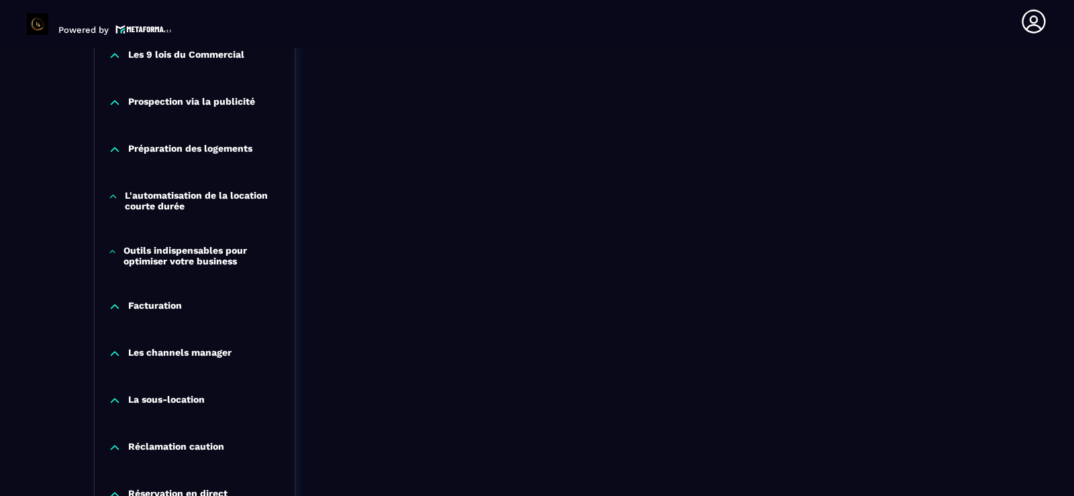
click at [116, 305] on icon at bounding box center [115, 307] width 8 height 4
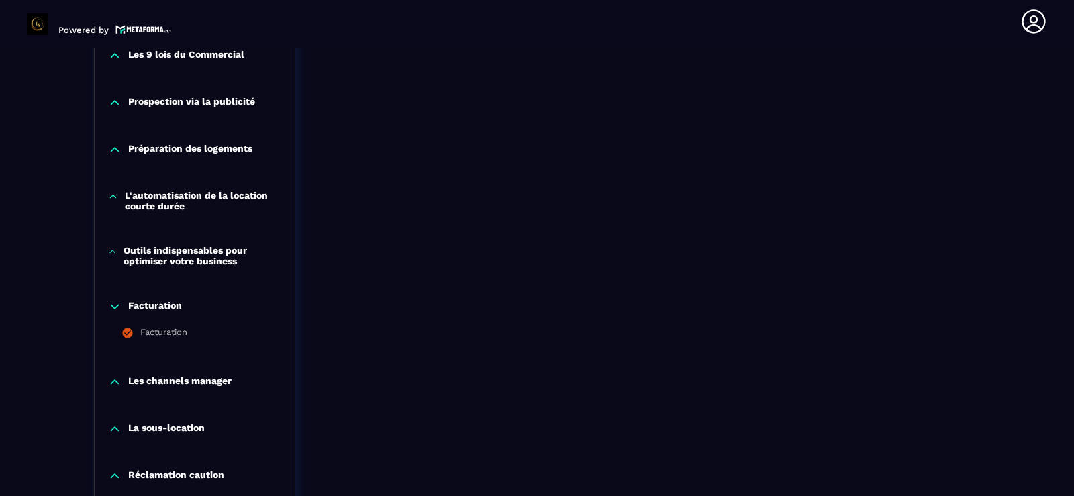
click at [116, 305] on icon at bounding box center [114, 306] width 13 height 13
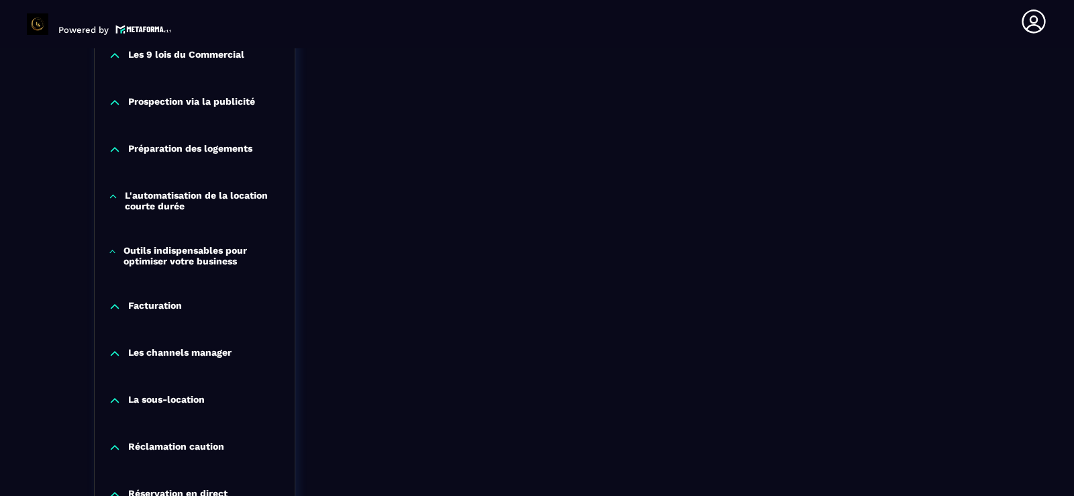
click at [113, 353] on icon at bounding box center [115, 354] width 8 height 4
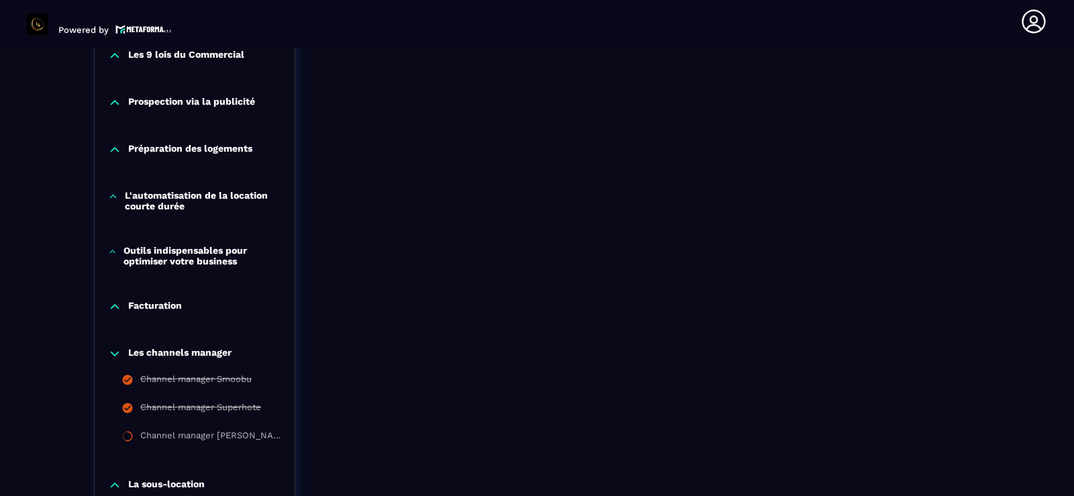
click at [113, 353] on icon at bounding box center [114, 353] width 13 height 13
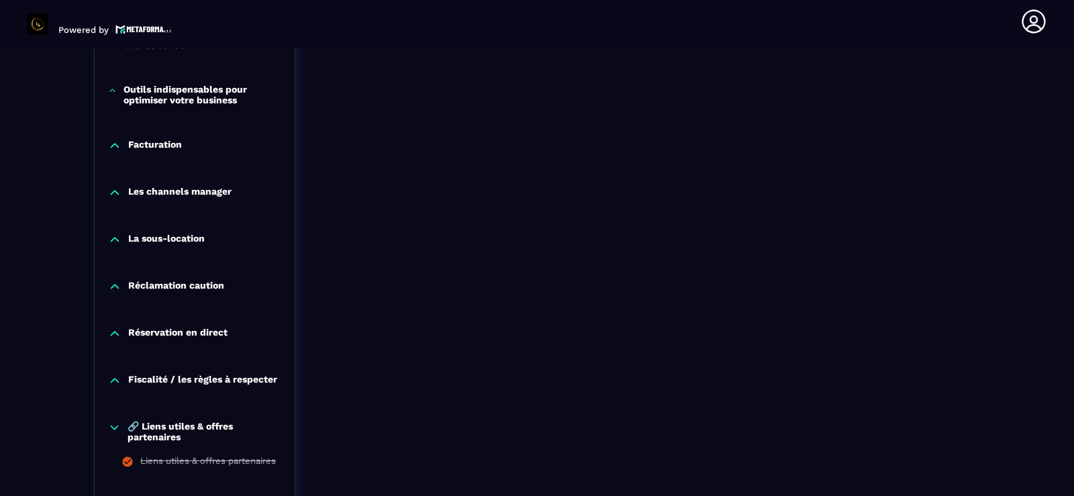
scroll to position [1503, 0]
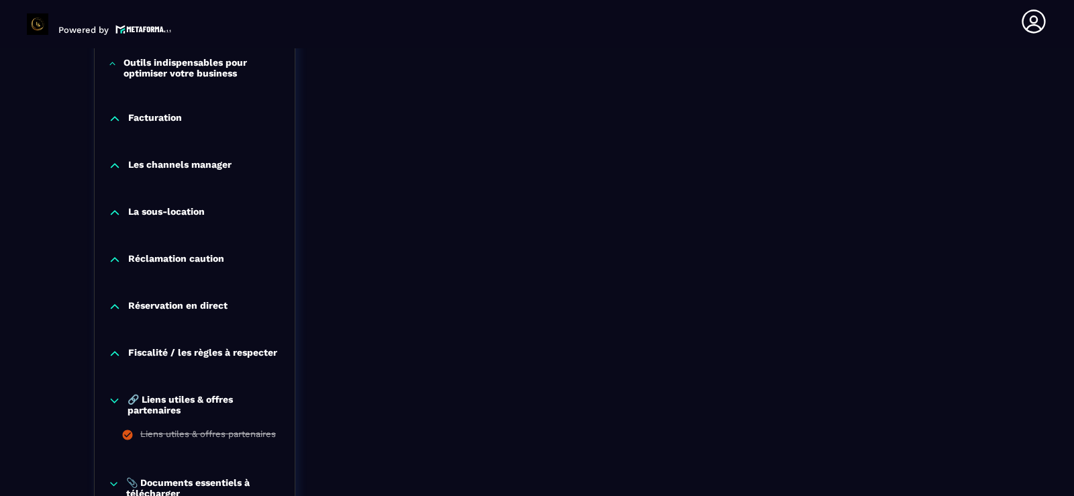
click at [113, 210] on icon at bounding box center [114, 212] width 13 height 13
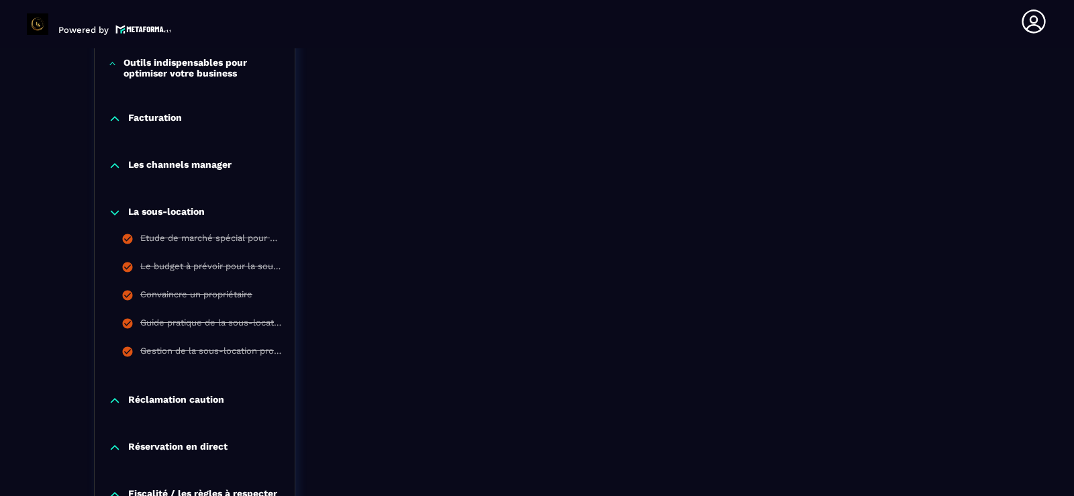
click at [113, 210] on icon at bounding box center [114, 212] width 13 height 13
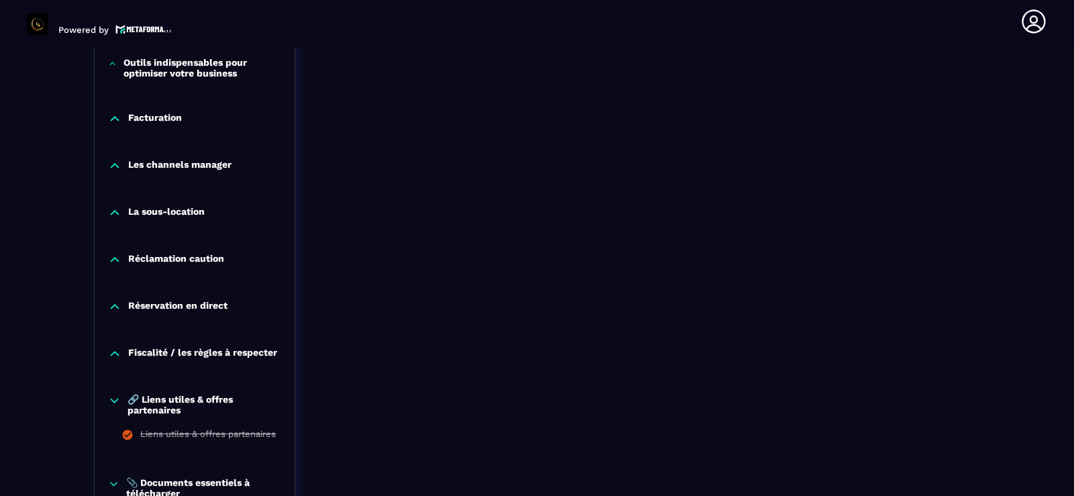
click at [115, 260] on icon at bounding box center [114, 259] width 13 height 13
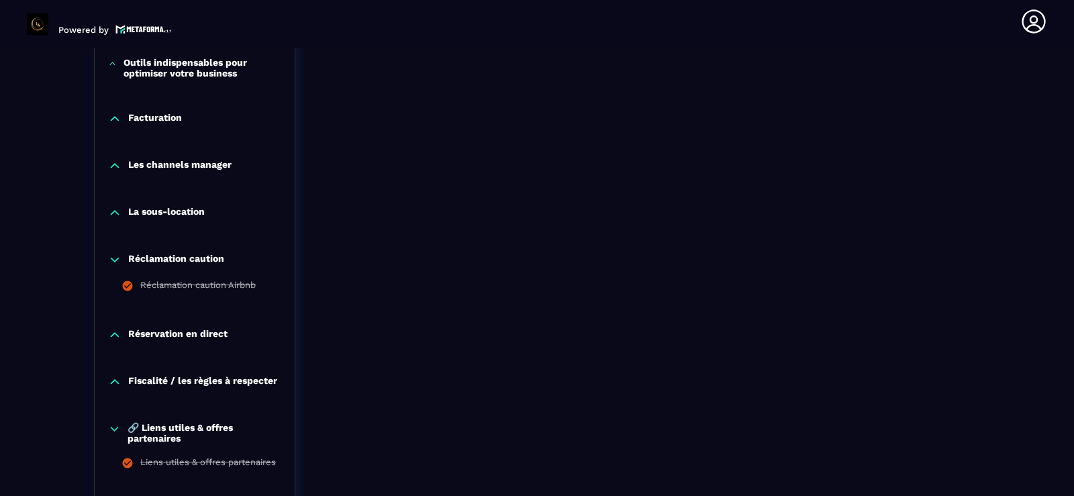
click at [115, 260] on icon at bounding box center [114, 259] width 13 height 13
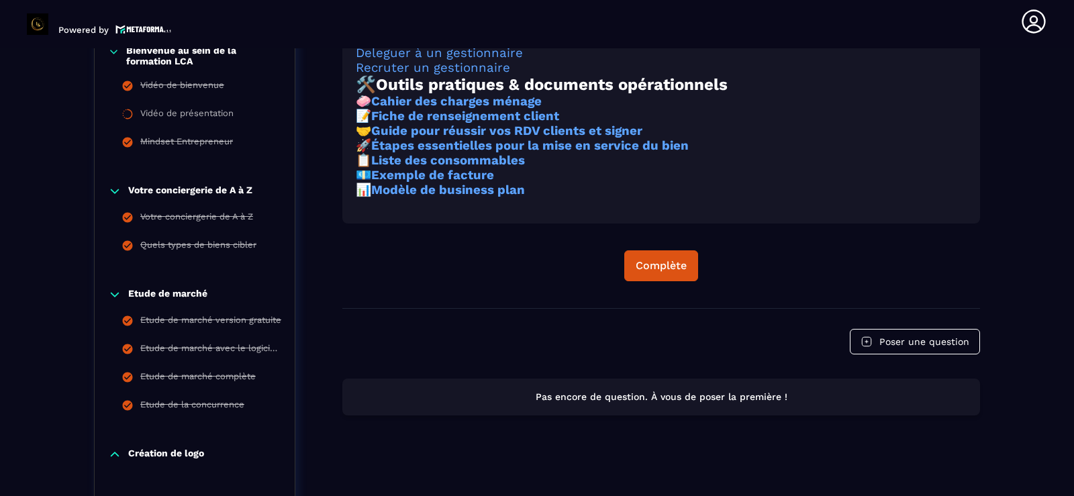
scroll to position [349, 0]
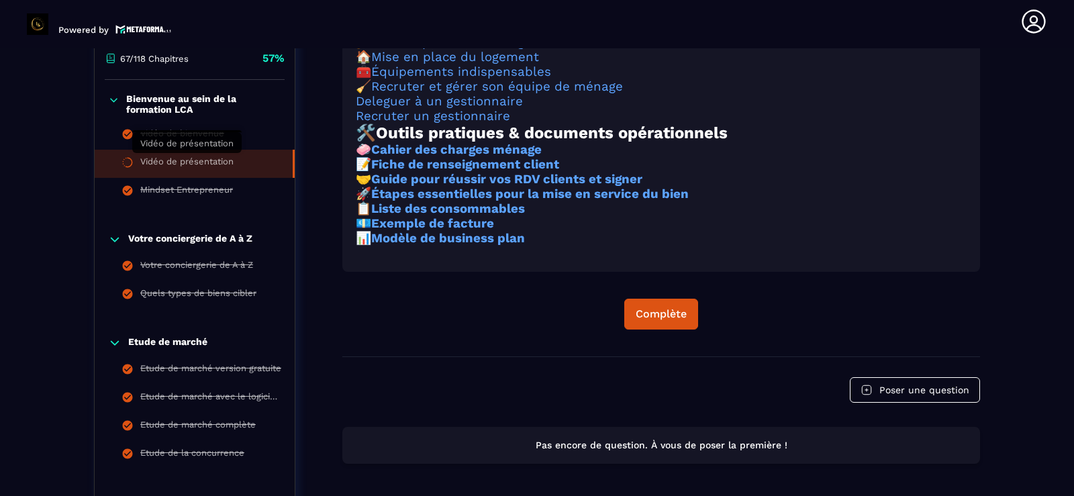
click at [183, 164] on div "Vidéo de présentation" at bounding box center [186, 163] width 93 height 15
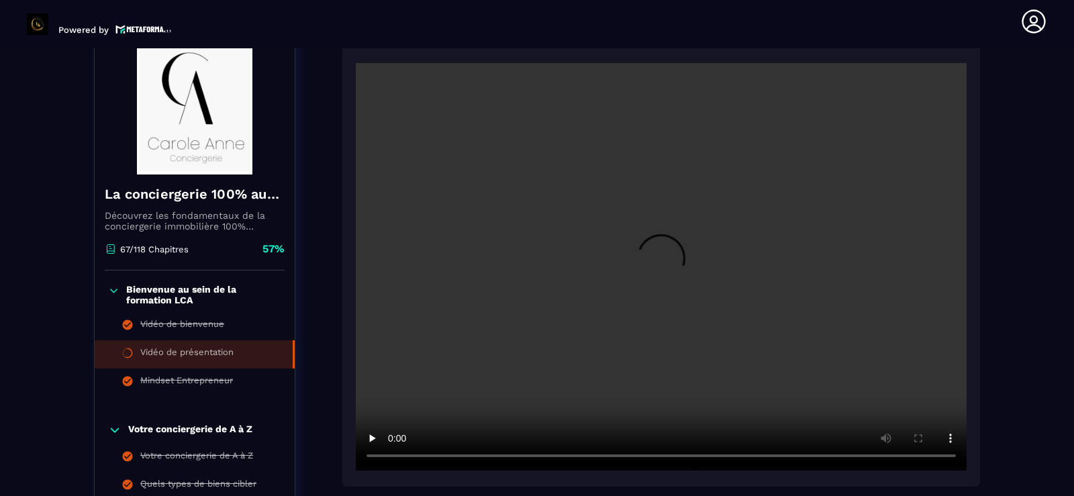
scroll to position [140, 0]
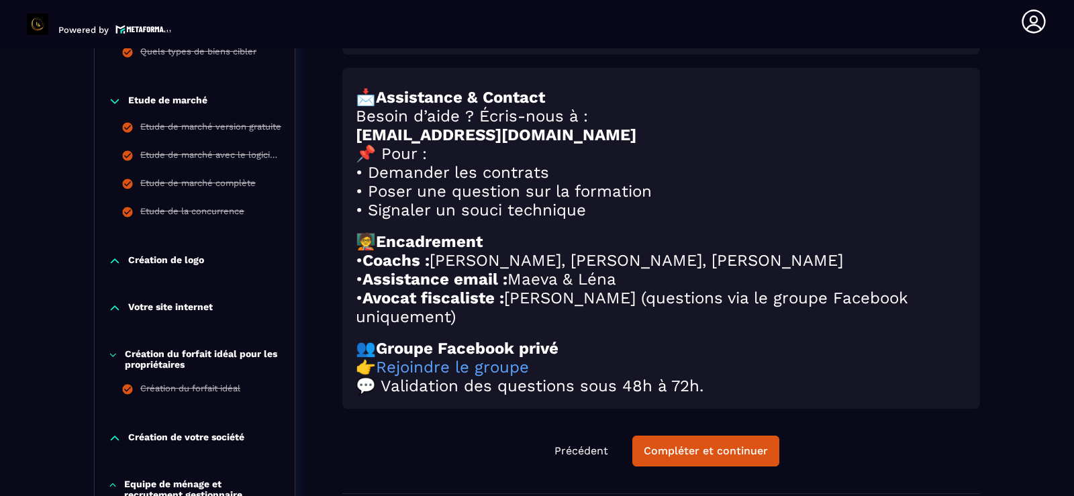
scroll to position [596, 0]
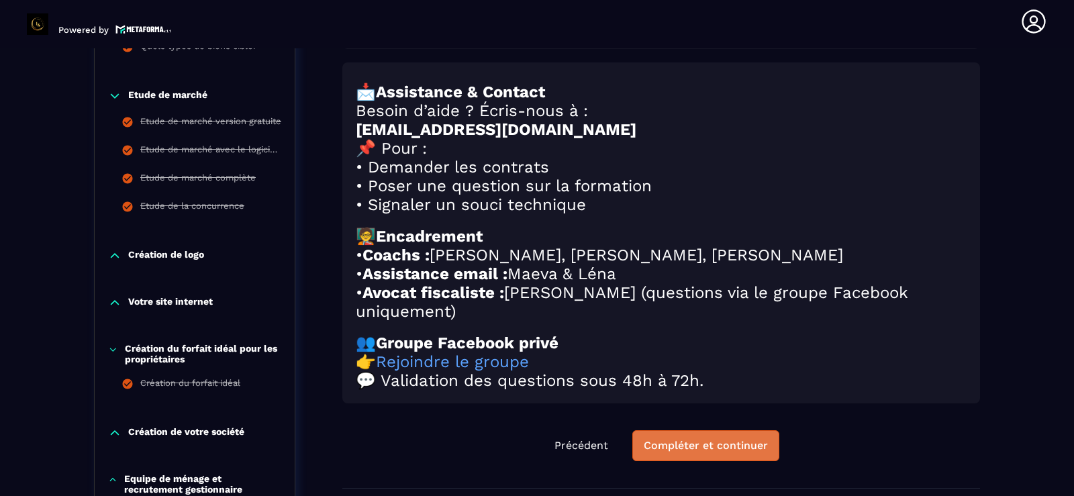
click at [719, 452] on div "Compléter et continuer" at bounding box center [705, 445] width 124 height 13
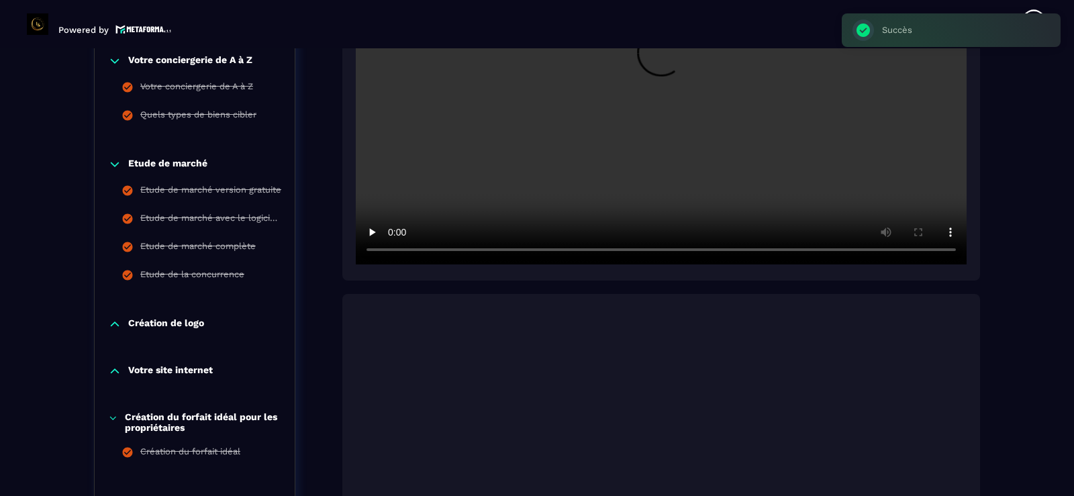
scroll to position [140, 0]
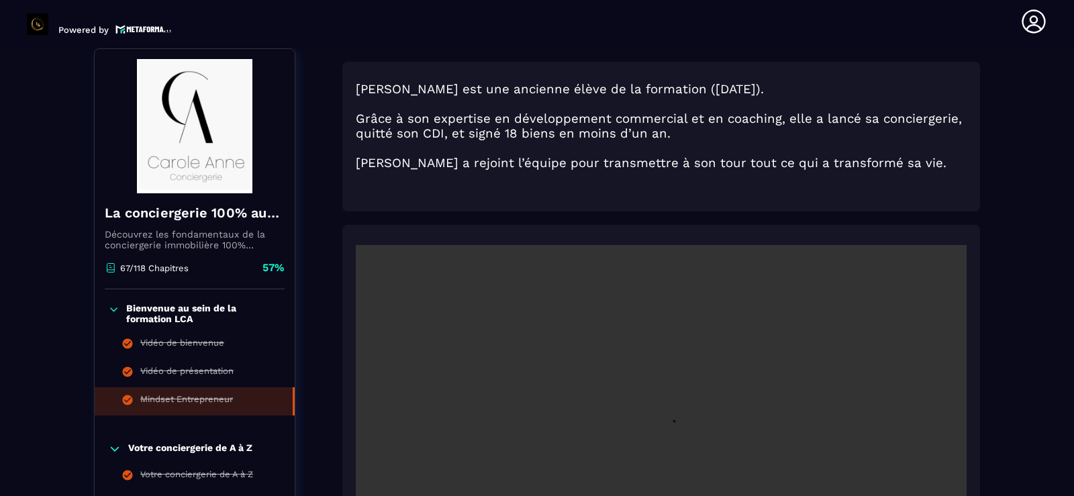
click at [23, 369] on section "Formations Questions Communauté Événements Formations / La conciergerie 100% au…" at bounding box center [537, 272] width 1074 height 448
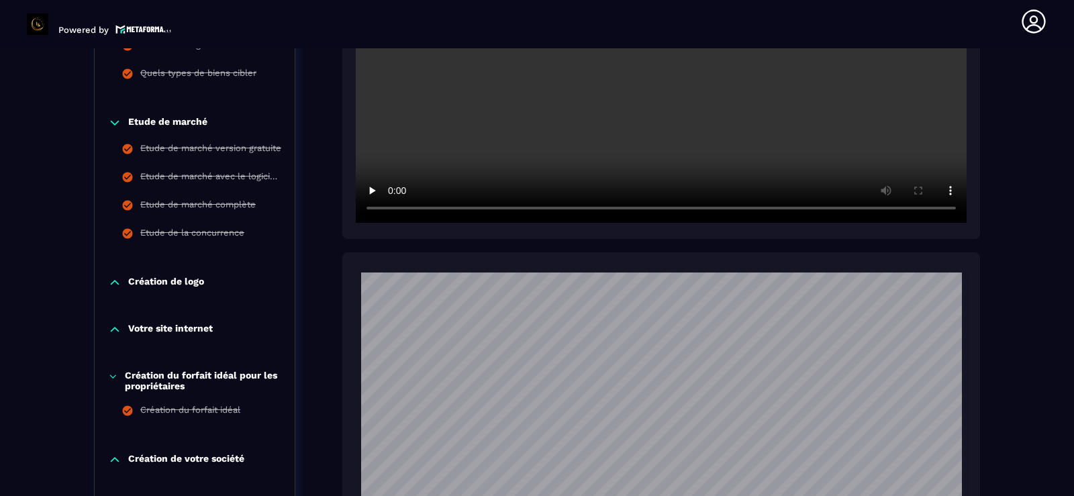
scroll to position [649, 0]
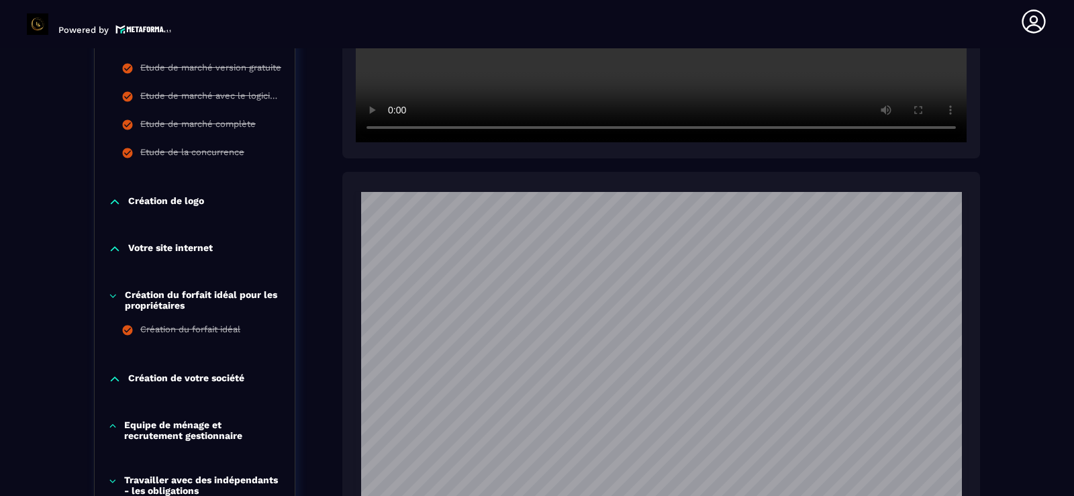
click at [113, 201] on icon at bounding box center [114, 201] width 13 height 13
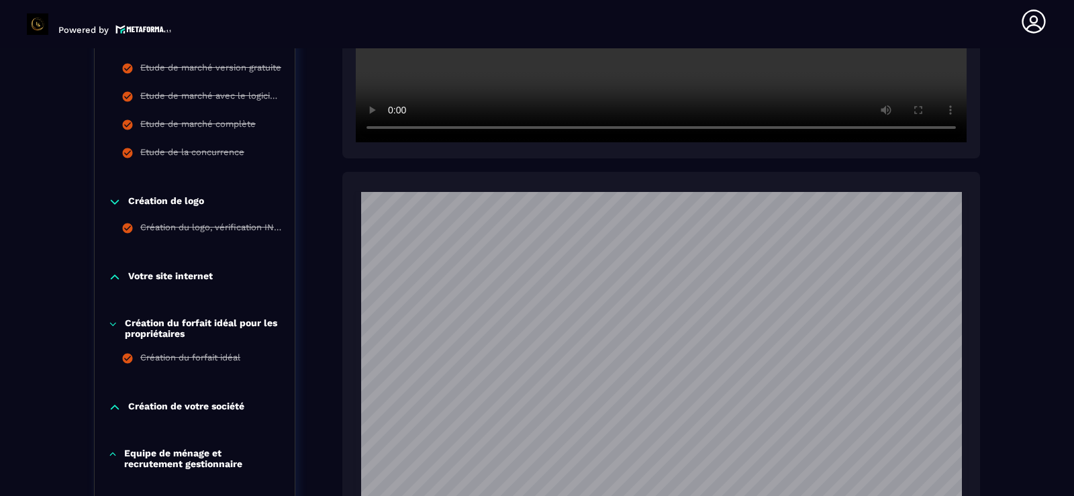
click at [113, 201] on icon at bounding box center [114, 201] width 13 height 13
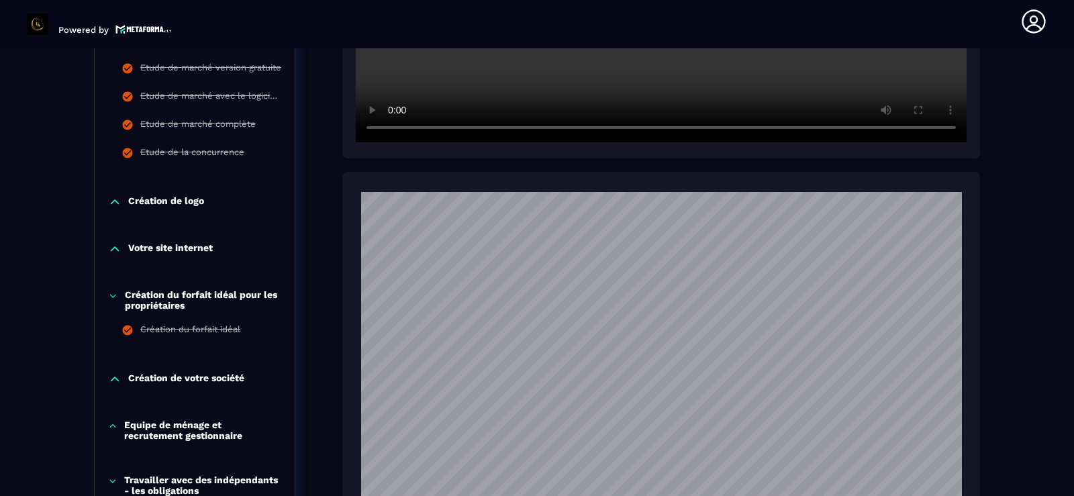
click at [113, 246] on icon at bounding box center [114, 248] width 13 height 13
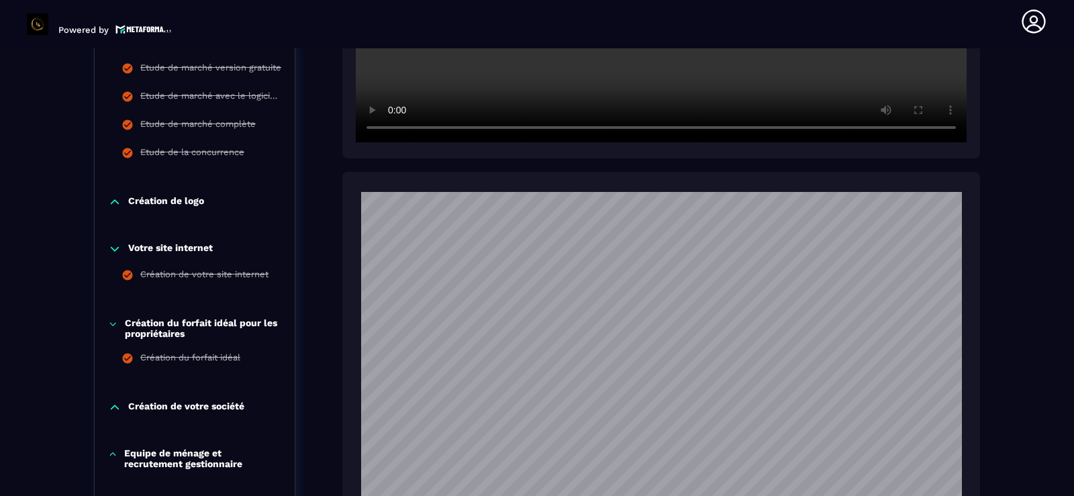
click at [113, 246] on icon at bounding box center [114, 248] width 13 height 13
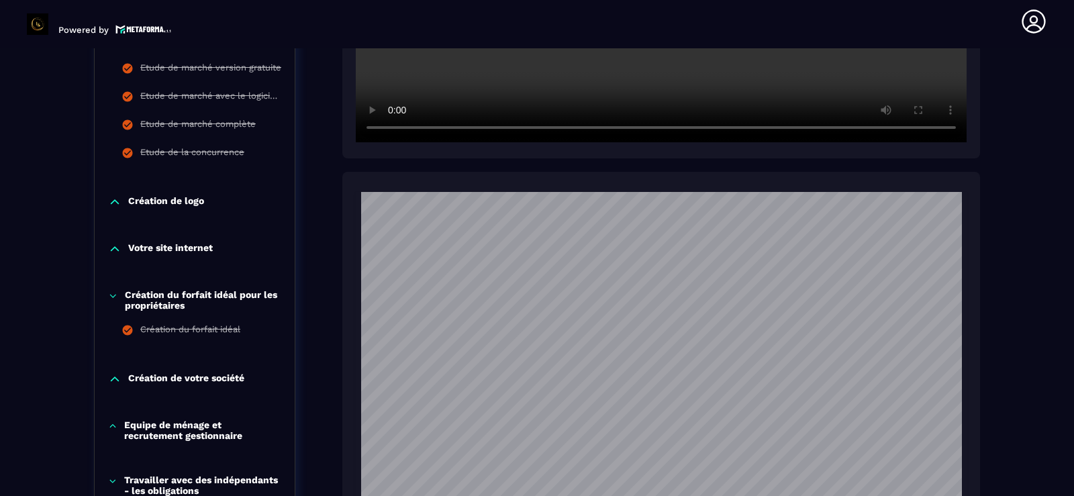
click at [111, 295] on icon at bounding box center [113, 295] width 10 height 13
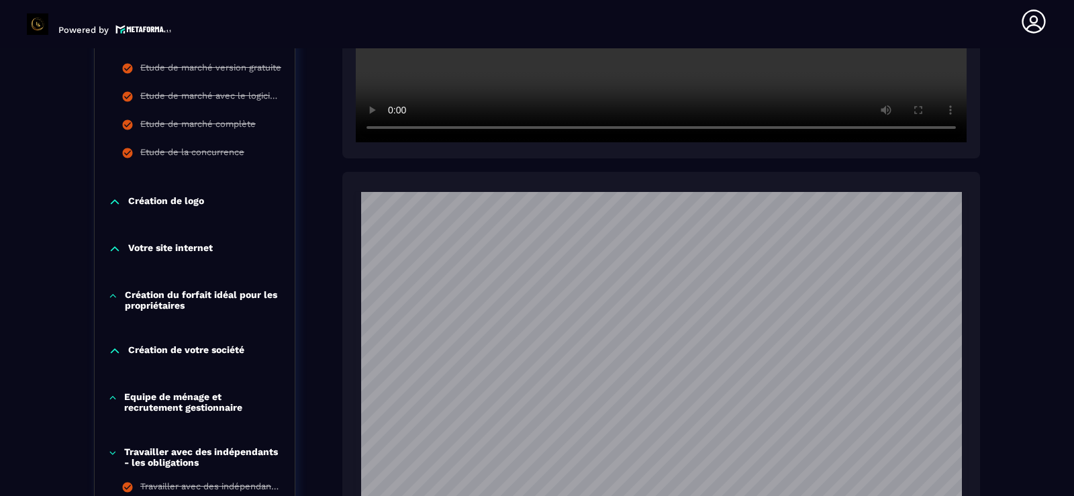
click at [113, 351] on icon at bounding box center [115, 351] width 8 height 4
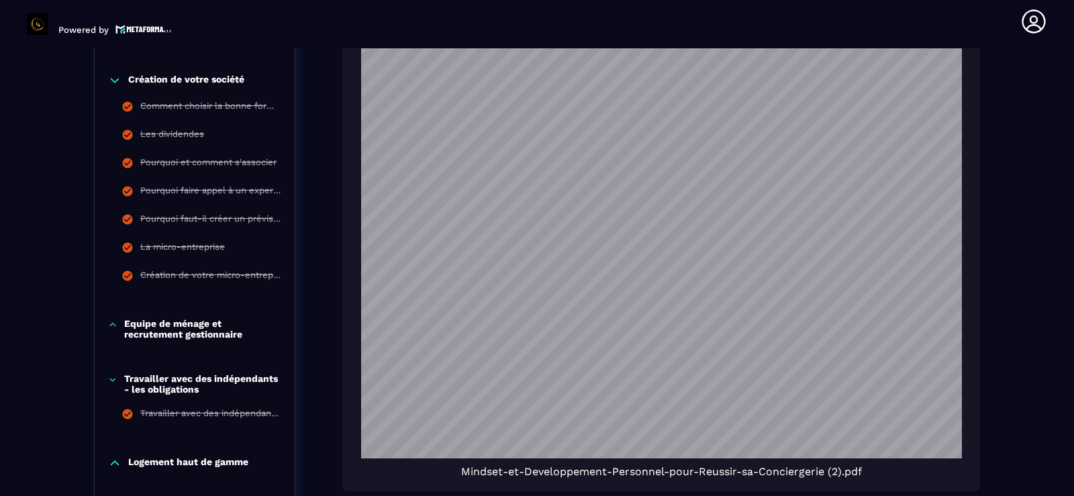
scroll to position [918, 0]
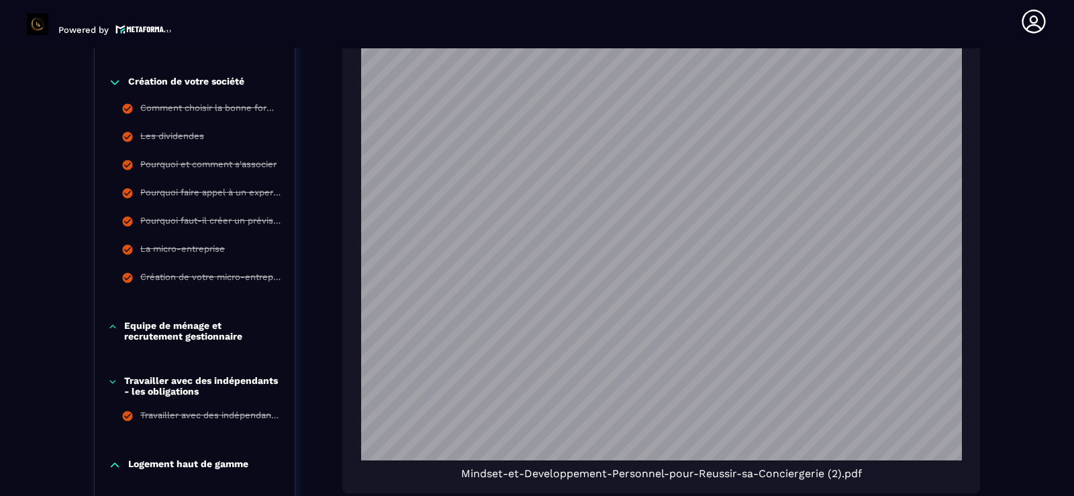
click at [115, 83] on icon at bounding box center [114, 82] width 13 height 13
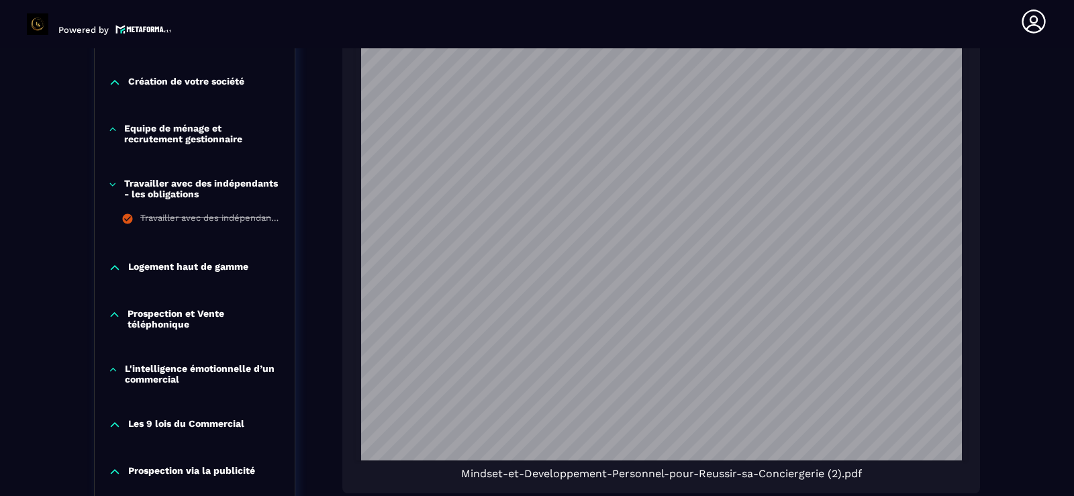
click at [111, 132] on icon at bounding box center [112, 129] width 9 height 13
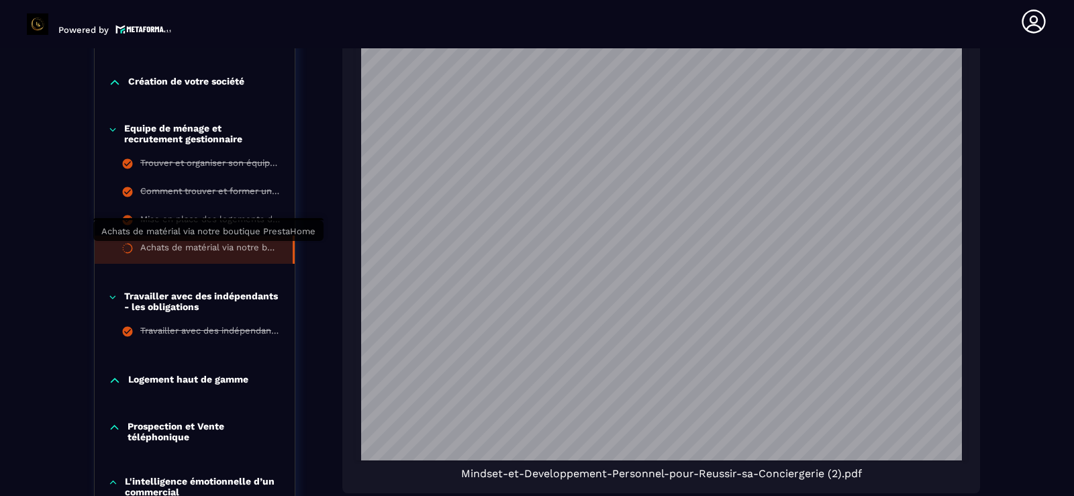
click at [194, 245] on div "Achats de matérial via notre boutique PrestaHome" at bounding box center [209, 249] width 139 height 15
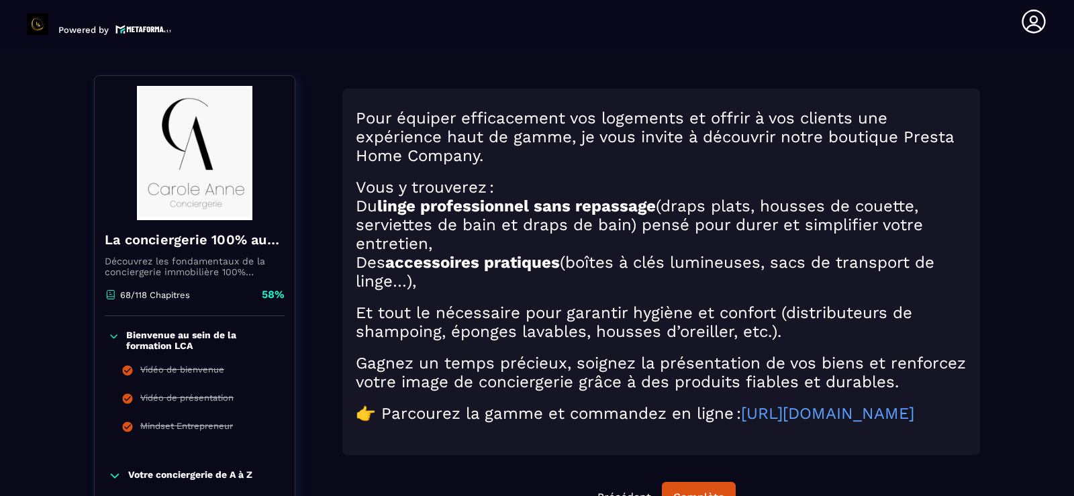
scroll to position [140, 0]
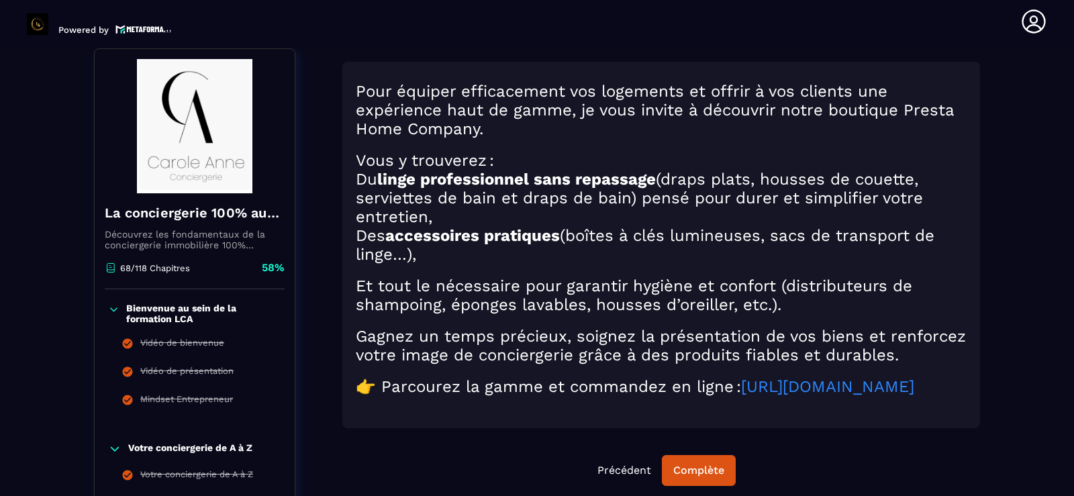
click at [741, 396] on link "[URL][DOMAIN_NAME]" at bounding box center [827, 386] width 173 height 19
click at [709, 477] on div "Complète" at bounding box center [698, 470] width 51 height 13
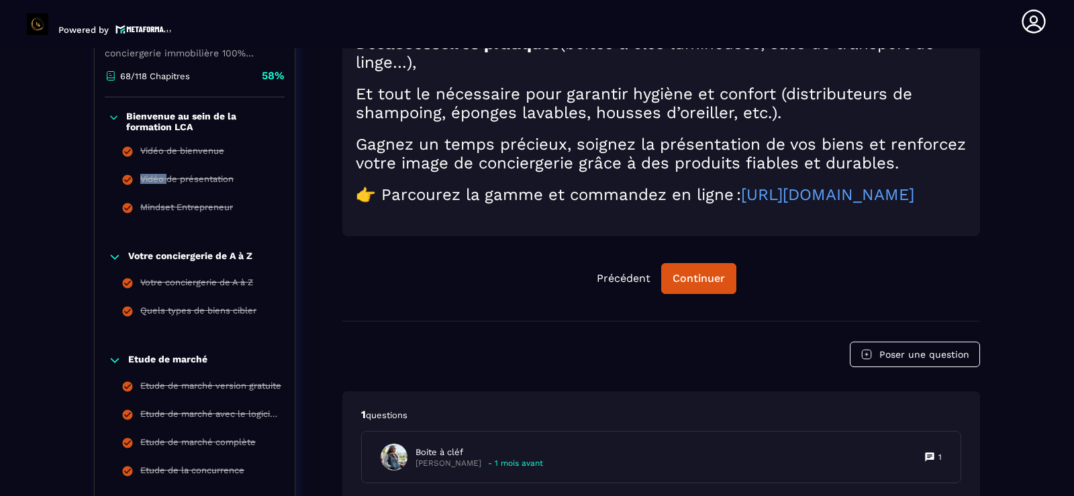
scroll to position [247, 0]
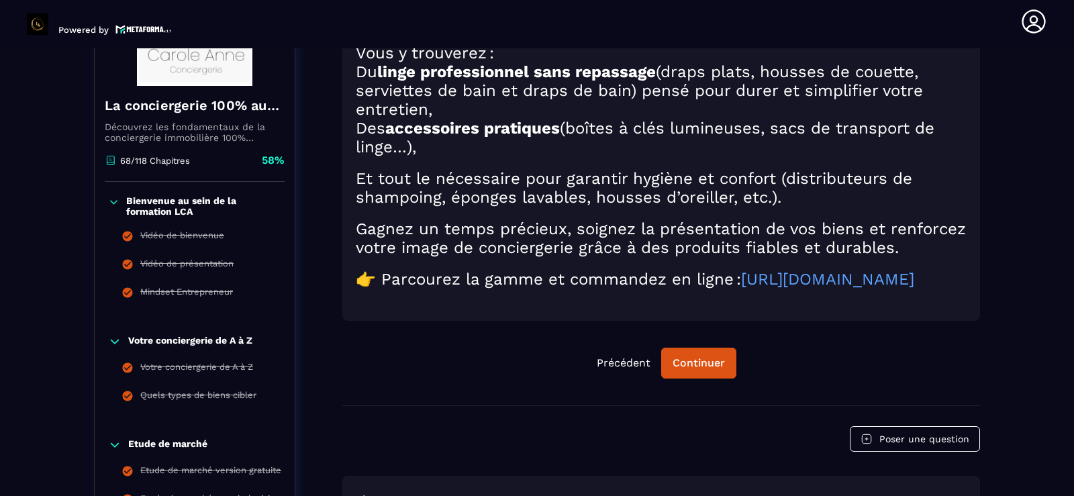
click at [116, 199] on icon at bounding box center [113, 201] width 11 height 13
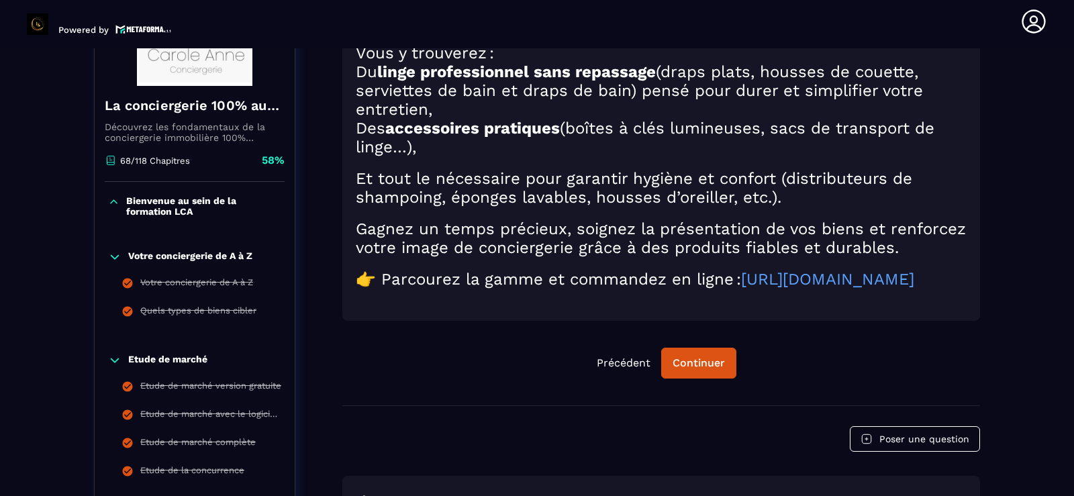
click at [112, 258] on icon at bounding box center [114, 256] width 13 height 13
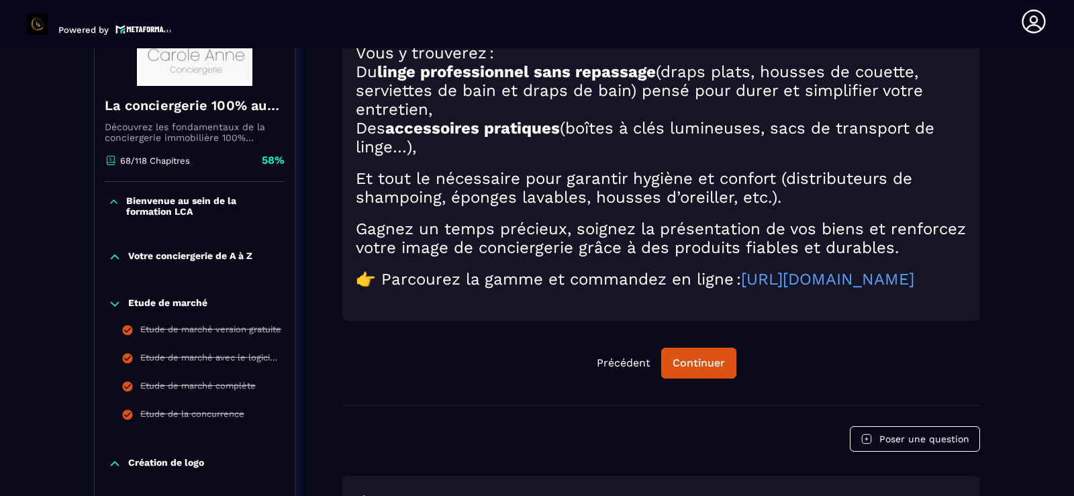
click at [113, 302] on icon at bounding box center [114, 303] width 13 height 13
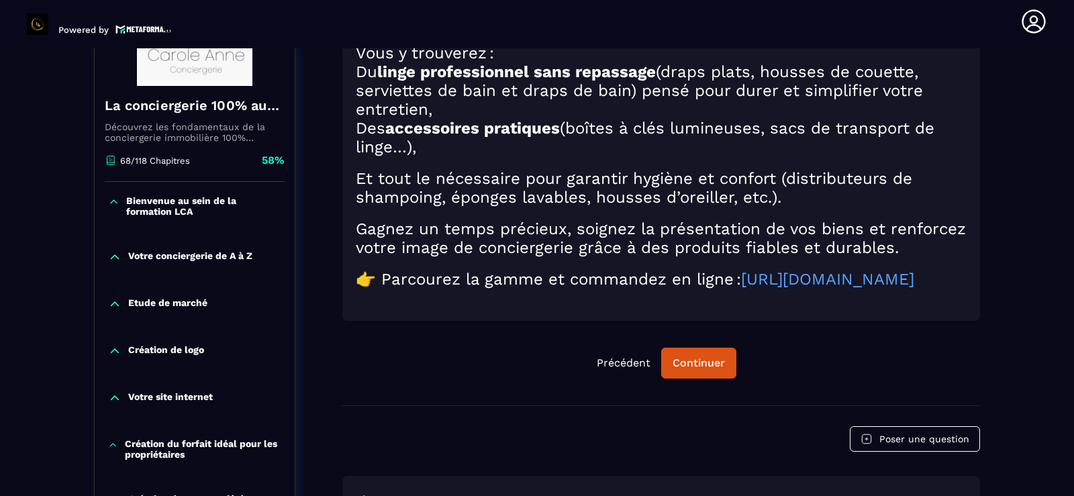
click at [112, 353] on icon at bounding box center [114, 350] width 13 height 13
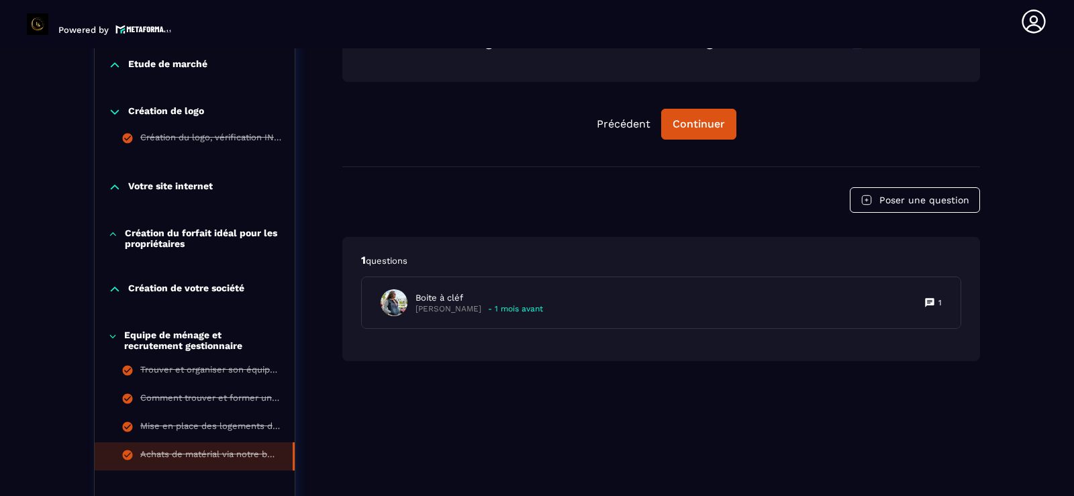
scroll to position [488, 0]
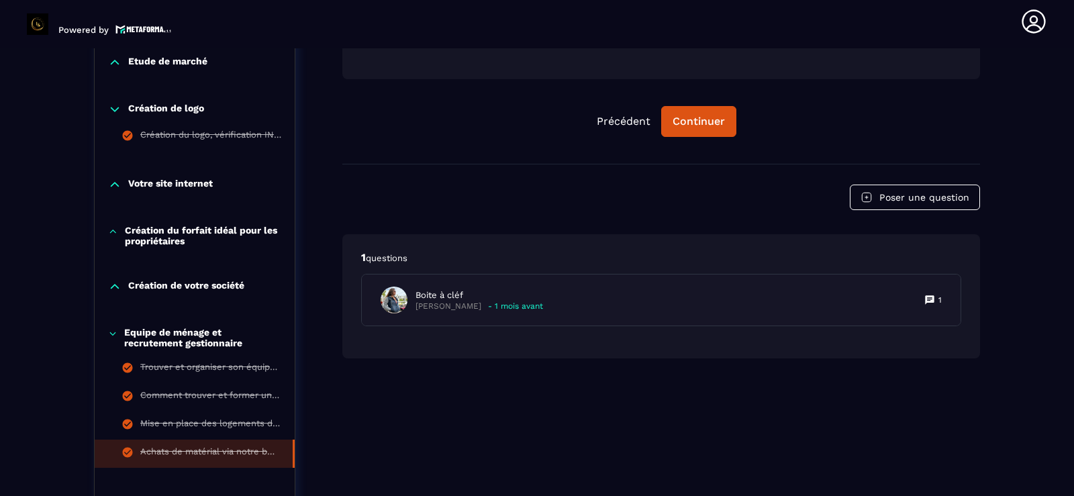
click at [111, 106] on icon at bounding box center [114, 109] width 13 height 13
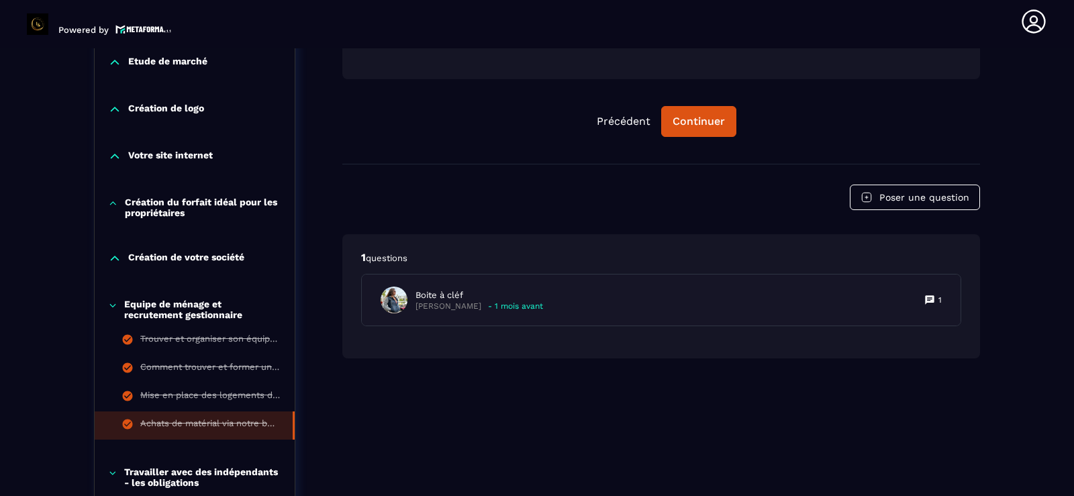
click at [113, 152] on icon at bounding box center [114, 156] width 13 height 13
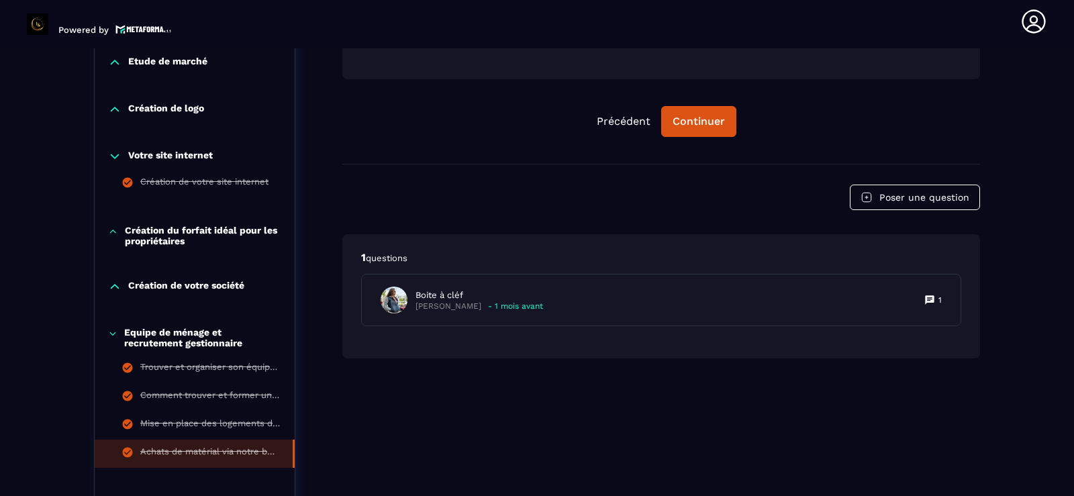
click at [113, 152] on icon at bounding box center [114, 156] width 13 height 13
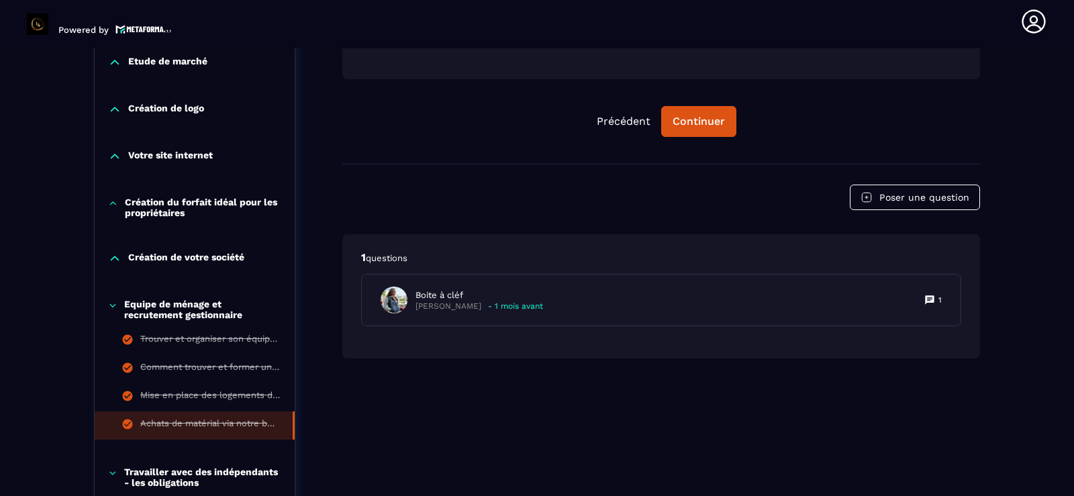
click at [111, 201] on icon at bounding box center [113, 203] width 10 height 13
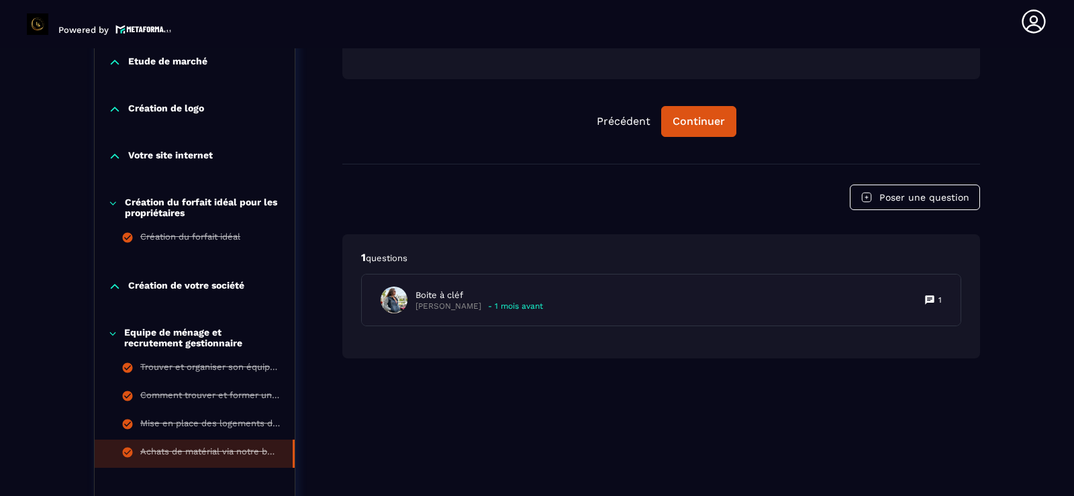
click at [111, 201] on icon at bounding box center [113, 203] width 10 height 13
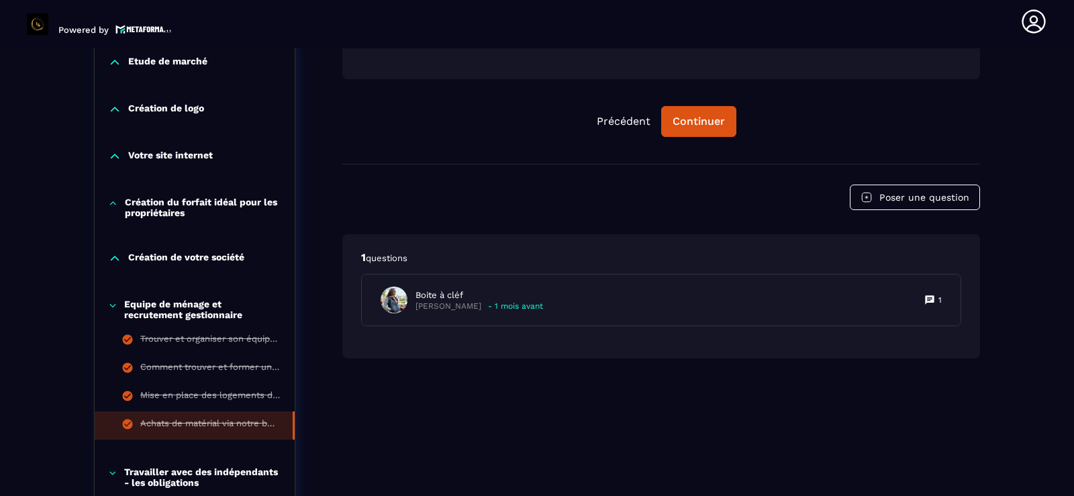
click at [115, 258] on icon at bounding box center [114, 258] width 13 height 13
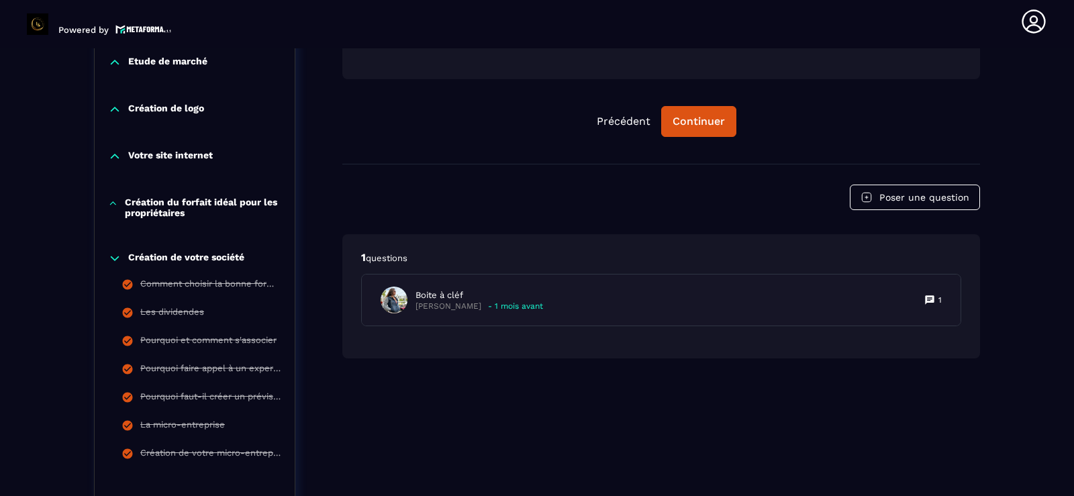
click at [115, 258] on icon at bounding box center [114, 258] width 13 height 13
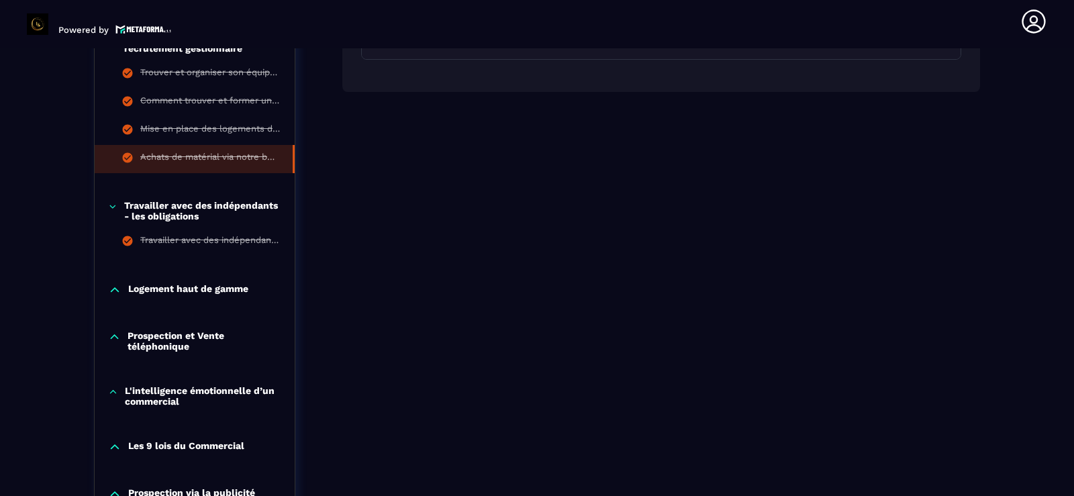
scroll to position [757, 0]
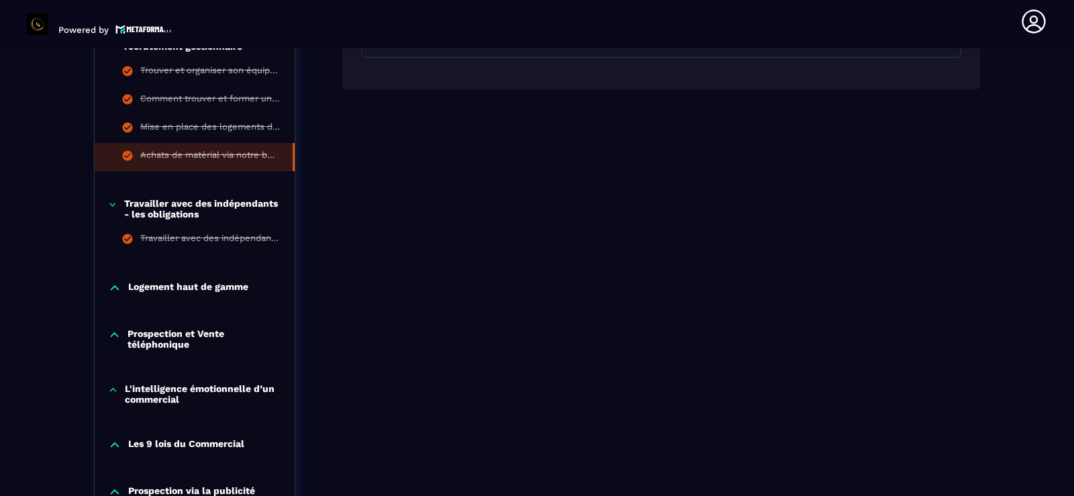
click at [113, 204] on icon at bounding box center [112, 204] width 9 height 13
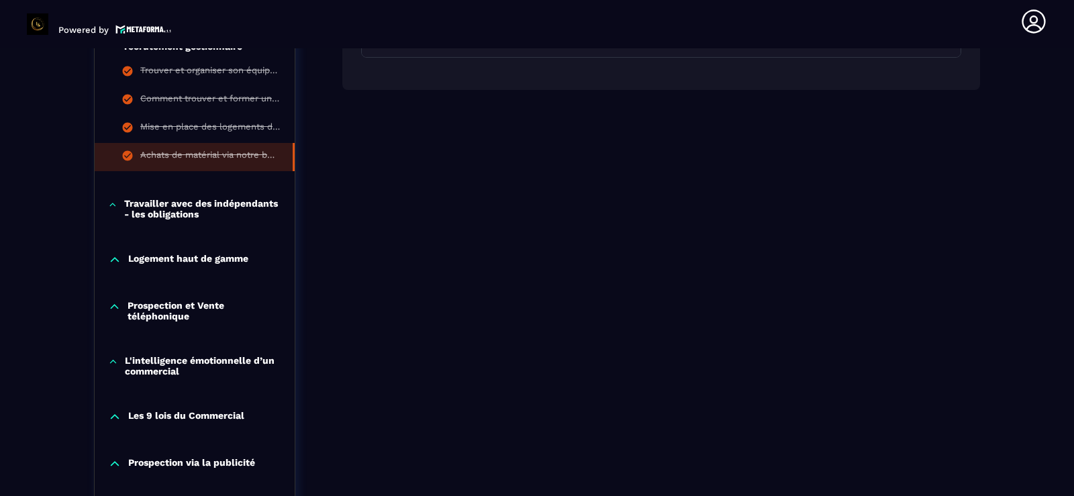
click at [114, 261] on icon at bounding box center [114, 259] width 13 height 13
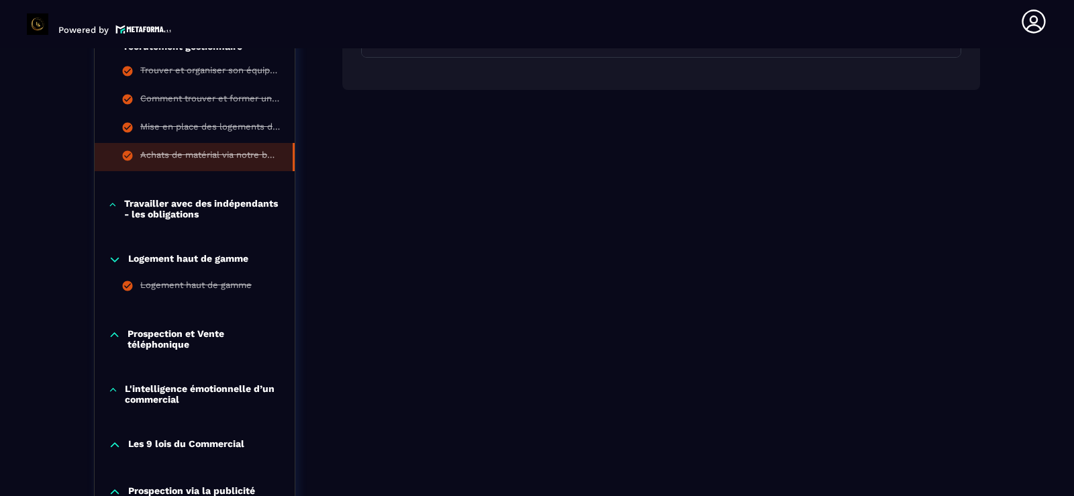
click at [114, 261] on icon at bounding box center [115, 260] width 8 height 4
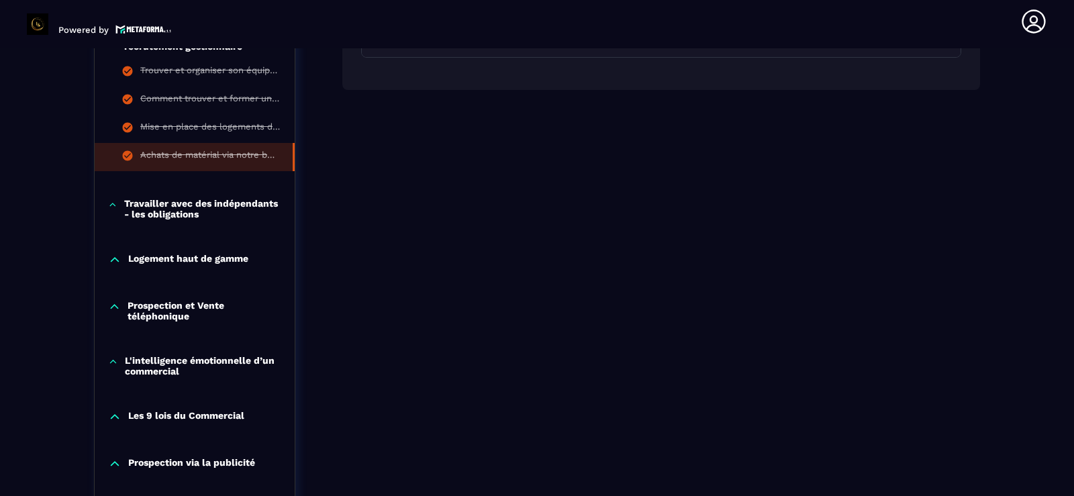
click at [111, 304] on icon at bounding box center [114, 306] width 13 height 13
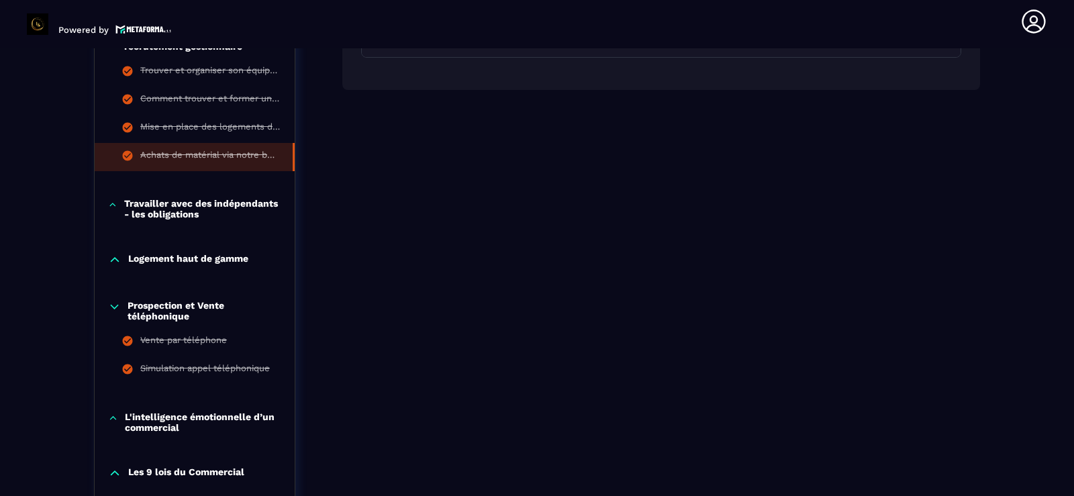
click at [111, 304] on icon at bounding box center [114, 306] width 13 height 13
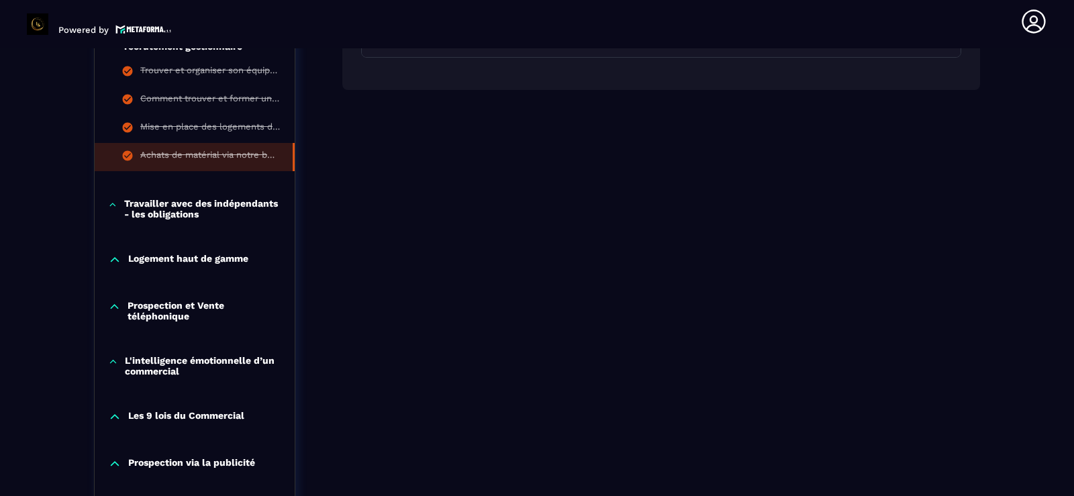
click at [116, 360] on icon at bounding box center [113, 361] width 10 height 13
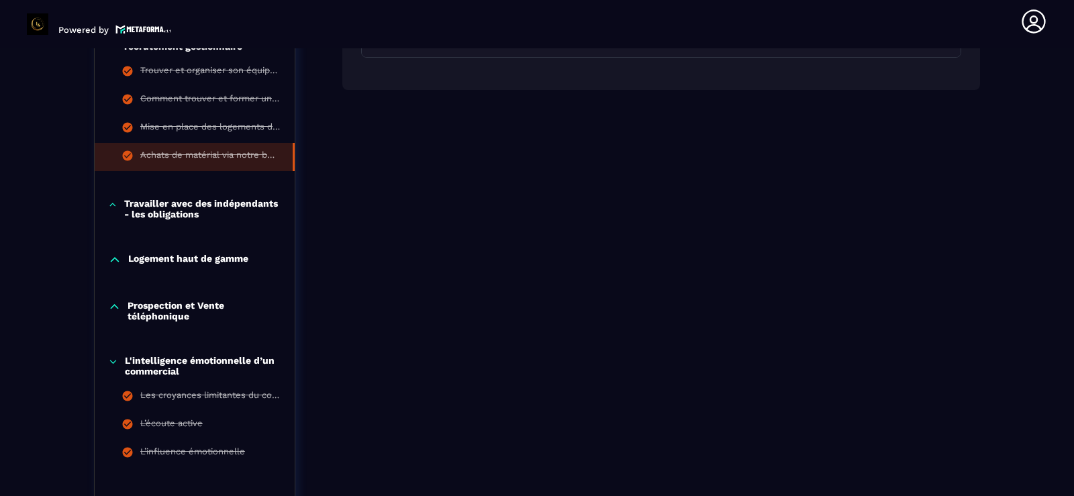
click at [116, 360] on icon at bounding box center [113, 361] width 6 height 3
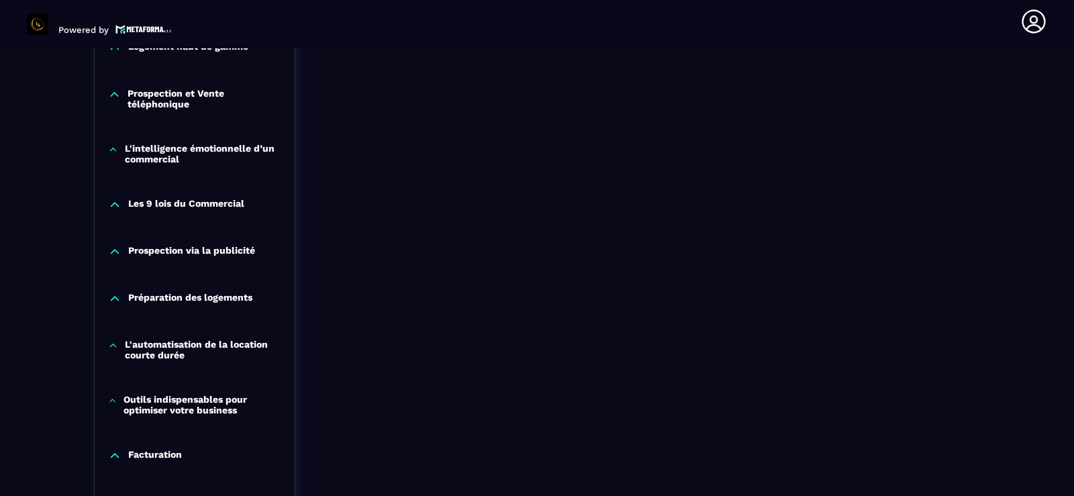
scroll to position [972, 0]
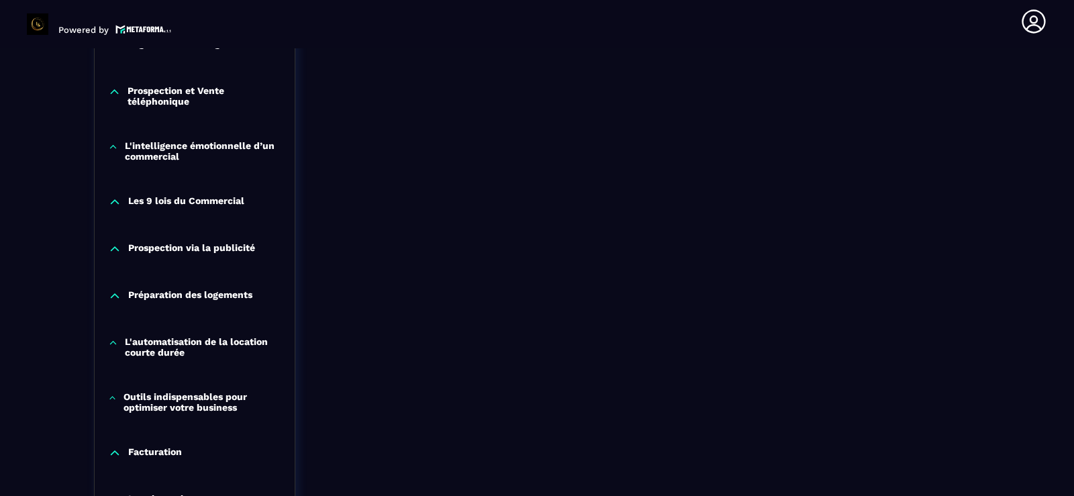
click at [111, 199] on icon at bounding box center [114, 201] width 13 height 13
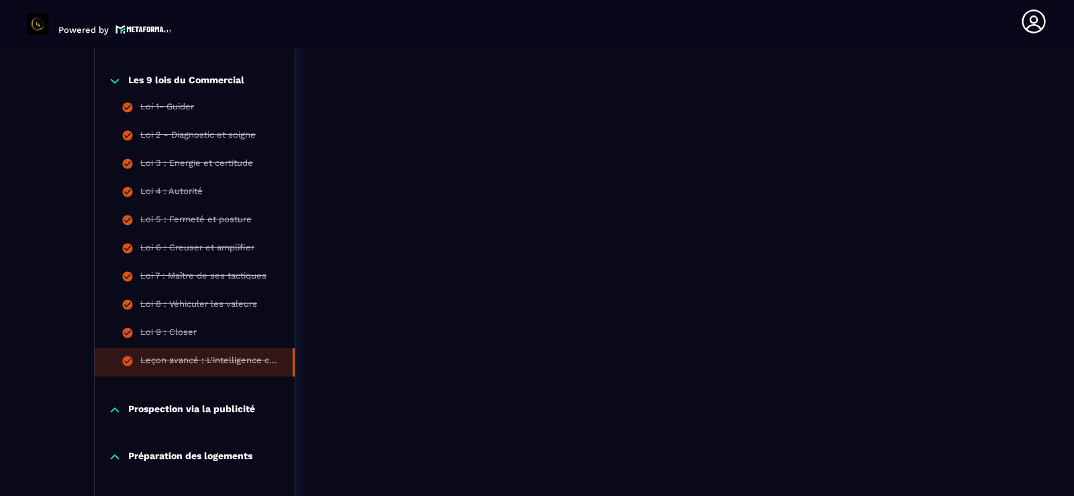
scroll to position [1079, 0]
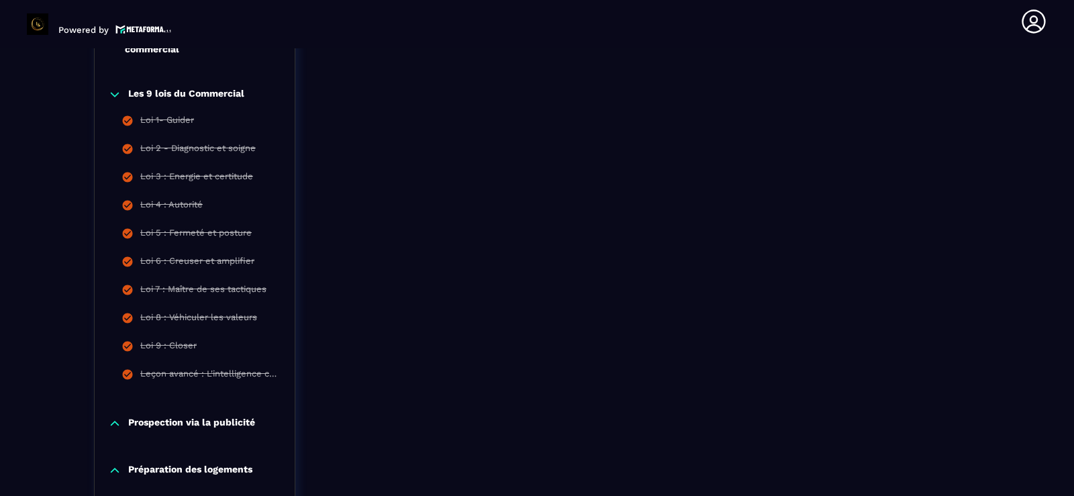
click at [119, 92] on icon at bounding box center [114, 94] width 13 height 13
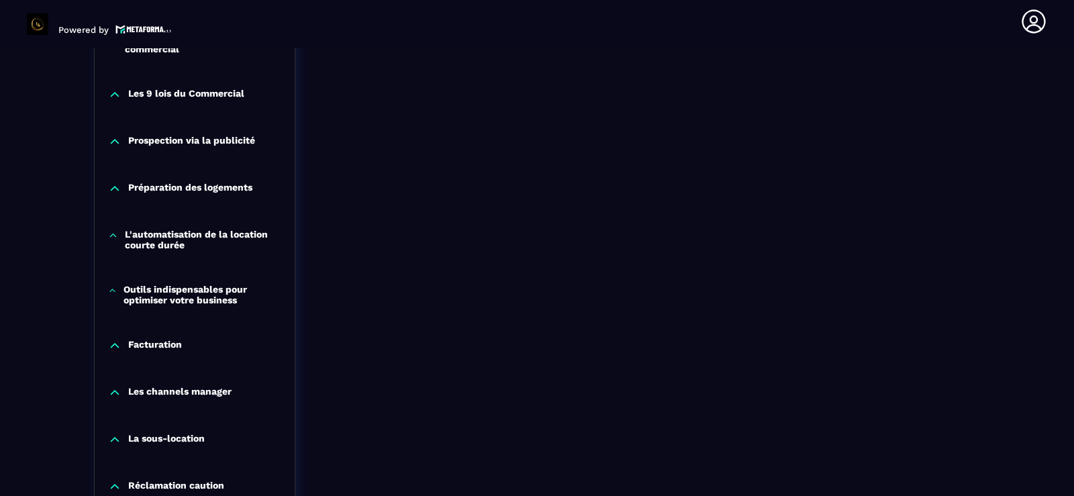
click at [117, 141] on icon at bounding box center [115, 142] width 8 height 4
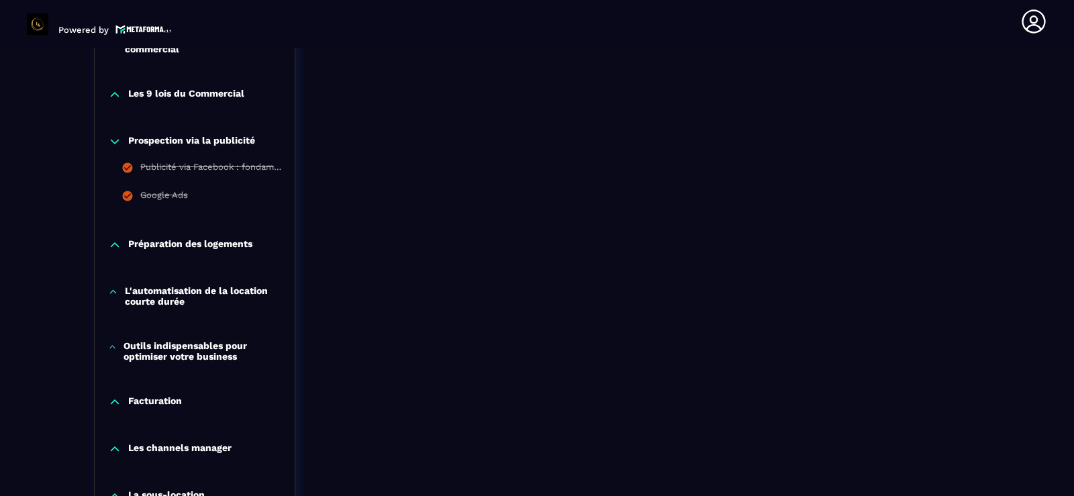
click at [117, 142] on icon at bounding box center [115, 142] width 8 height 4
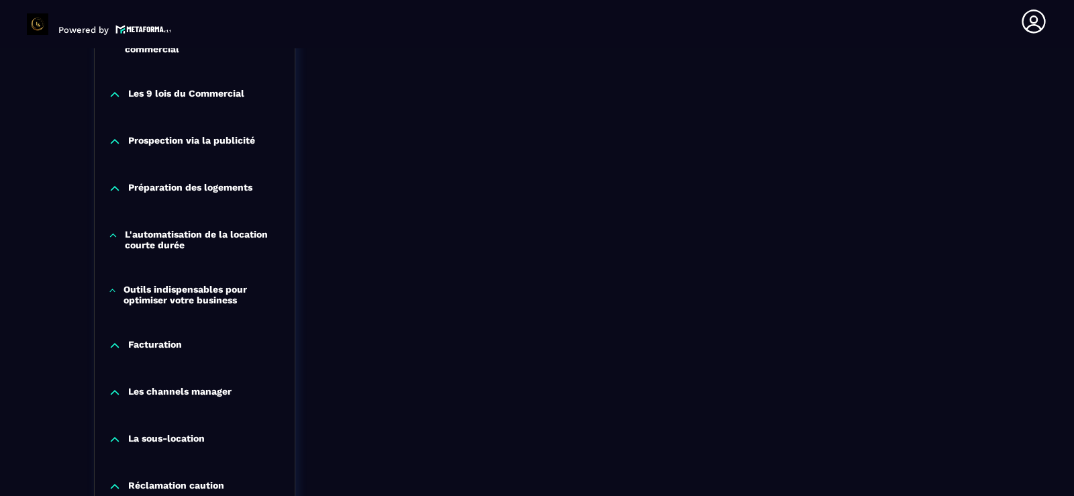
click at [115, 196] on div "Préparation des logements" at bounding box center [195, 191] width 200 height 47
click at [115, 187] on icon at bounding box center [115, 189] width 8 height 4
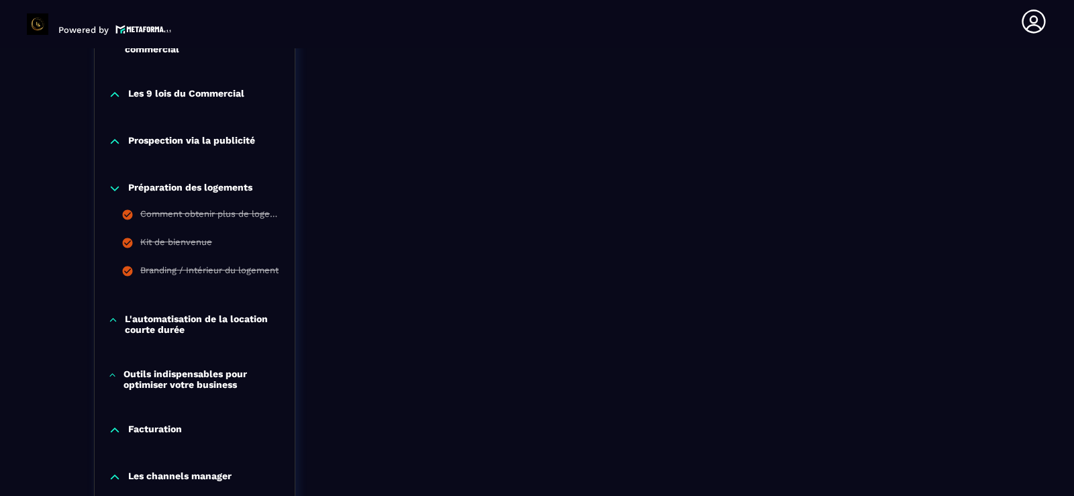
click at [115, 187] on icon at bounding box center [114, 188] width 13 height 13
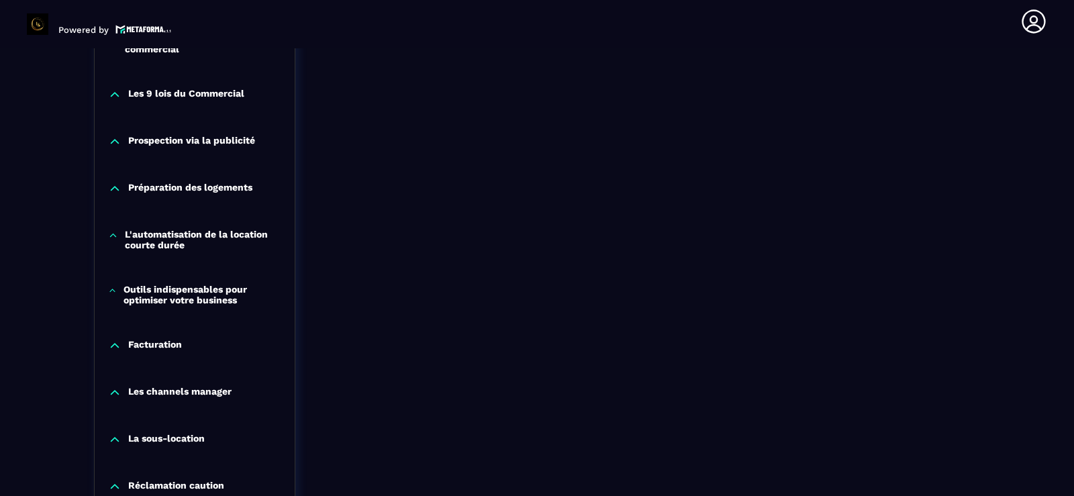
click at [114, 233] on icon at bounding box center [113, 235] width 10 height 13
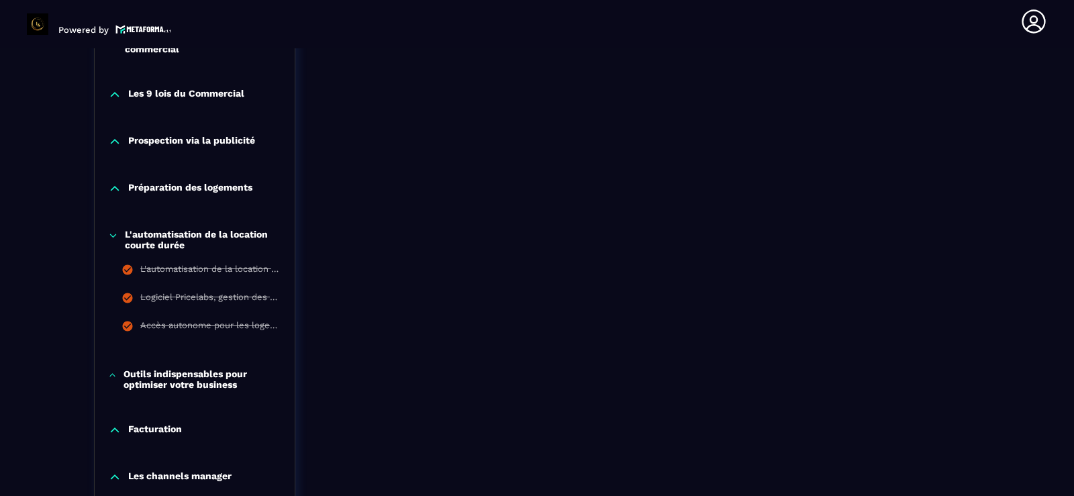
click at [114, 233] on icon at bounding box center [113, 235] width 10 height 13
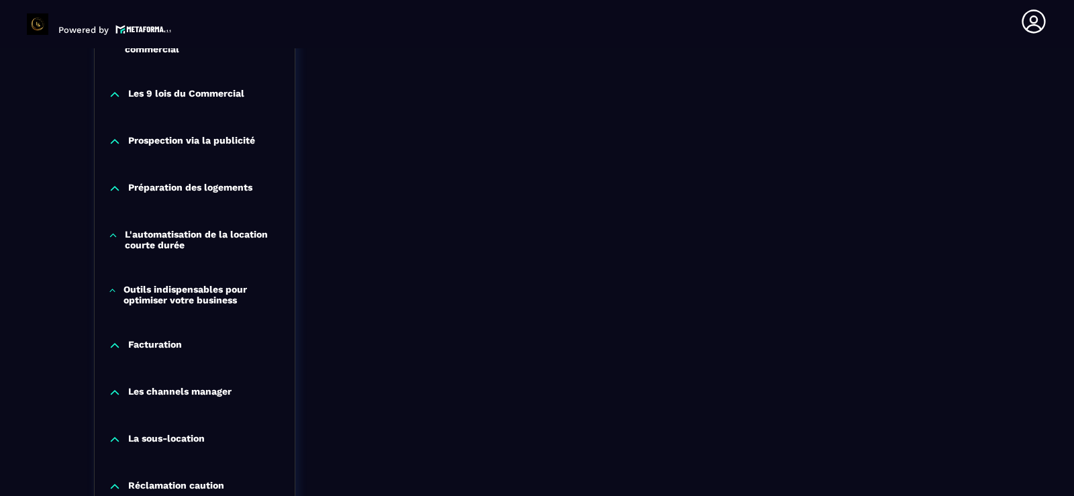
click at [111, 290] on icon at bounding box center [112, 290] width 9 height 13
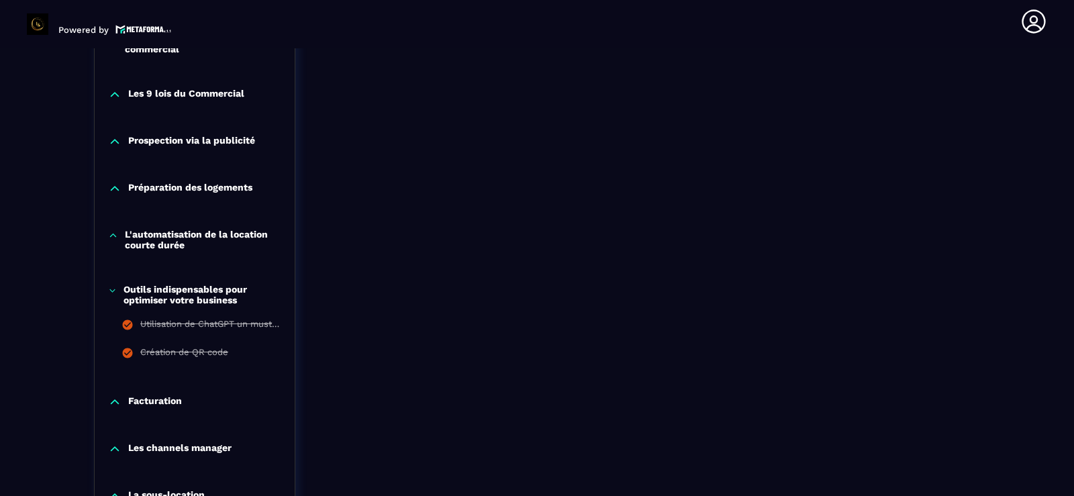
click at [111, 290] on icon at bounding box center [112, 290] width 5 height 3
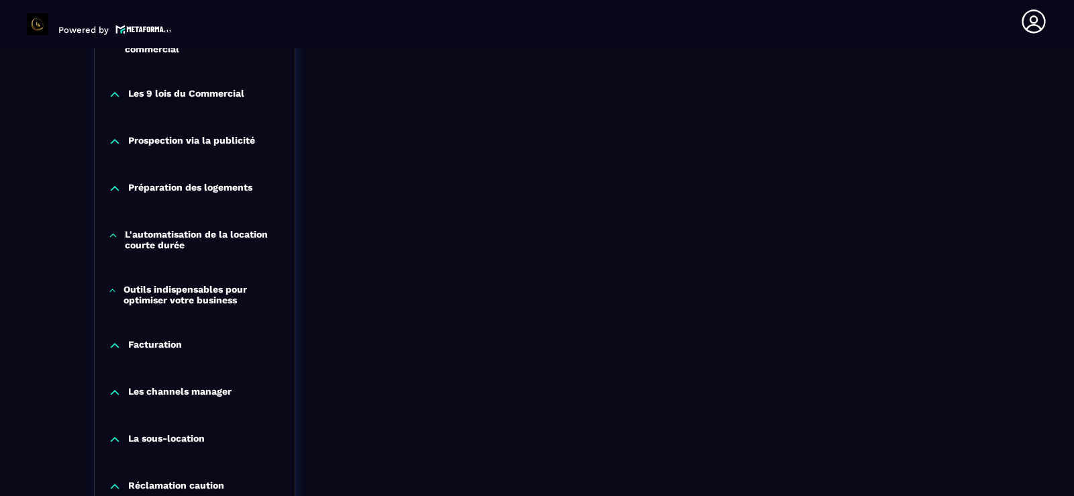
click at [117, 348] on icon at bounding box center [114, 345] width 13 height 13
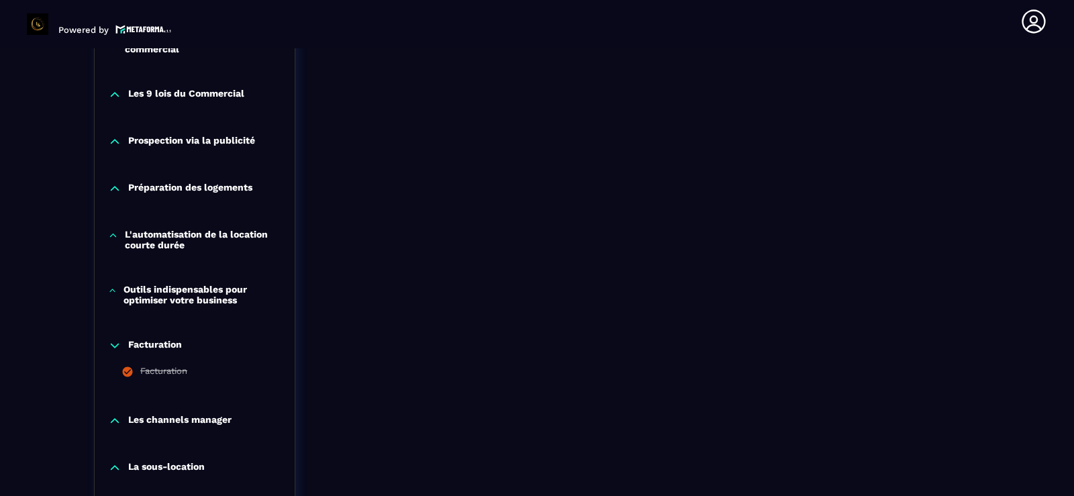
click at [117, 348] on icon at bounding box center [114, 345] width 13 height 13
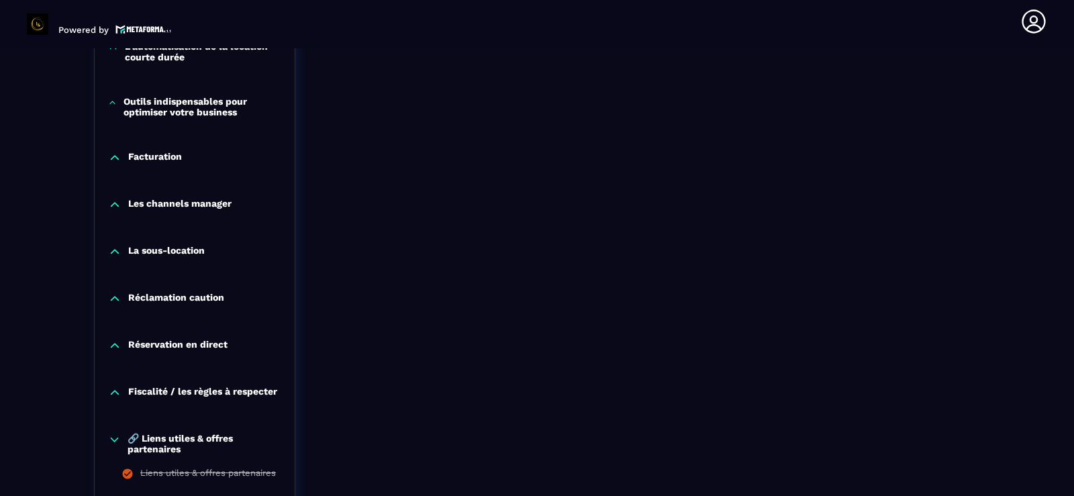
scroll to position [1294, 0]
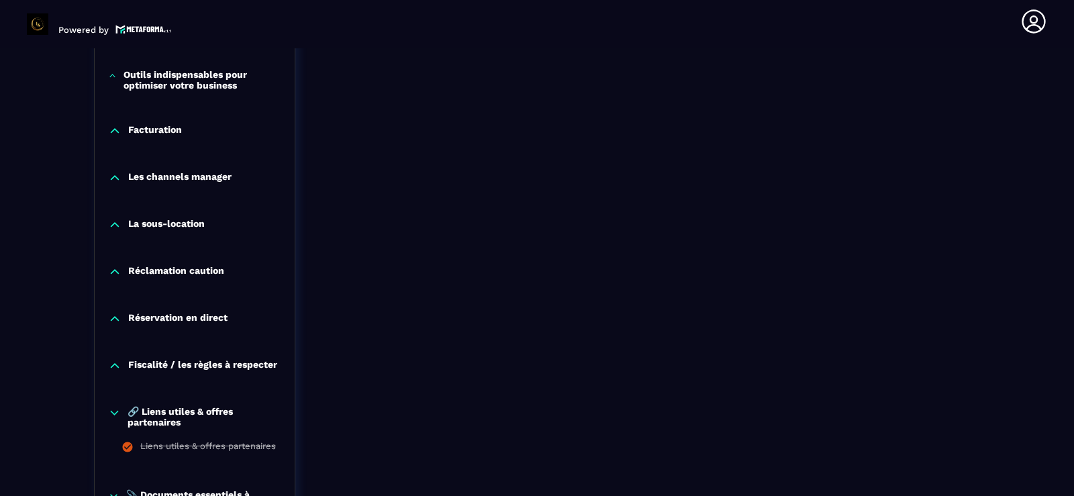
click at [117, 178] on icon at bounding box center [115, 178] width 8 height 4
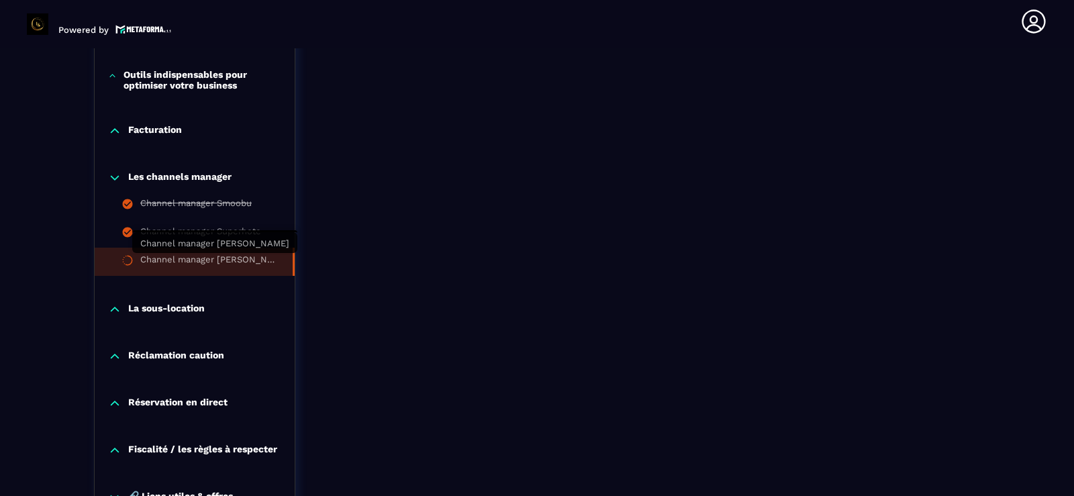
click at [198, 258] on div "Channel manager [PERSON_NAME]" at bounding box center [209, 261] width 139 height 15
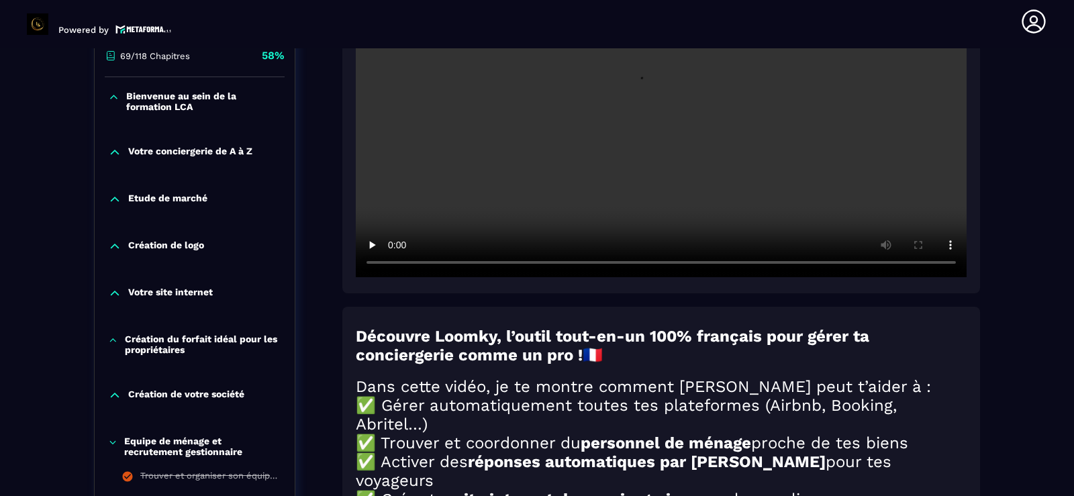
scroll to position [140, 0]
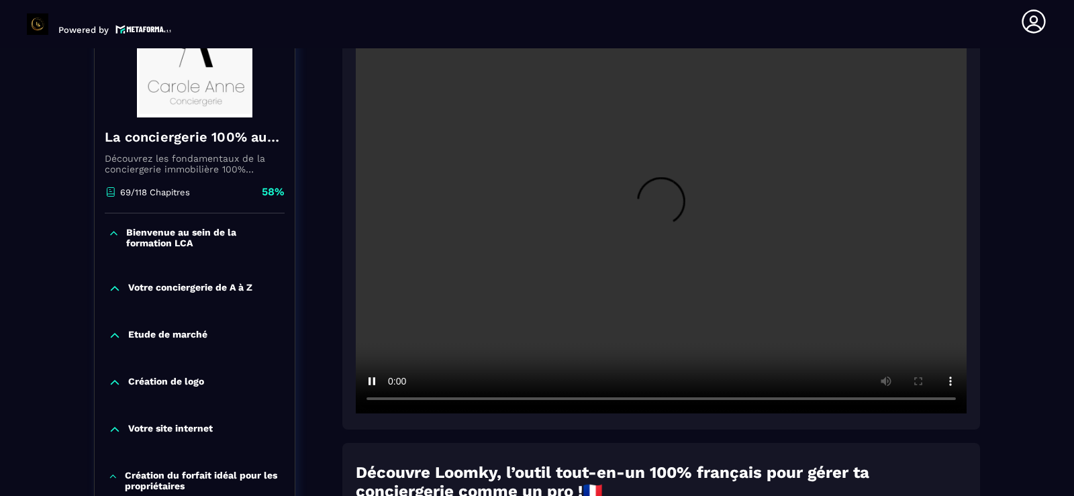
scroll to position [193, 0]
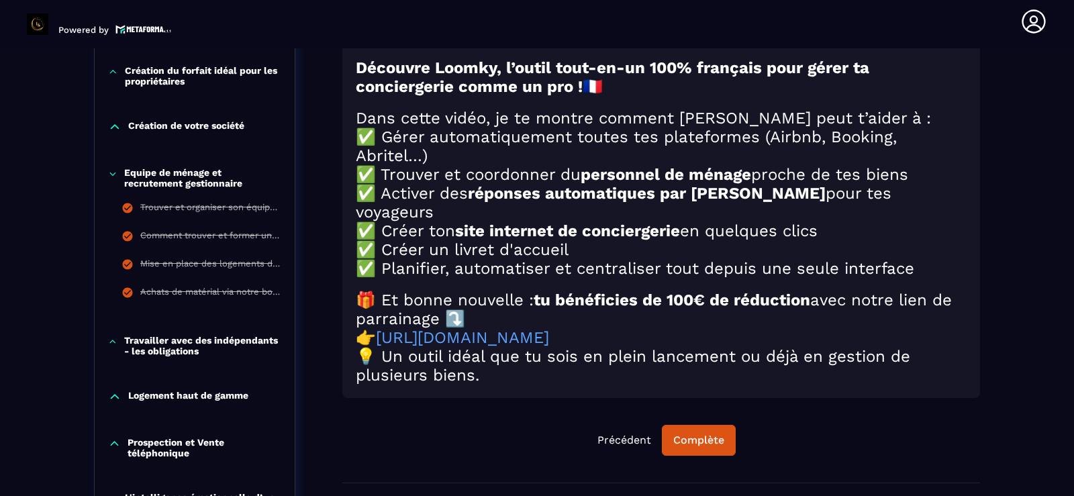
scroll to position [623, 0]
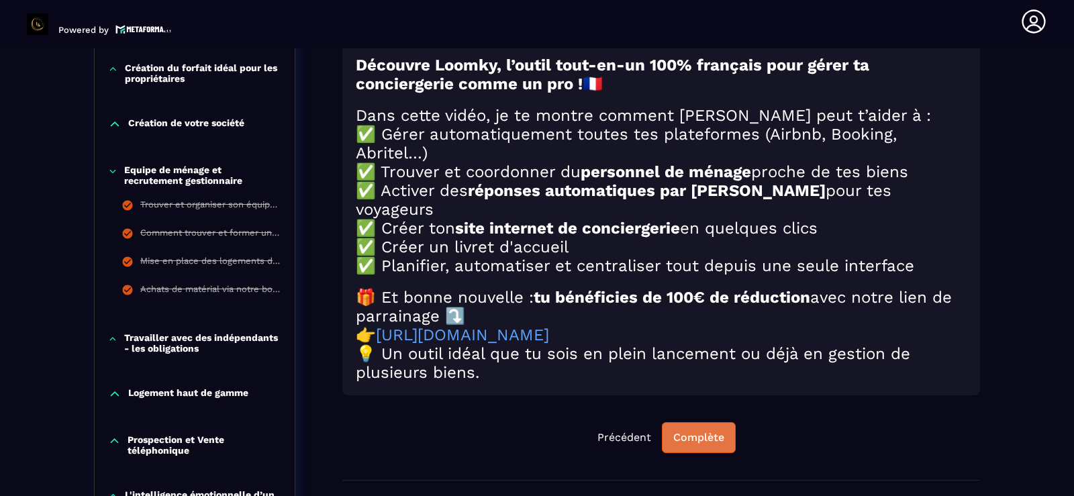
click at [701, 444] on div "Complète" at bounding box center [698, 437] width 51 height 13
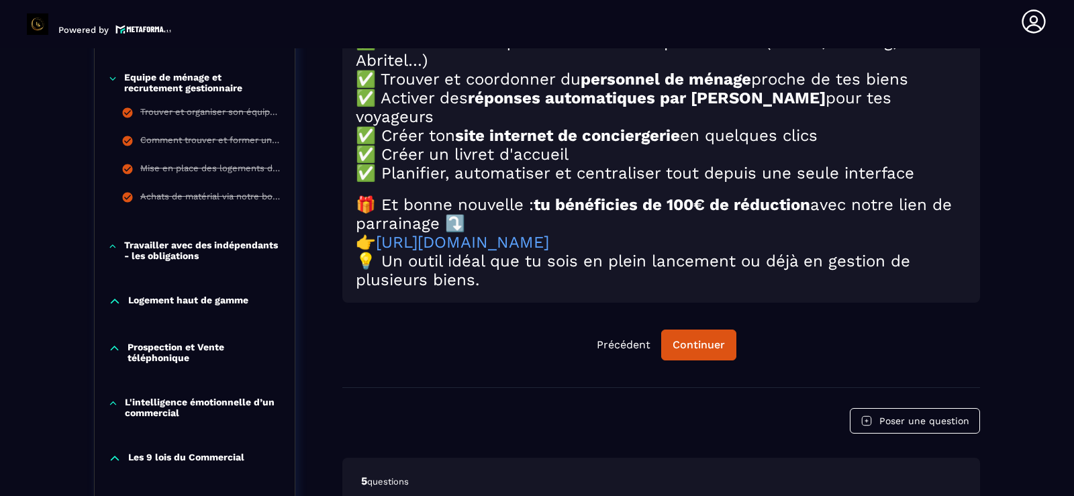
scroll to position [730, 0]
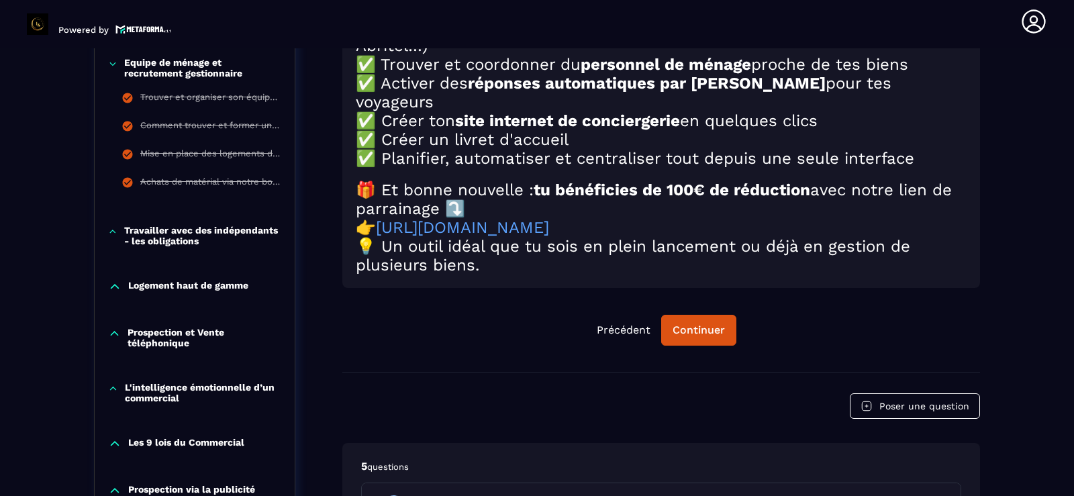
click at [115, 67] on icon at bounding box center [112, 63] width 9 height 13
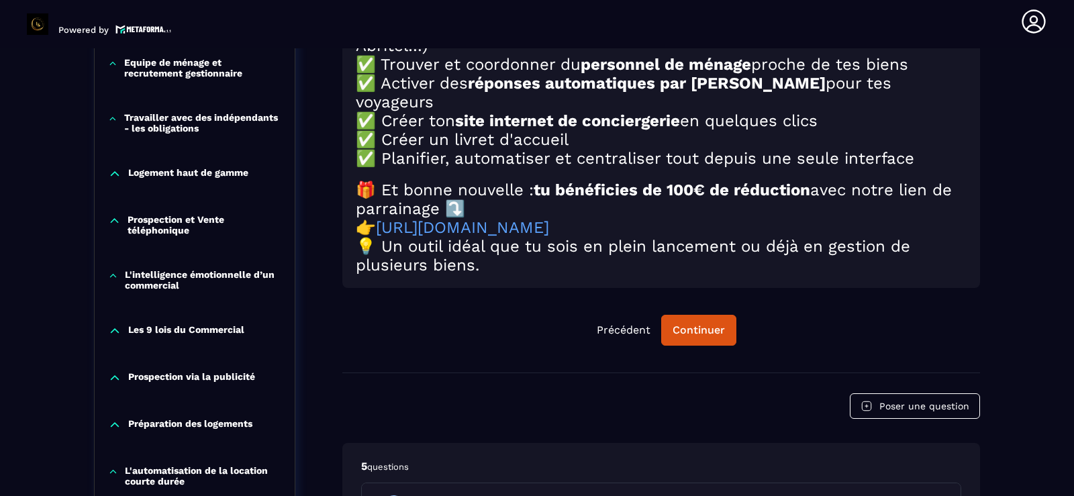
click at [116, 119] on icon at bounding box center [112, 118] width 9 height 13
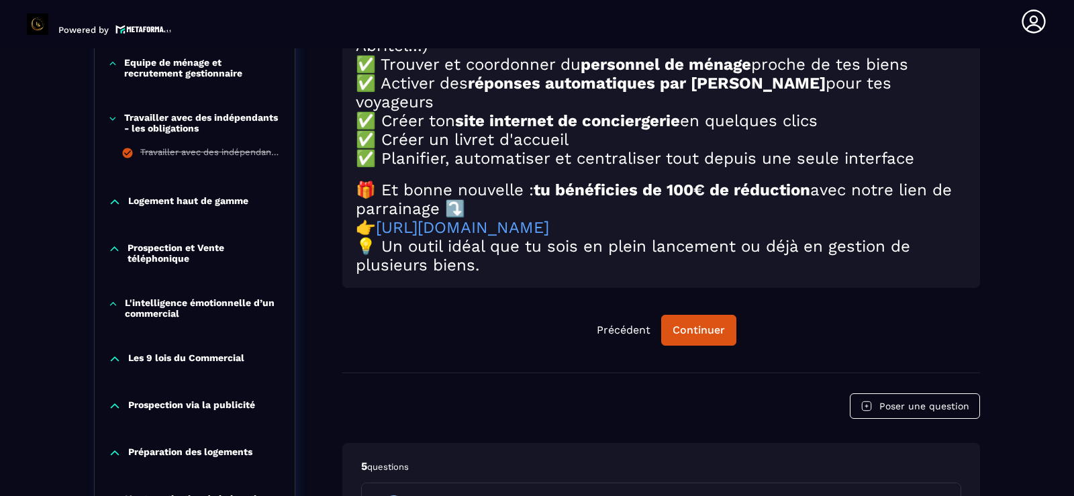
click at [116, 119] on icon at bounding box center [112, 118] width 9 height 13
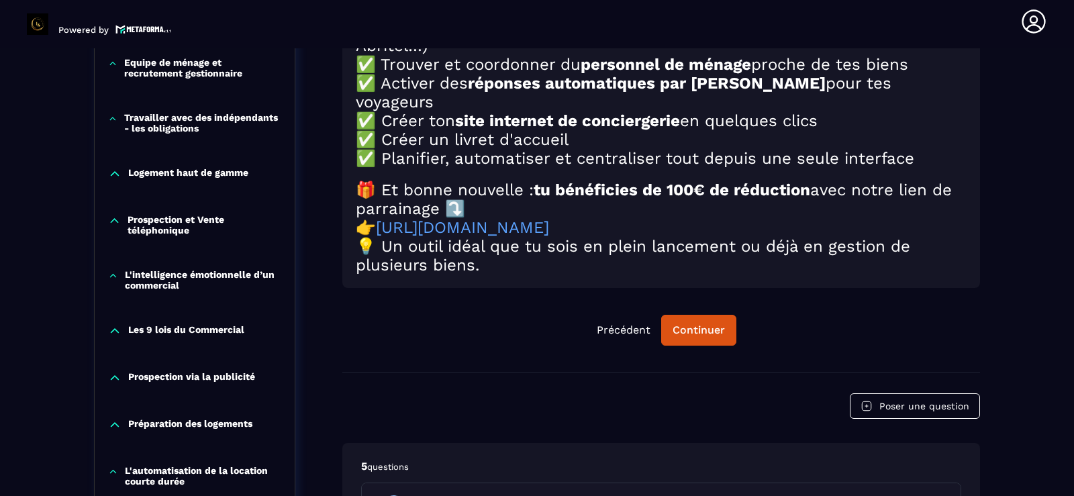
click at [115, 177] on icon at bounding box center [114, 173] width 13 height 13
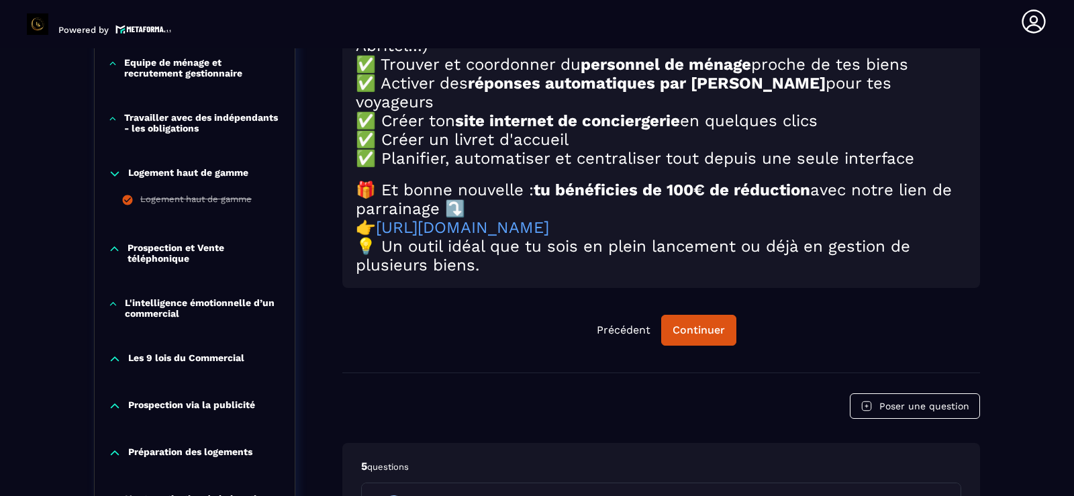
click at [115, 177] on icon at bounding box center [114, 173] width 13 height 13
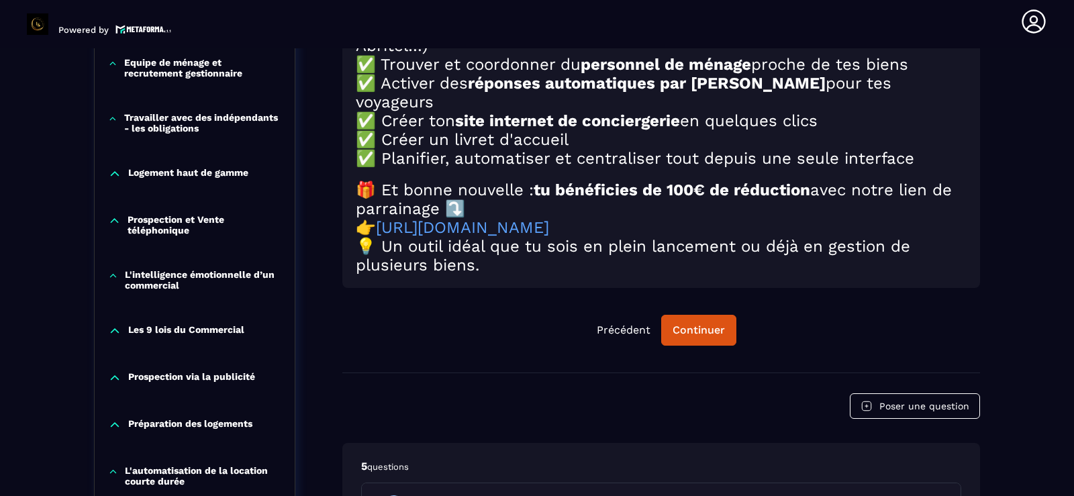
click at [111, 219] on icon at bounding box center [114, 220] width 13 height 13
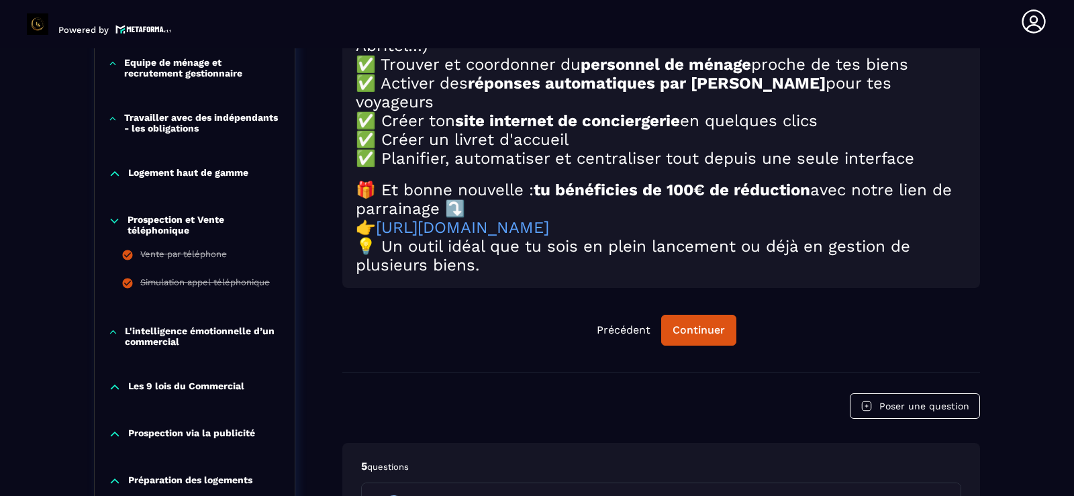
click at [111, 219] on icon at bounding box center [114, 220] width 13 height 13
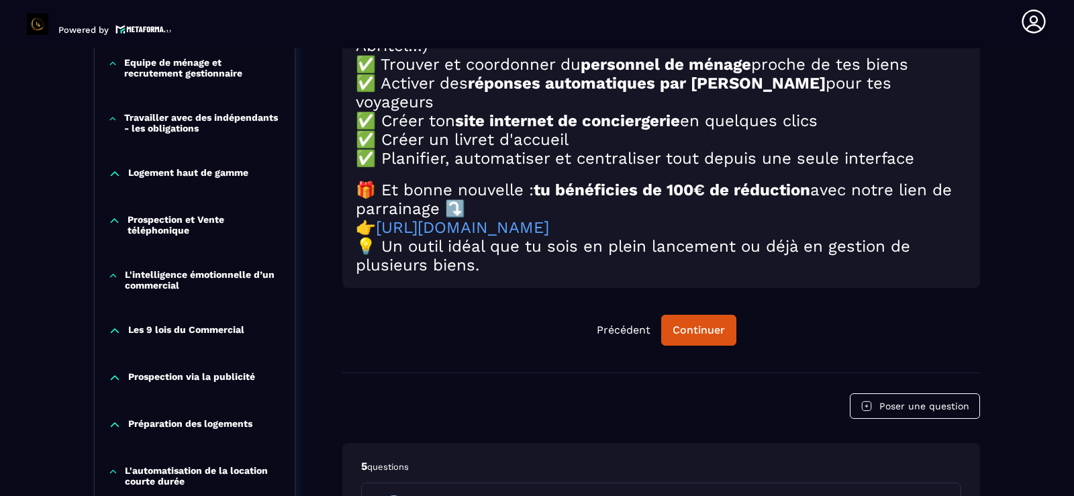
click at [111, 274] on icon at bounding box center [113, 275] width 10 height 13
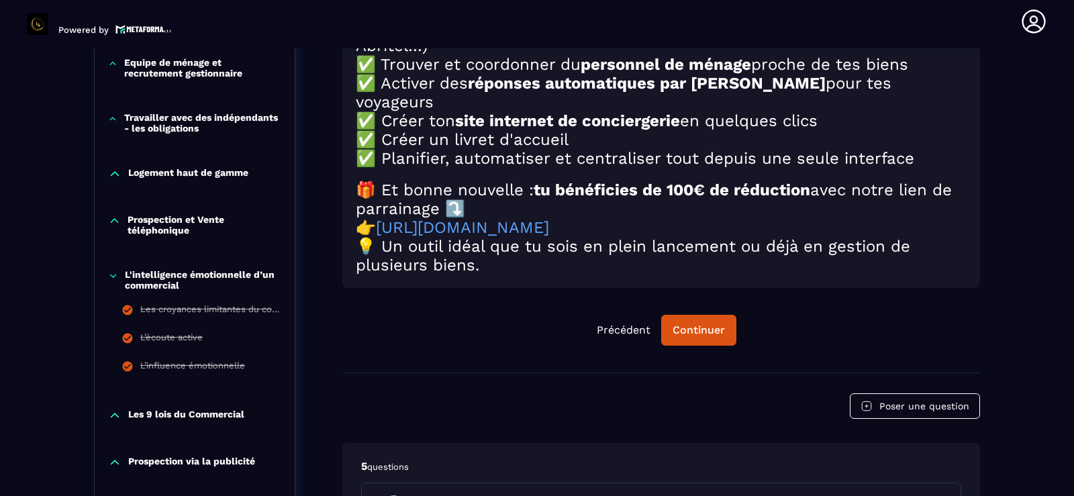
click at [111, 274] on icon at bounding box center [113, 275] width 6 height 3
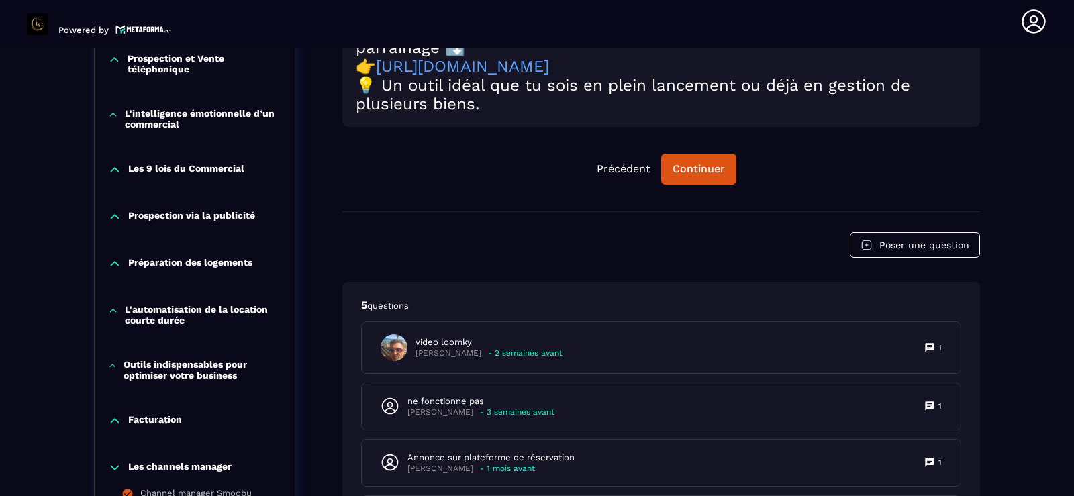
scroll to position [918, 0]
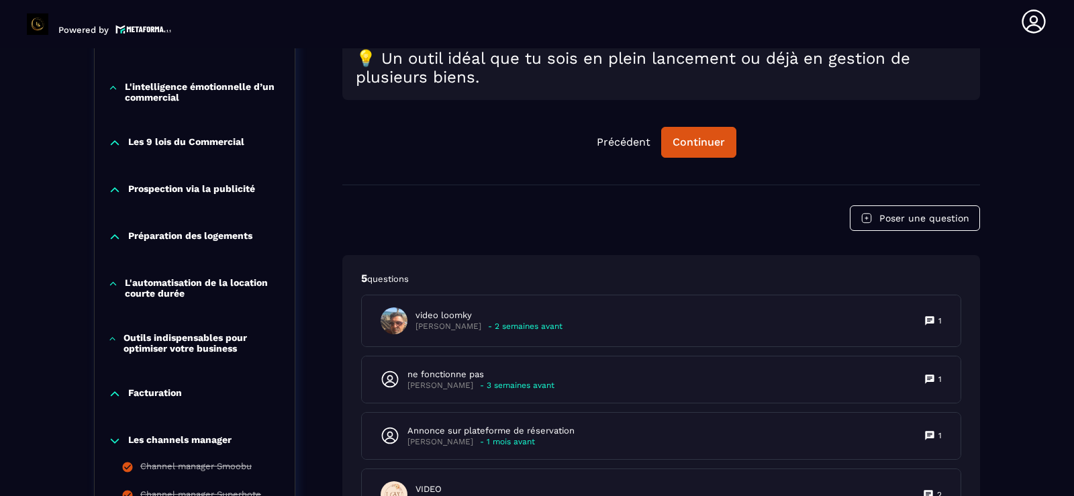
click at [114, 140] on icon at bounding box center [114, 142] width 13 height 13
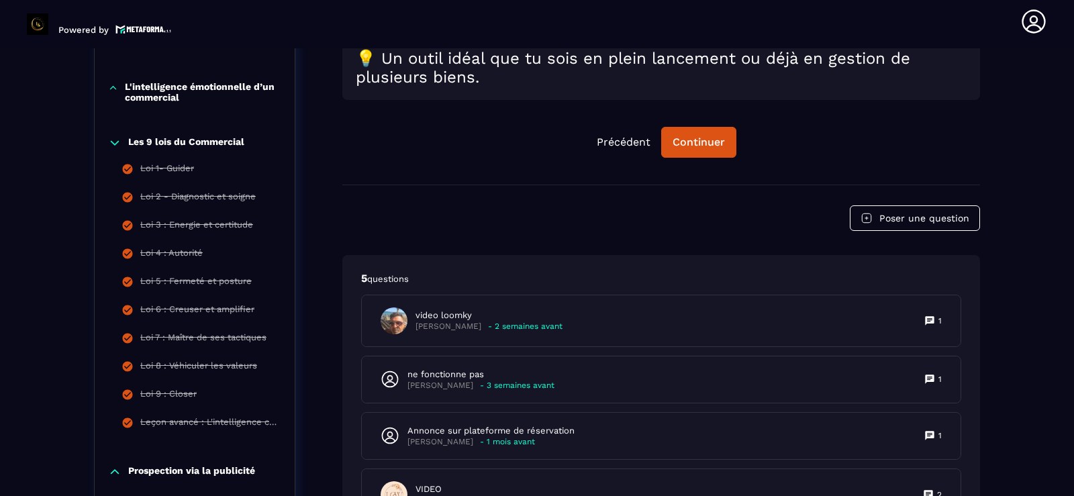
click at [114, 140] on icon at bounding box center [114, 142] width 13 height 13
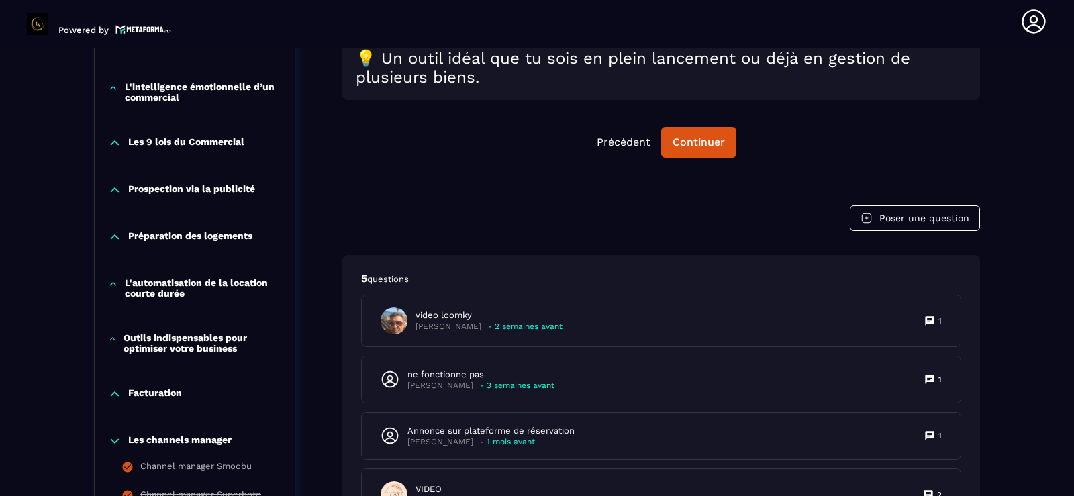
click at [114, 189] on icon at bounding box center [115, 190] width 8 height 4
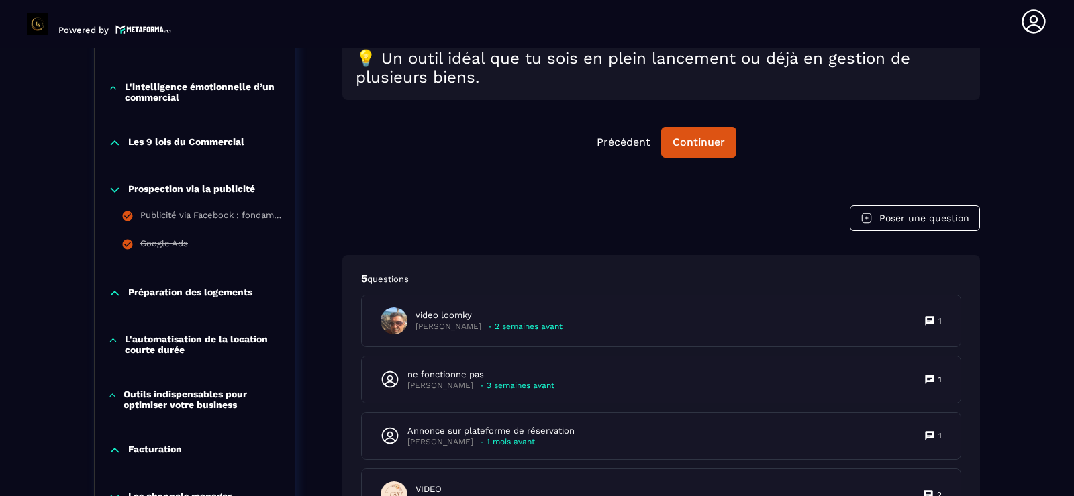
click at [114, 189] on icon at bounding box center [114, 189] width 13 height 13
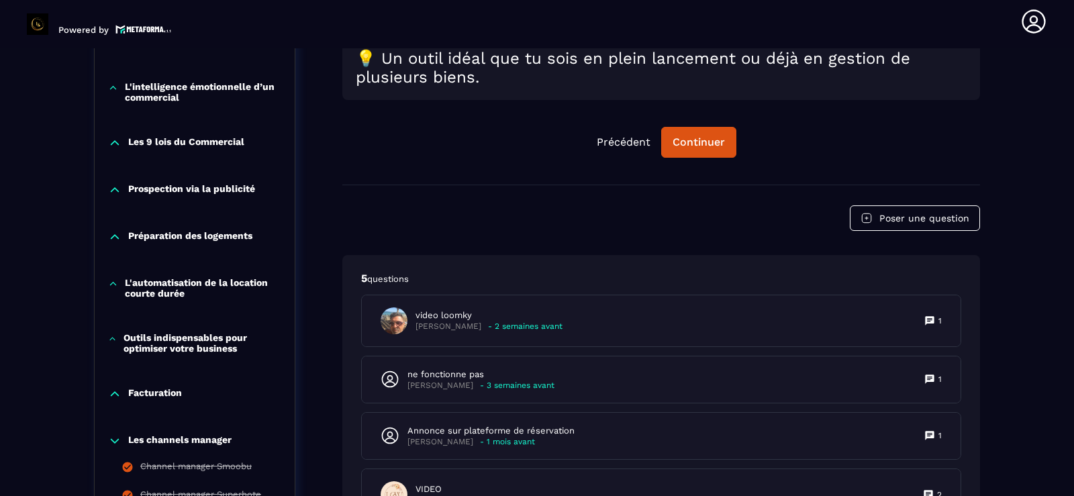
click at [114, 233] on icon at bounding box center [114, 236] width 13 height 13
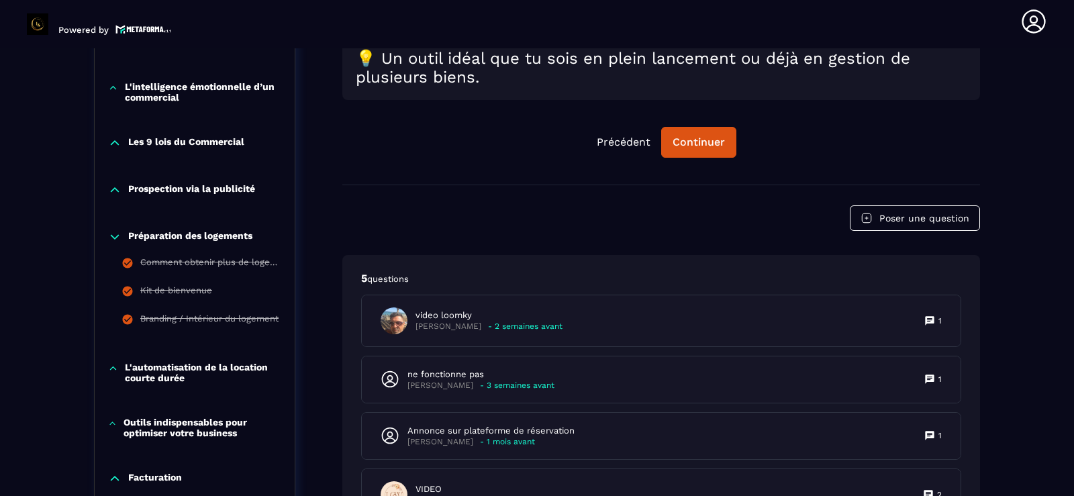
click at [114, 236] on icon at bounding box center [114, 236] width 13 height 13
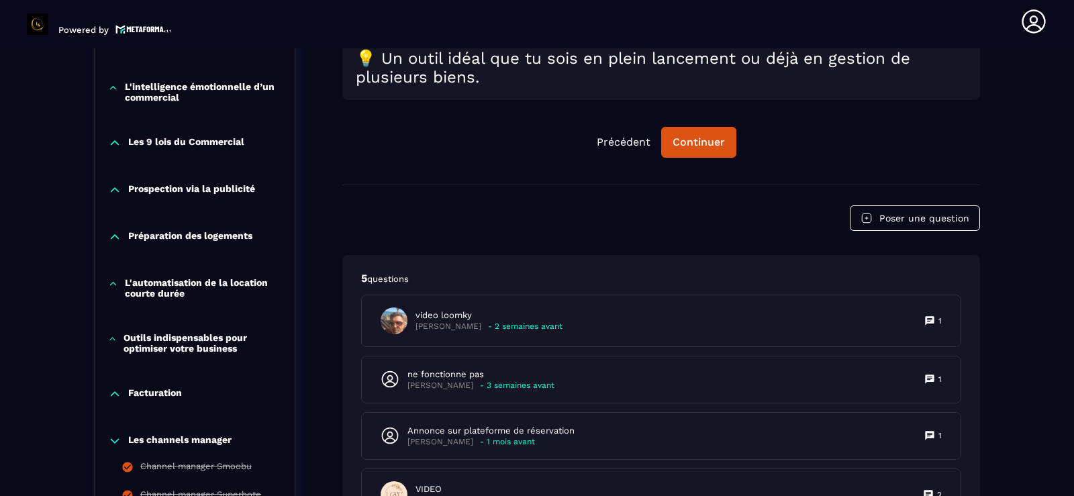
click at [111, 284] on icon at bounding box center [113, 283] width 6 height 3
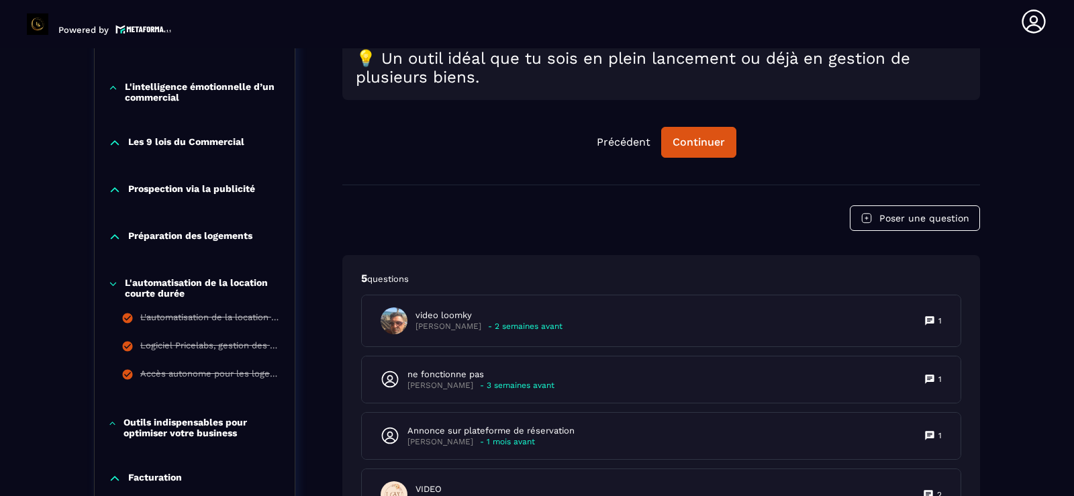
click at [111, 284] on icon at bounding box center [113, 283] width 10 height 13
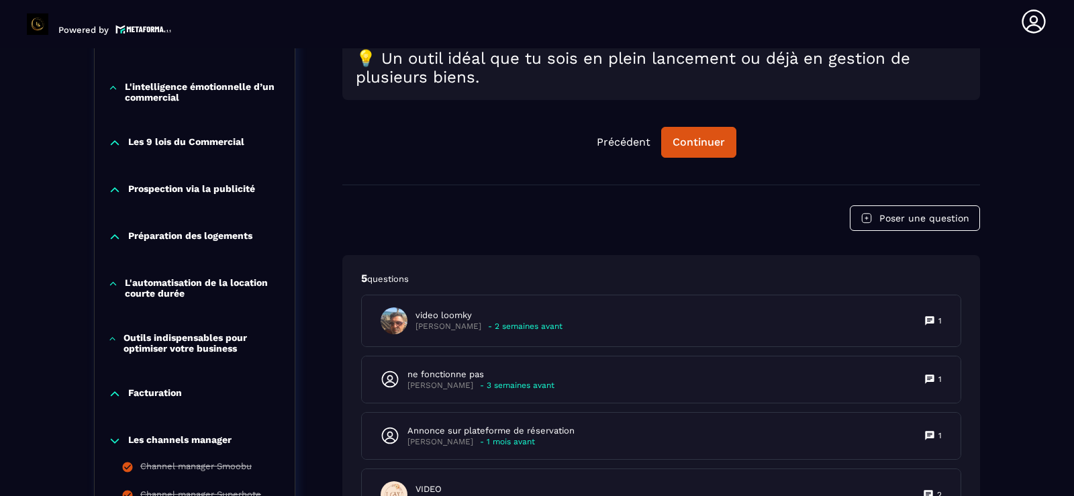
click at [114, 343] on icon at bounding box center [112, 338] width 9 height 13
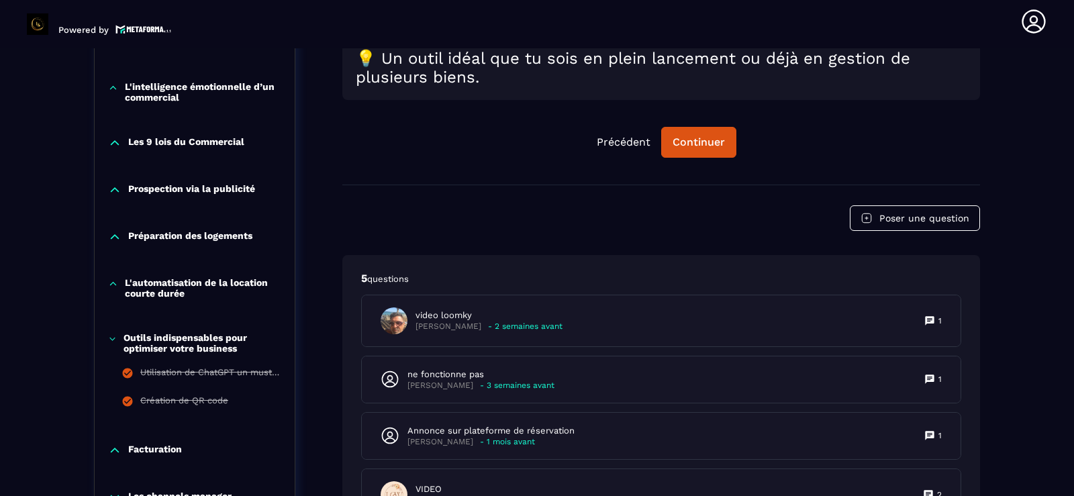
click at [114, 343] on icon at bounding box center [112, 338] width 9 height 13
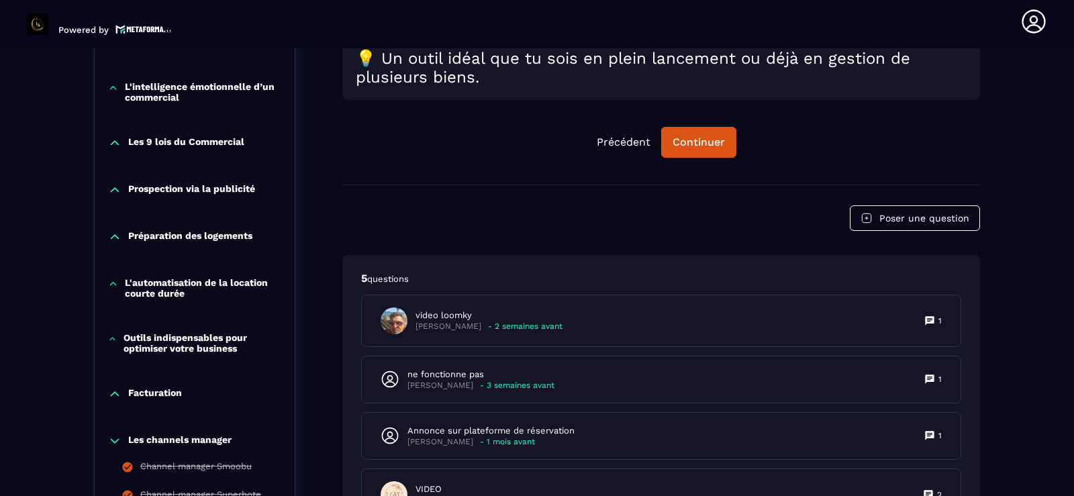
click at [113, 394] on icon at bounding box center [115, 394] width 8 height 4
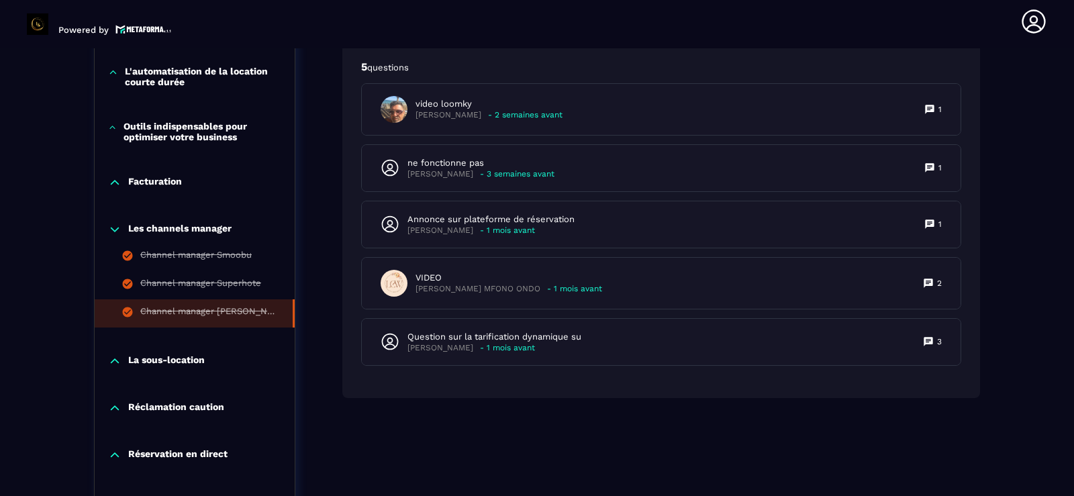
scroll to position [1133, 0]
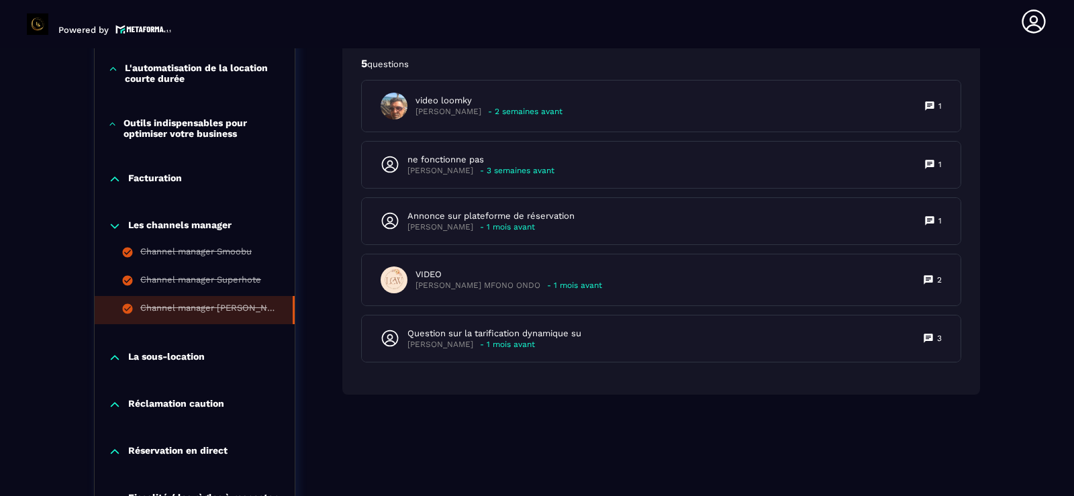
click at [117, 356] on icon at bounding box center [114, 357] width 13 height 13
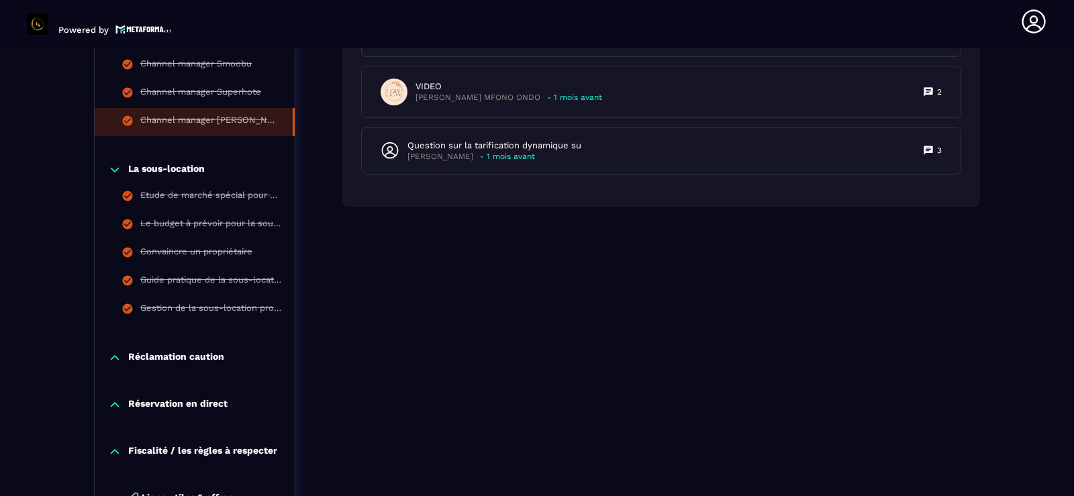
scroll to position [1347, 0]
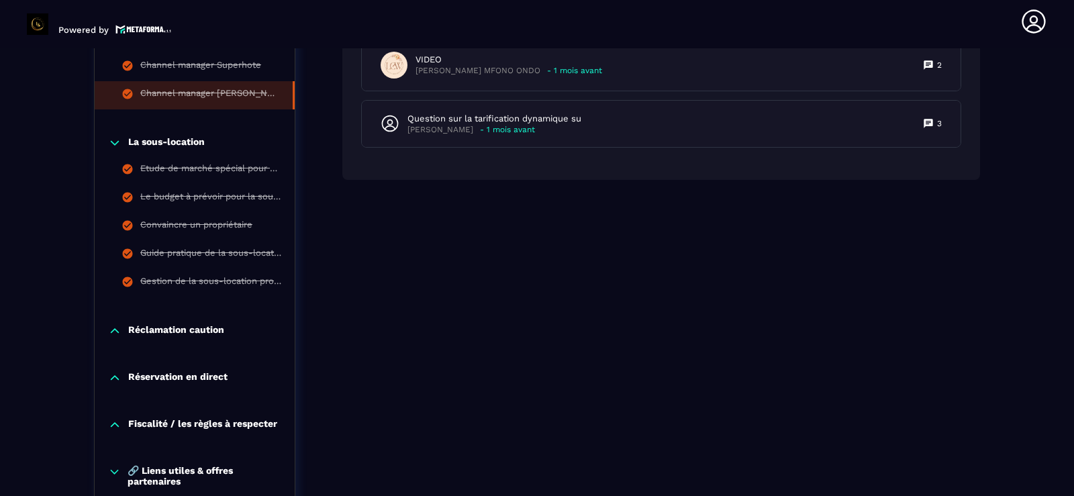
click at [116, 140] on icon at bounding box center [114, 142] width 13 height 13
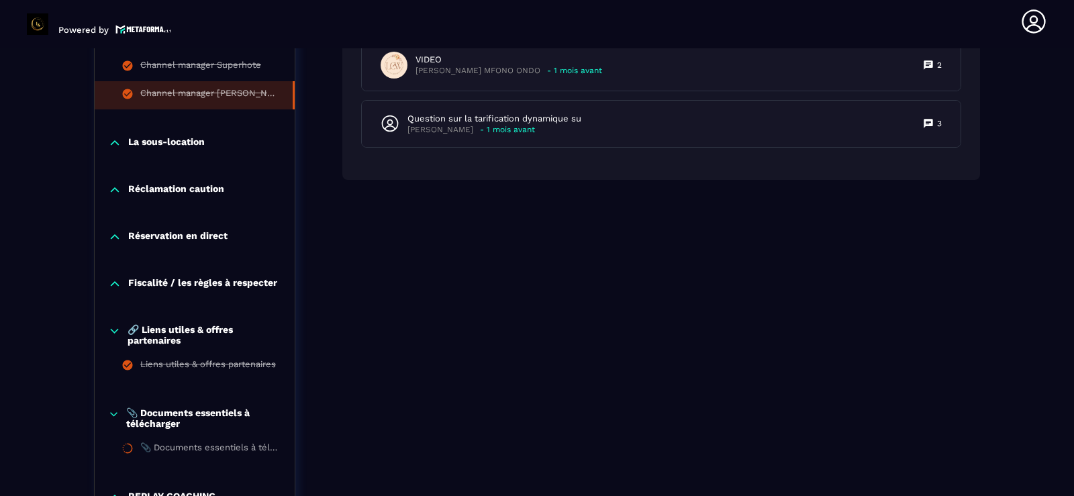
click at [114, 191] on icon at bounding box center [114, 189] width 13 height 13
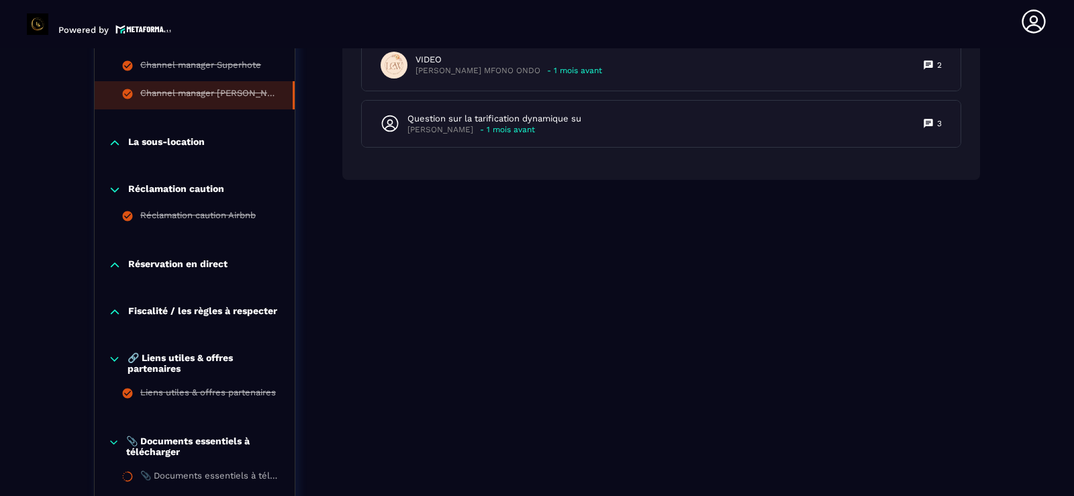
click at [114, 191] on icon at bounding box center [115, 190] width 8 height 4
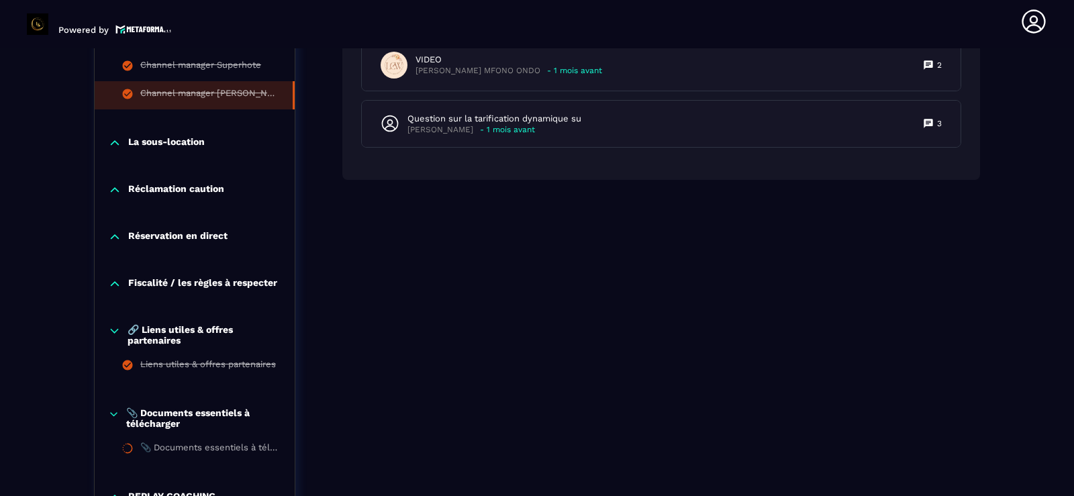
click at [114, 234] on icon at bounding box center [114, 236] width 13 height 13
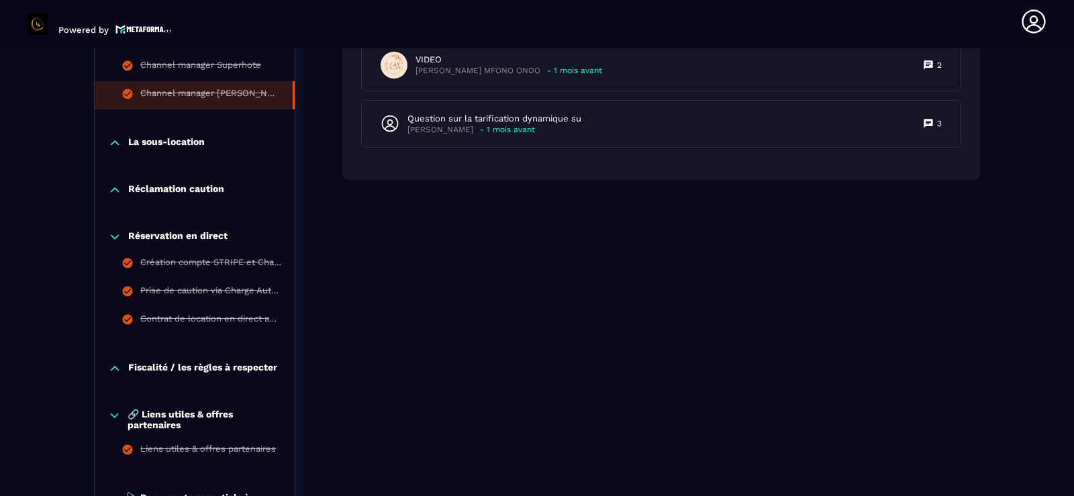
click at [114, 233] on icon at bounding box center [114, 236] width 13 height 13
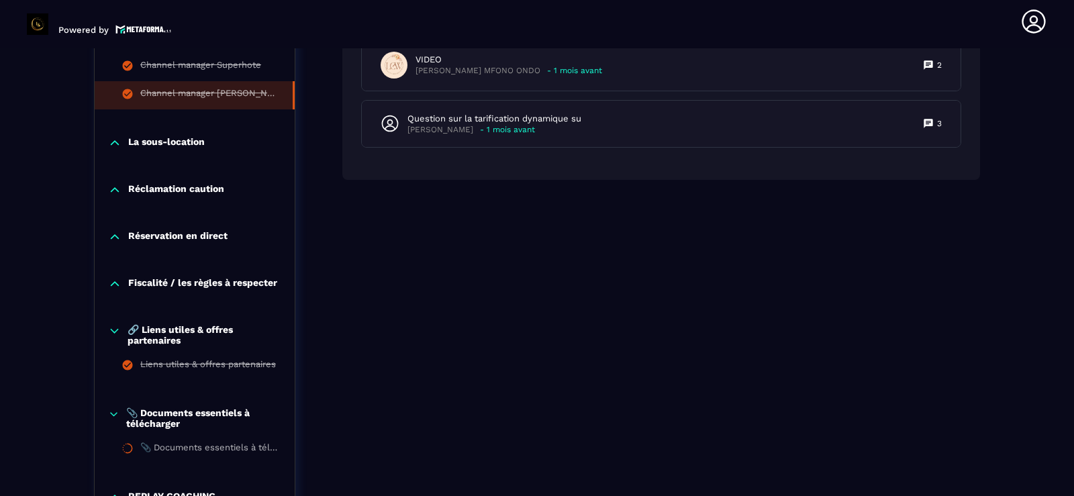
click at [114, 282] on icon at bounding box center [115, 284] width 8 height 4
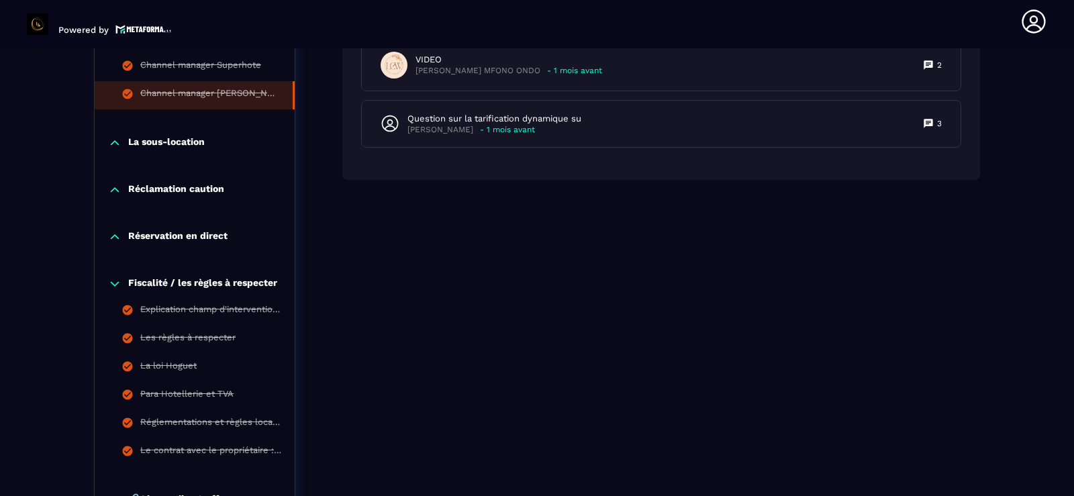
click at [114, 282] on icon at bounding box center [114, 283] width 13 height 13
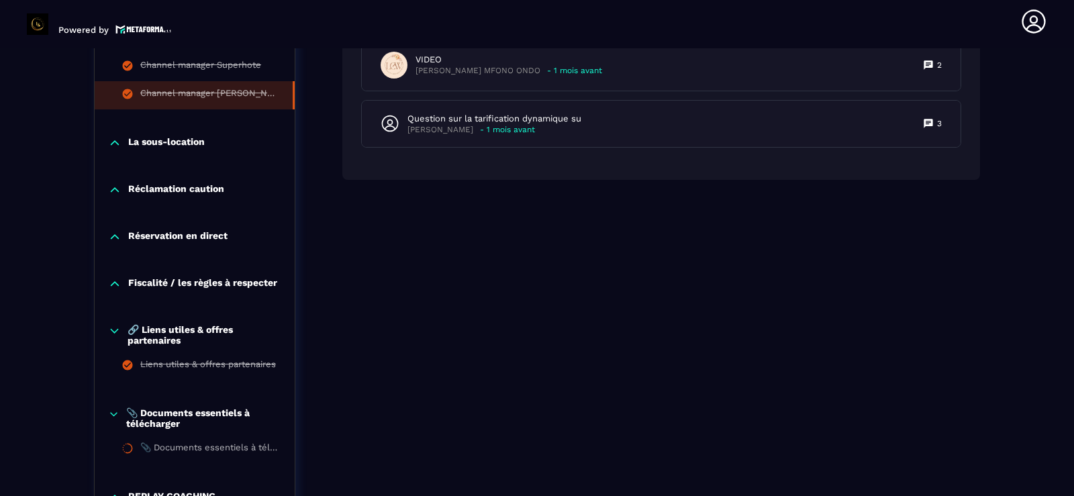
click at [112, 329] on icon at bounding box center [114, 330] width 13 height 13
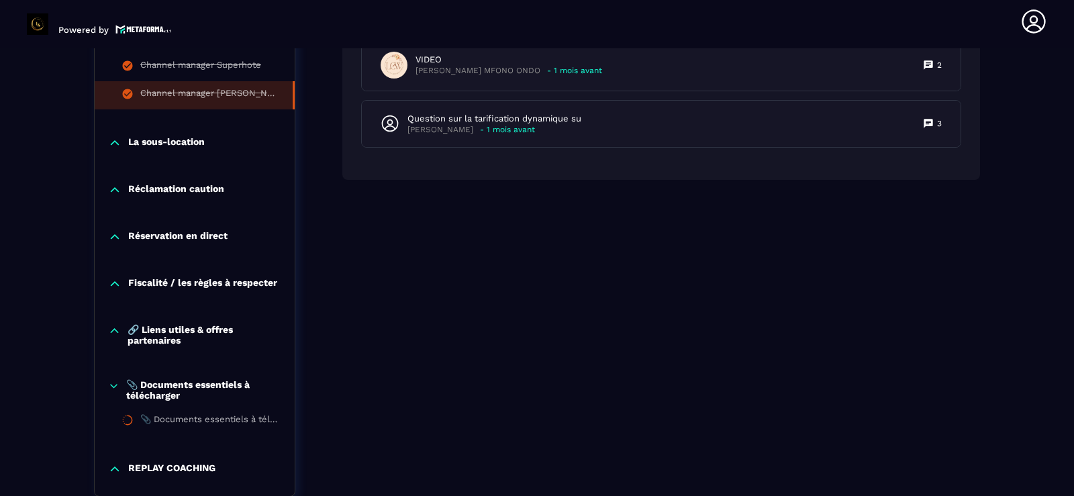
click at [112, 329] on icon at bounding box center [114, 330] width 13 height 13
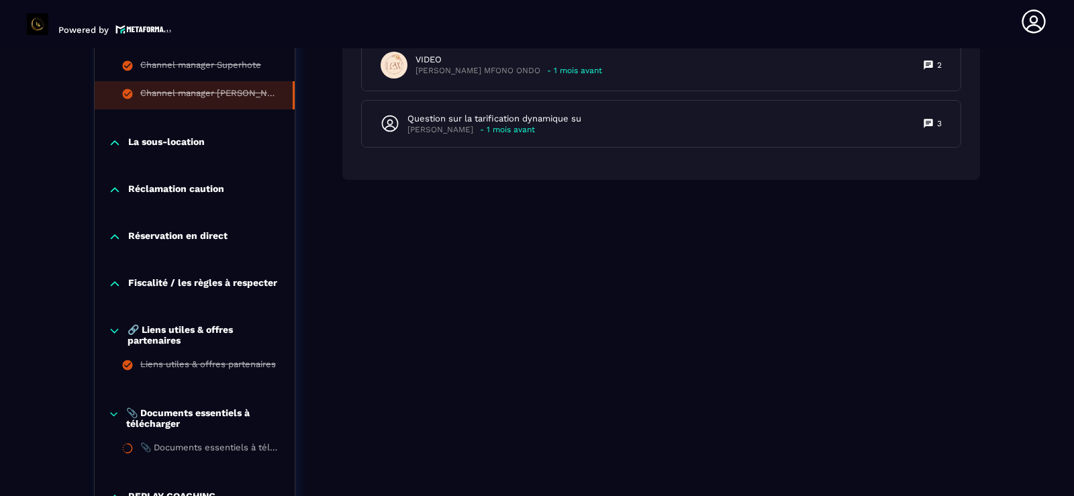
click at [113, 415] on icon at bounding box center [114, 413] width 7 height 3
click at [113, 417] on icon at bounding box center [113, 413] width 11 height 13
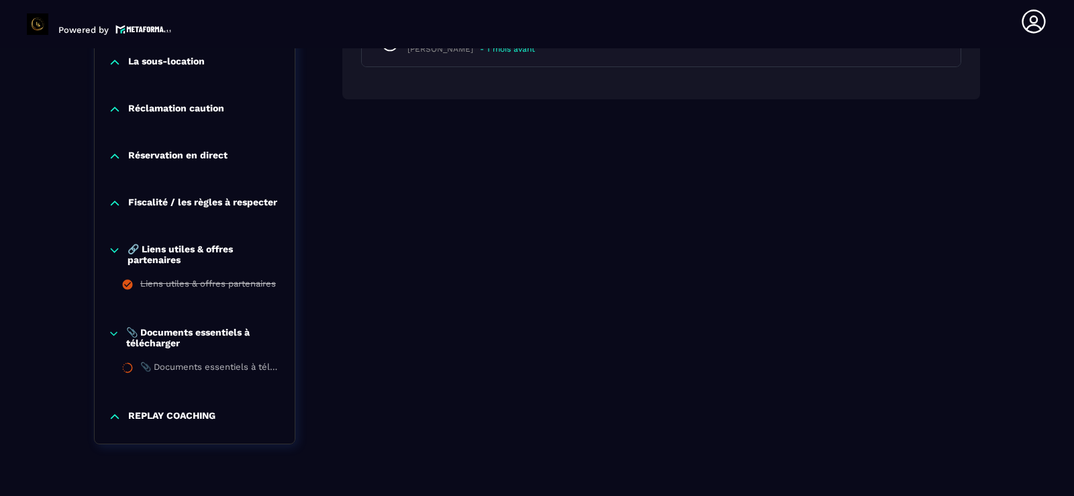
scroll to position [1455, 0]
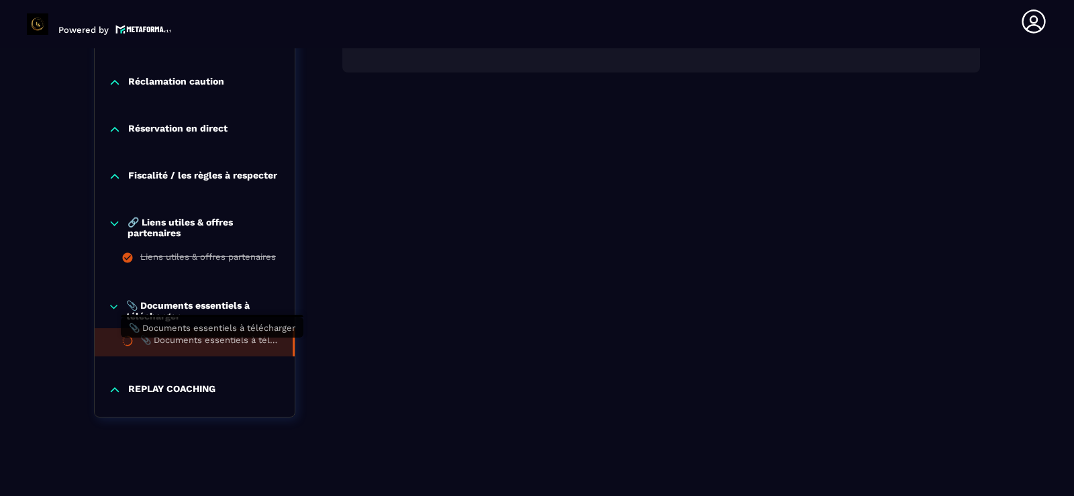
click at [187, 342] on div "📎 Documents essentiels à télécharger" at bounding box center [209, 342] width 139 height 15
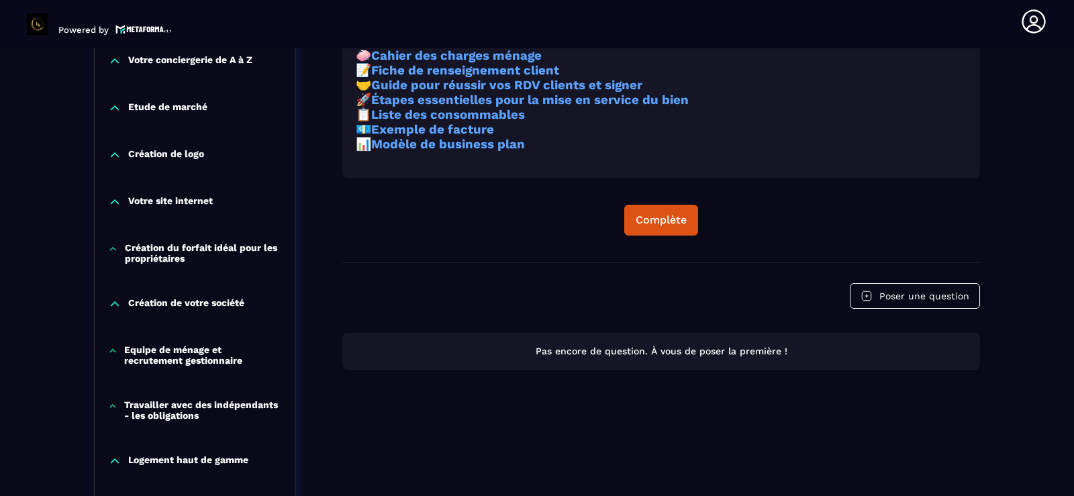
scroll to position [140, 0]
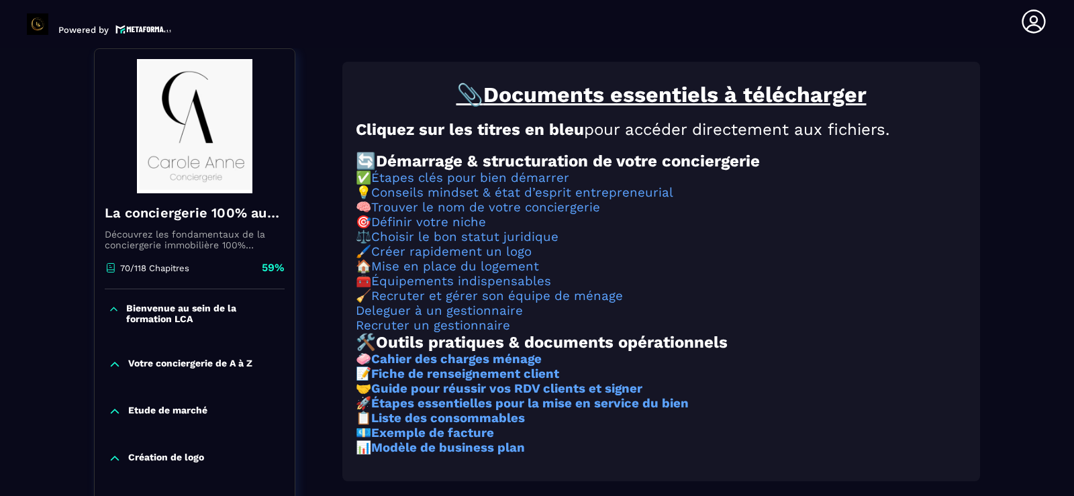
click at [829, 366] on h3 "🧼 Cahier des charges ménage" at bounding box center [661, 359] width 611 height 15
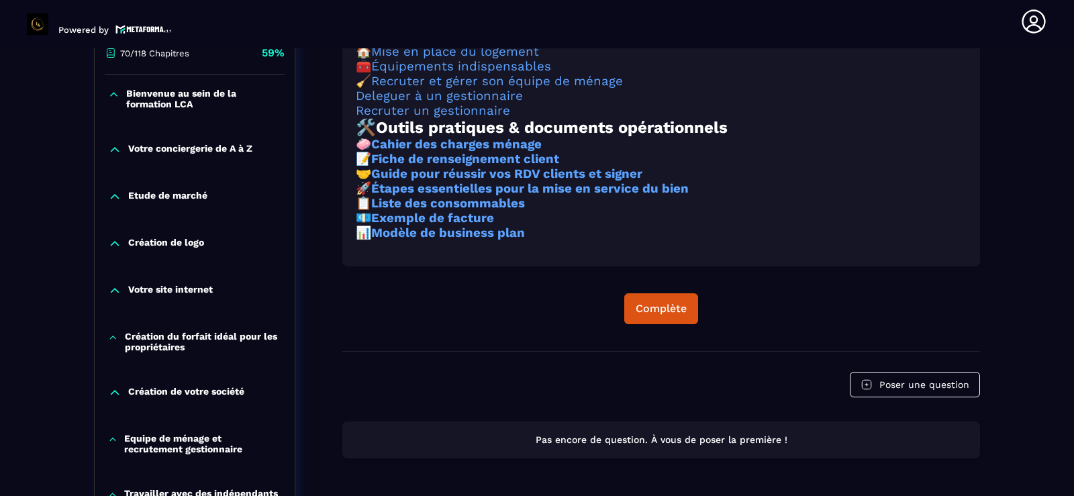
scroll to position [381, 0]
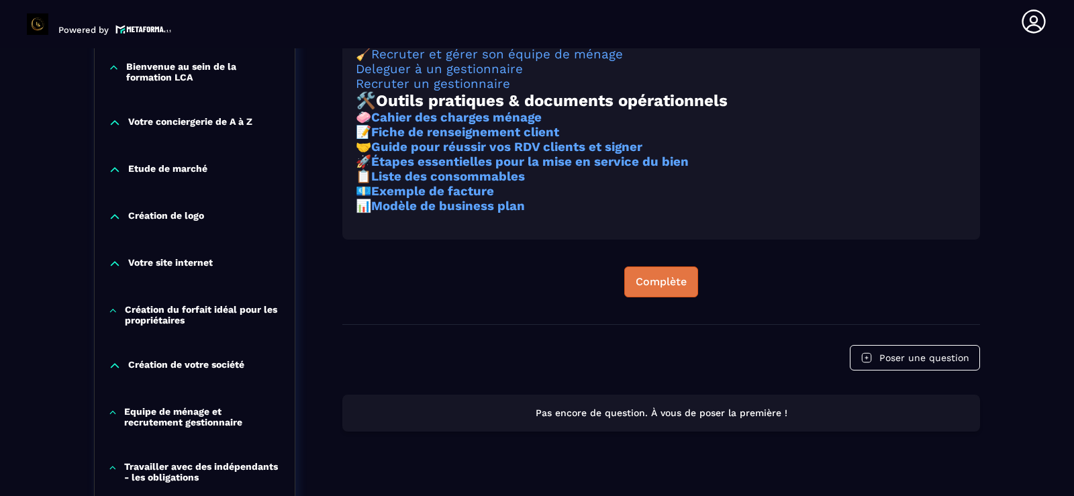
click at [651, 289] on div "Complète" at bounding box center [660, 281] width 51 height 13
click at [383, 324] on div "📎 Documents essentiels à télécharger Cliquez sur les titres en bleu pour accéde…" at bounding box center [660, 72] width 637 height 504
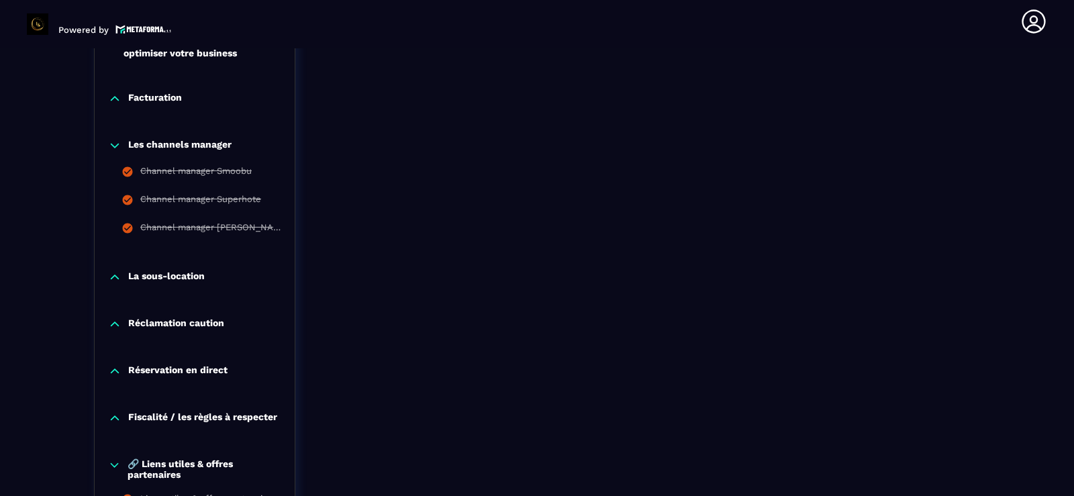
scroll to position [1240, 0]
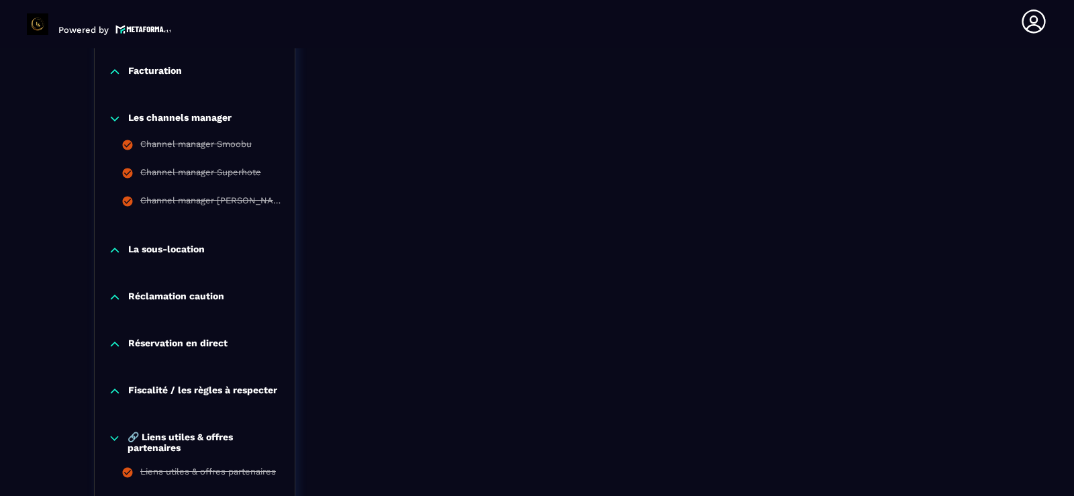
click at [114, 113] on icon at bounding box center [114, 118] width 13 height 13
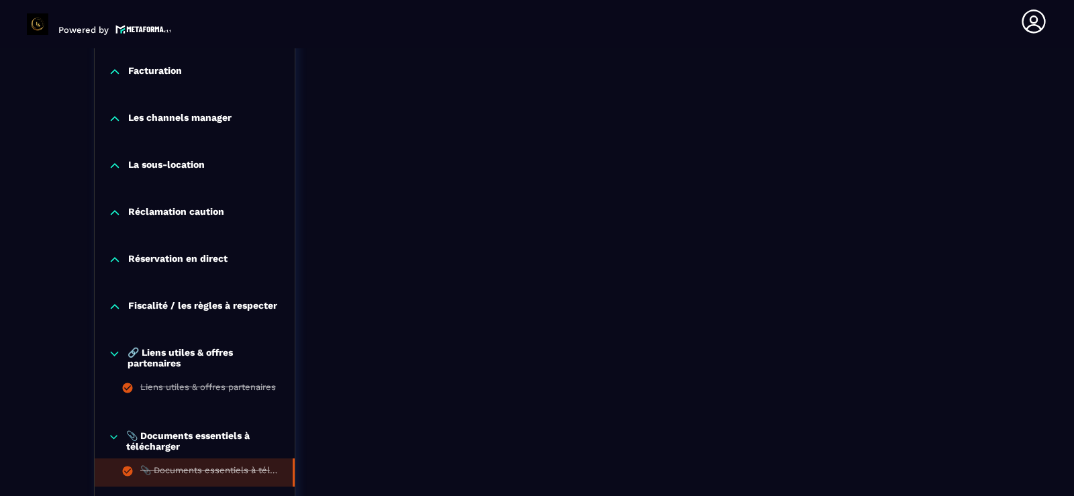
click at [21, 289] on section "Formations Questions Communauté Événements Formations / La conciergerie 100% au…" at bounding box center [537, 272] width 1074 height 448
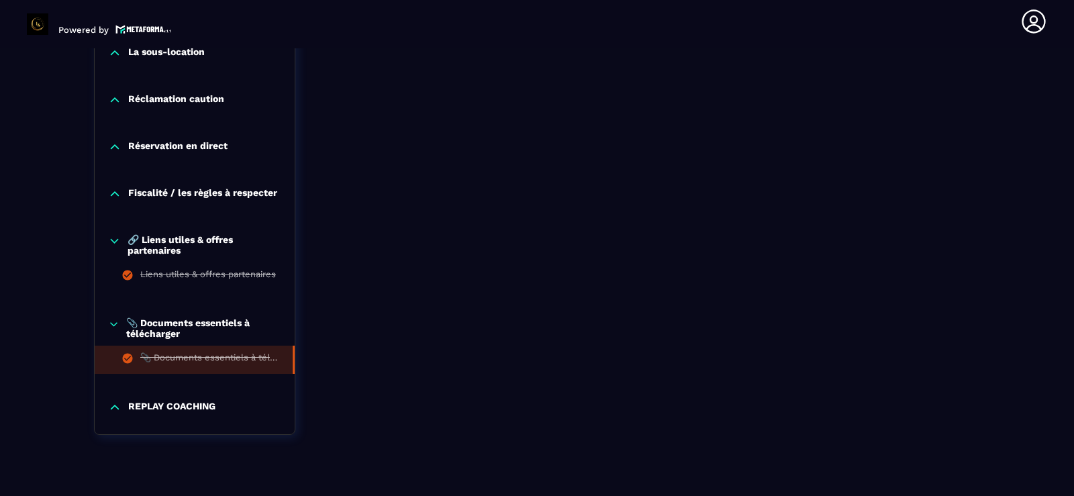
scroll to position [1326, 0]
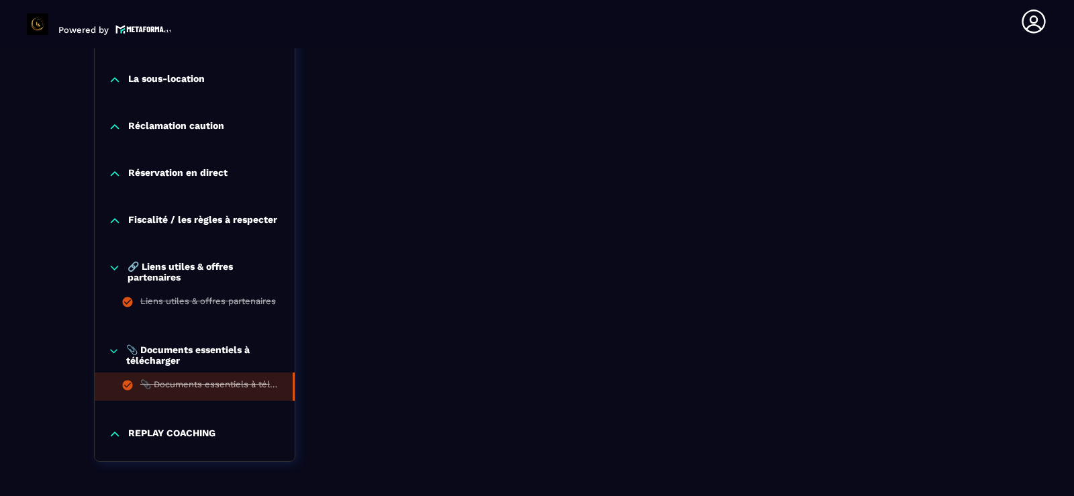
click at [113, 225] on icon at bounding box center [114, 220] width 13 height 13
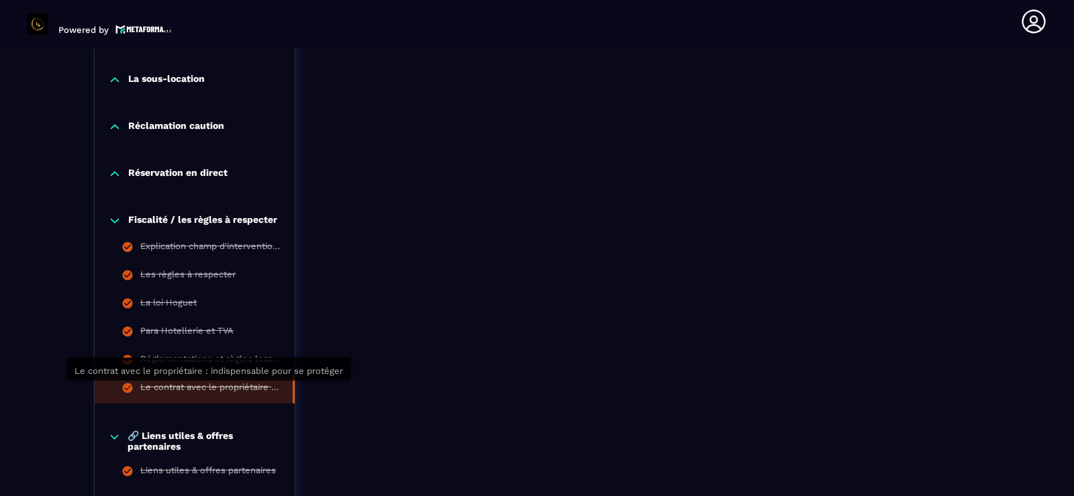
click at [175, 388] on div "Le contrat avec le propriétaire : indispensable pour se protéger" at bounding box center [209, 389] width 139 height 15
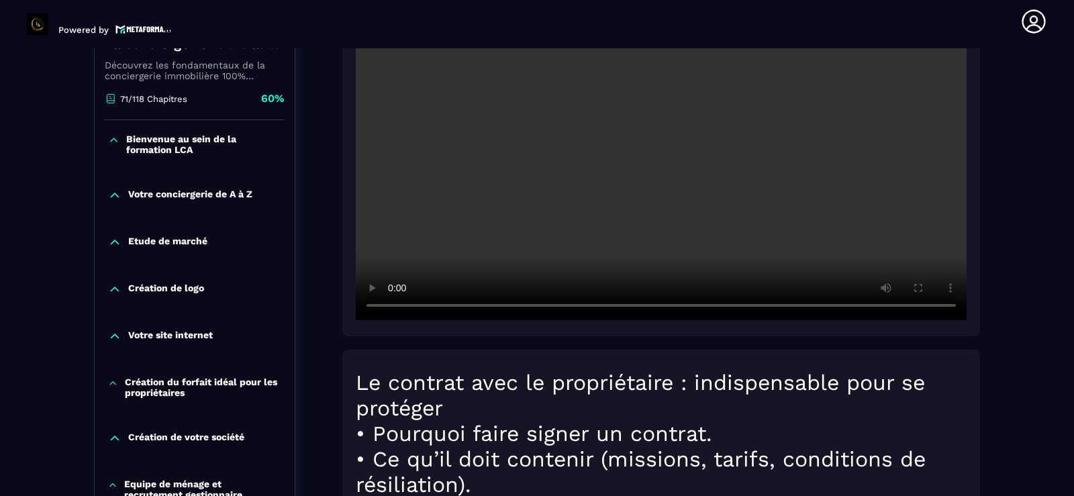
scroll to position [140, 0]
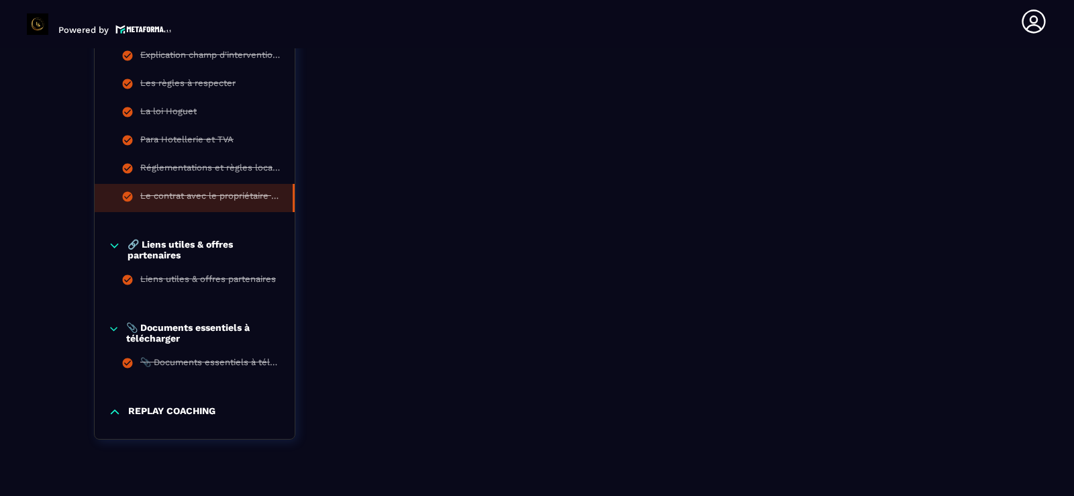
scroll to position [1549, 0]
